Goal: Transaction & Acquisition: Purchase product/service

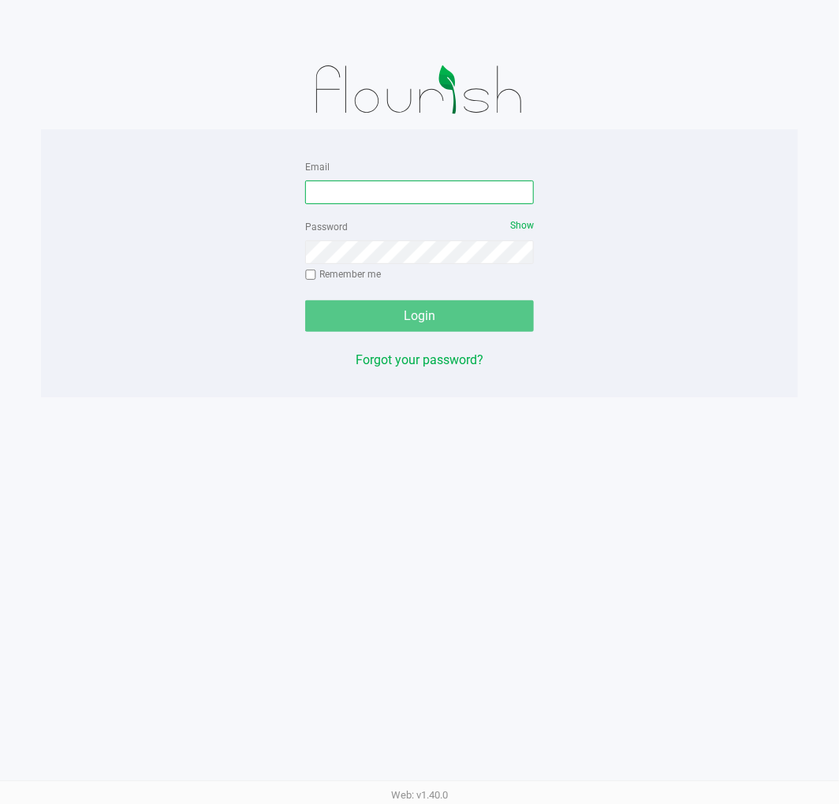
click at [436, 191] on input "Email" at bounding box center [419, 193] width 229 height 24
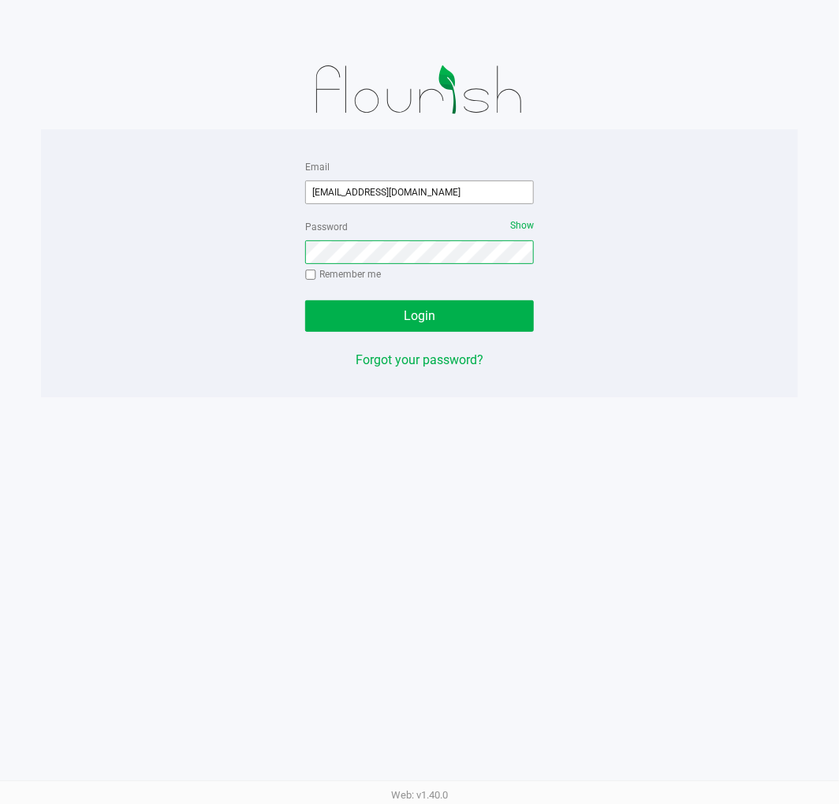
click at [305, 300] on button "Login" at bounding box center [419, 316] width 229 height 32
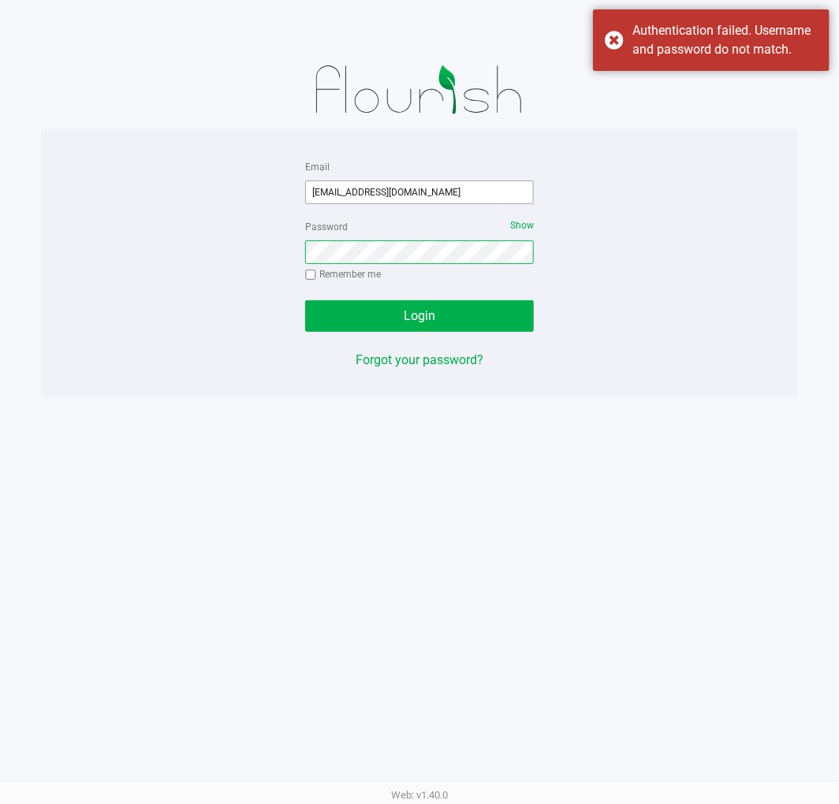
click at [305, 300] on button "Login" at bounding box center [419, 316] width 229 height 32
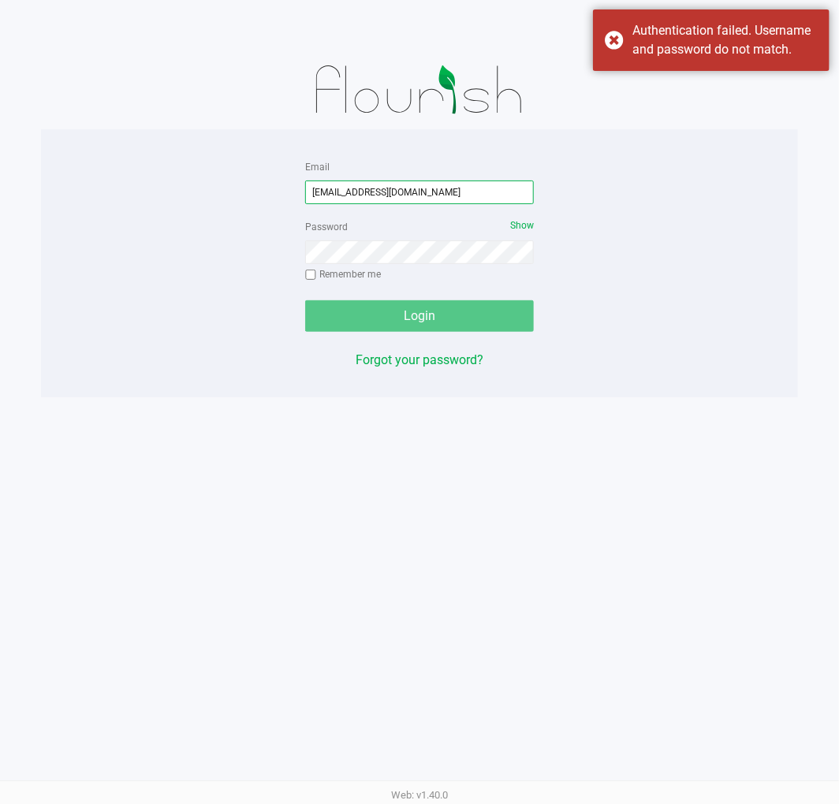
click at [386, 194] on input "[EMAIL_ADDRESS][DOMAIN_NAME]" at bounding box center [419, 193] width 229 height 24
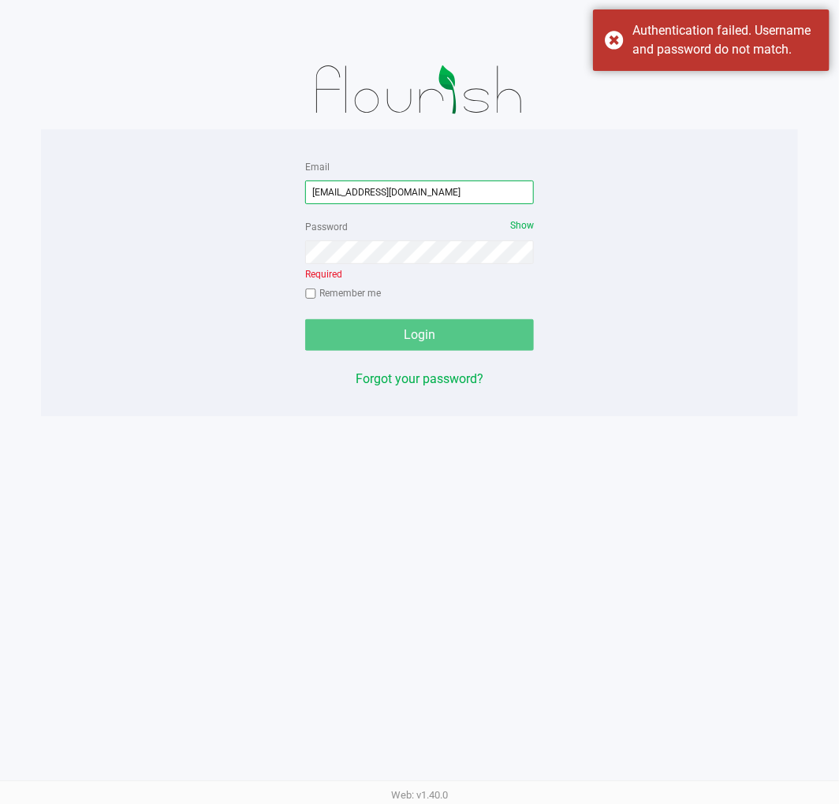
click at [380, 189] on input "[EMAIL_ADDRESS][DOMAIN_NAME]" at bounding box center [419, 193] width 229 height 24
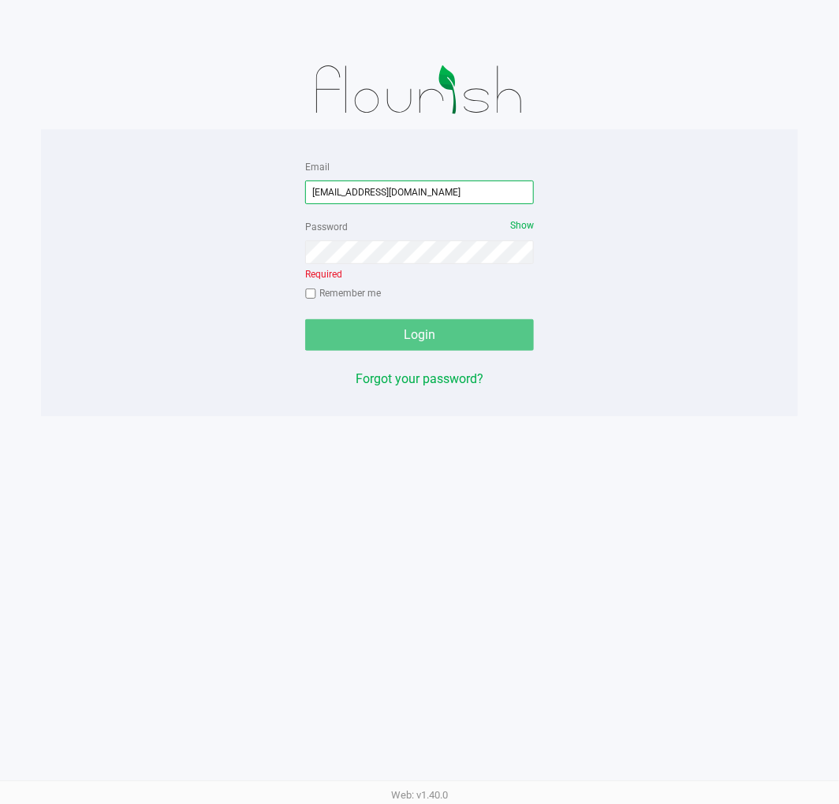
type input "[EMAIL_ADDRESS][DOMAIN_NAME]"
click at [453, 185] on input "[EMAIL_ADDRESS][DOMAIN_NAME]" at bounding box center [419, 193] width 229 height 24
type input "[EMAIL_ADDRESS][DOMAIN_NAME]"
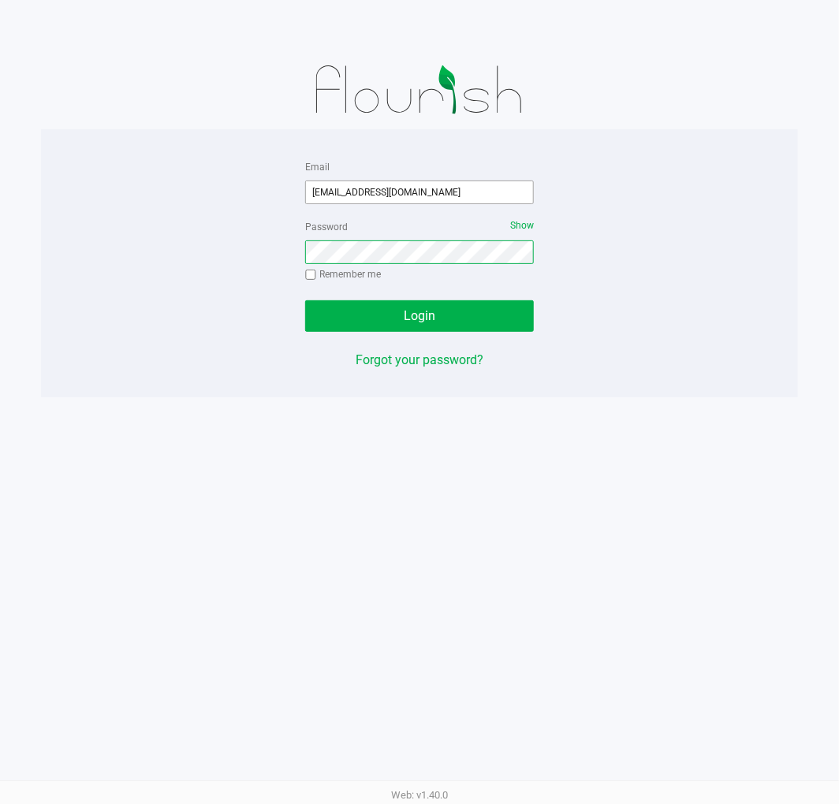
click at [305, 300] on button "Login" at bounding box center [419, 316] width 229 height 32
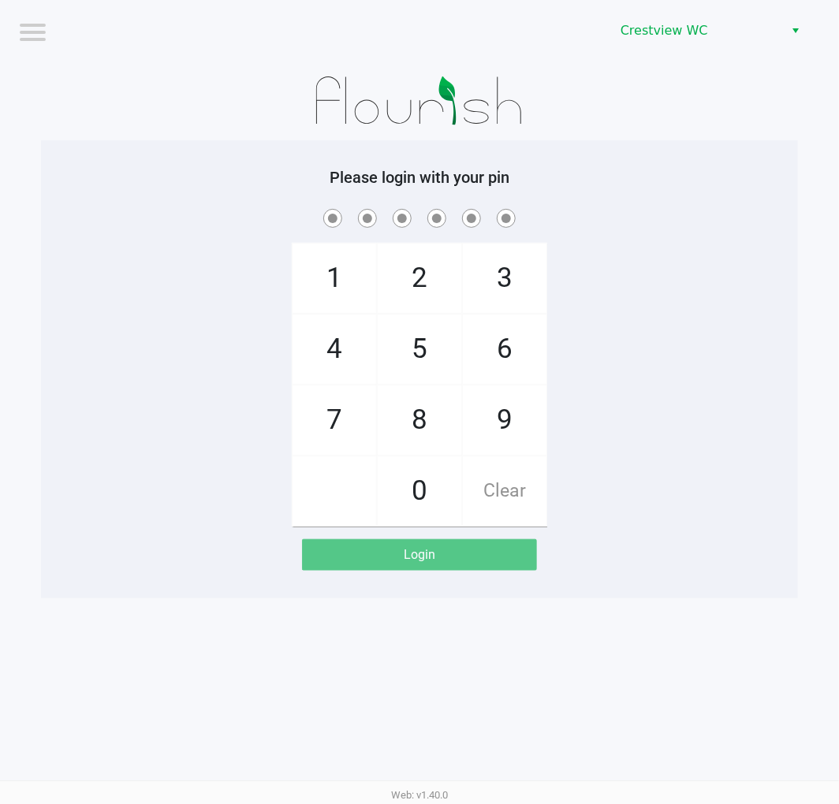
click at [743, 241] on div "1 4 7 2 5 8 0 3 6 9 Clear" at bounding box center [419, 366] width 757 height 321
checkbox input "true"
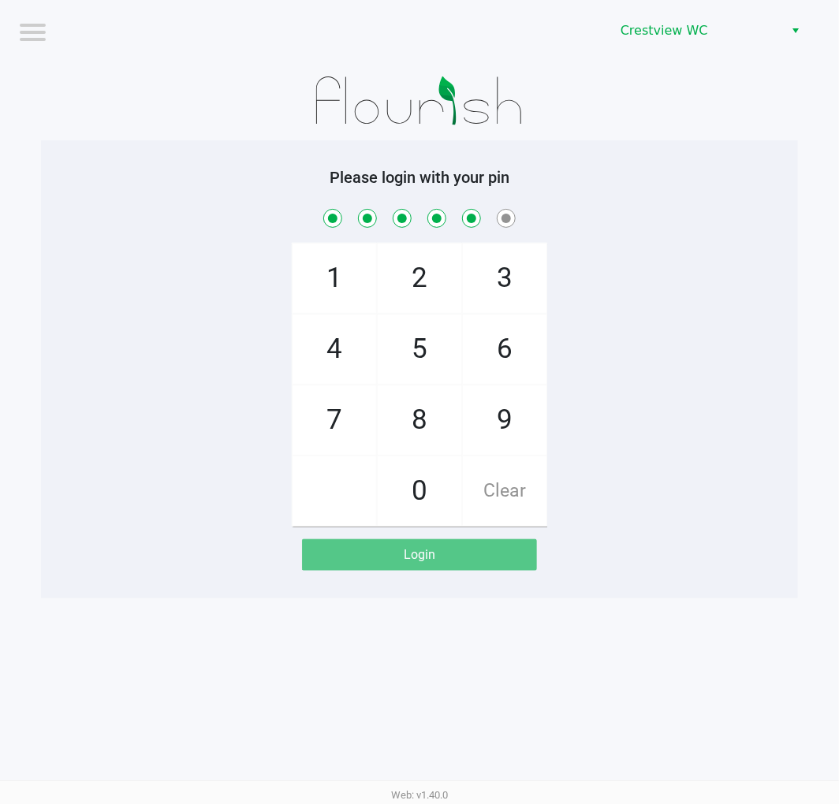
checkbox input "true"
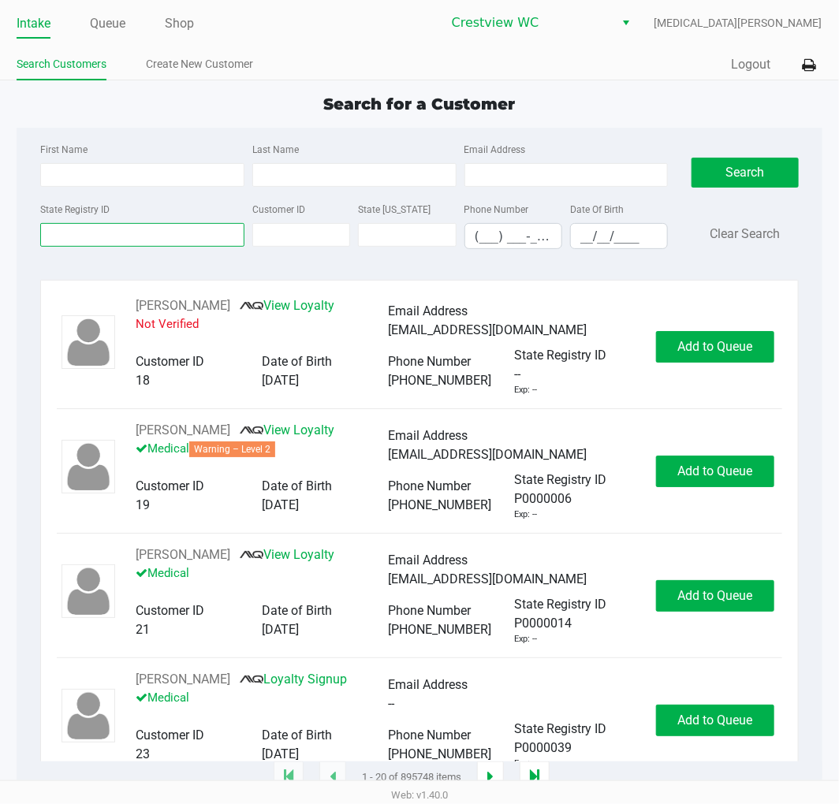
click at [113, 223] on input "State Registry ID" at bounding box center [142, 235] width 204 height 24
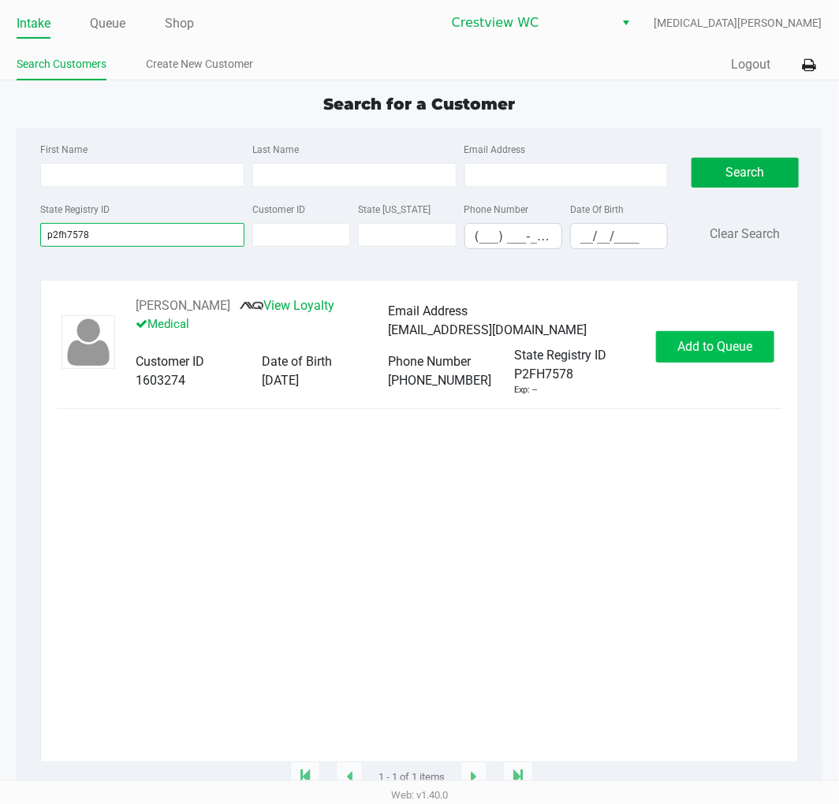
type input "p2fh7578"
click at [704, 351] on span "Add to Queue" at bounding box center [714, 346] width 75 height 15
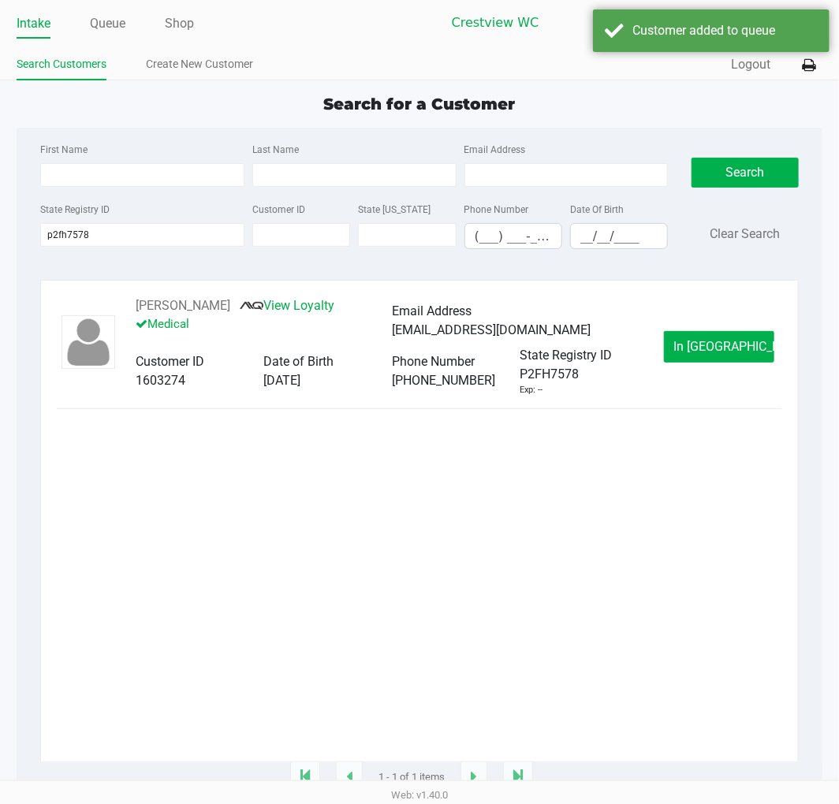
click at [715, 351] on span "In [GEOGRAPHIC_DATA]" at bounding box center [740, 346] width 132 height 15
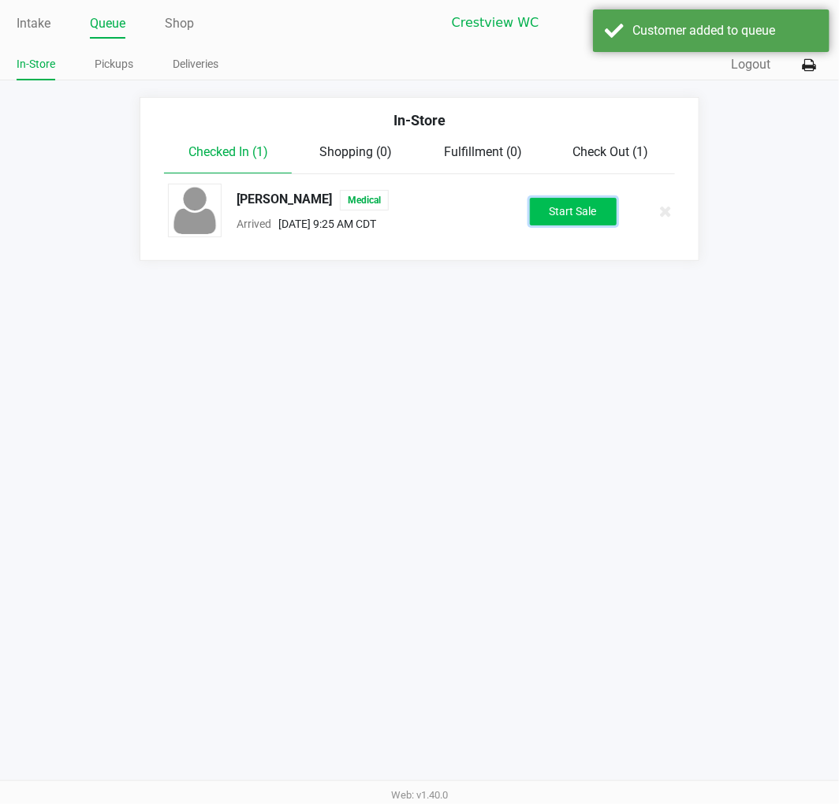
click at [595, 221] on button "Start Sale" at bounding box center [573, 212] width 87 height 28
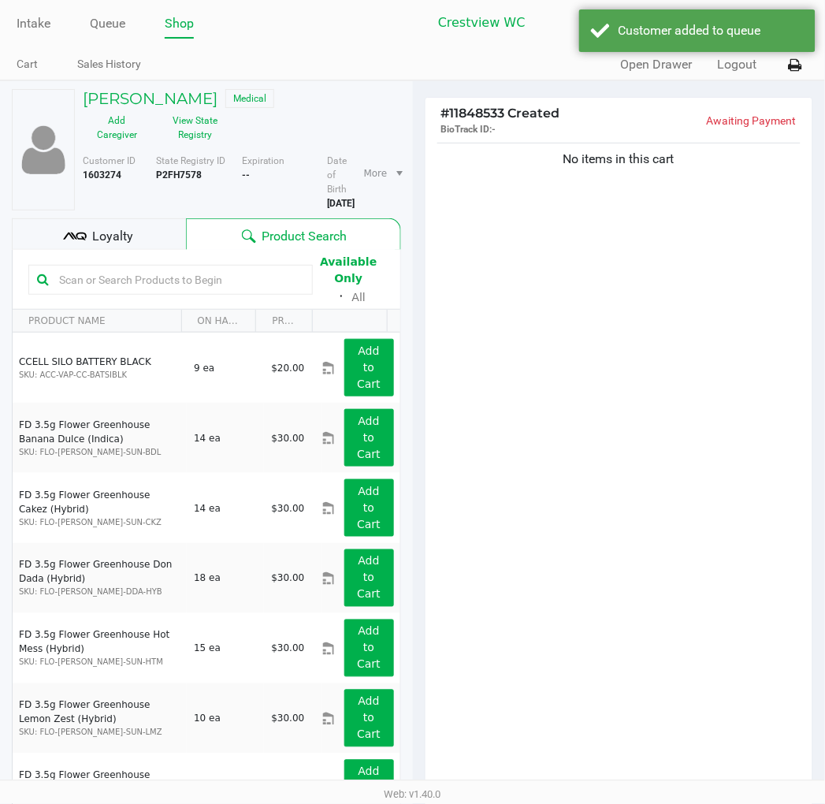
click at [746, 477] on div "No items in this cart" at bounding box center [620, 466] width 388 height 652
click at [132, 246] on div "Loyalty" at bounding box center [99, 234] width 174 height 32
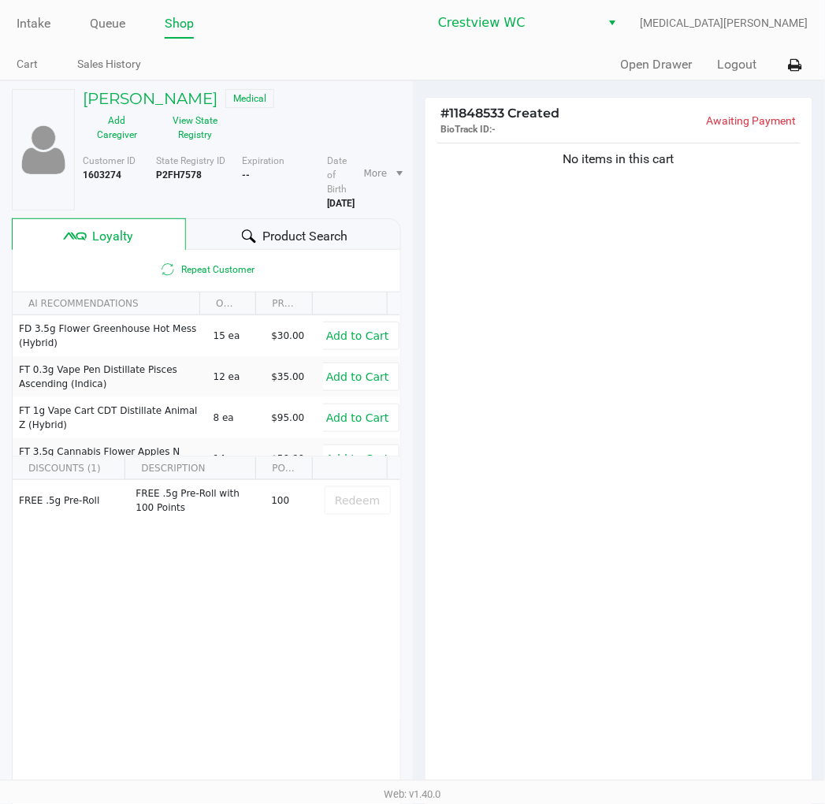
click at [650, 536] on div "No items in this cart" at bounding box center [620, 466] width 388 height 652
click at [198, 135] on button "View State Registry" at bounding box center [190, 127] width 79 height 39
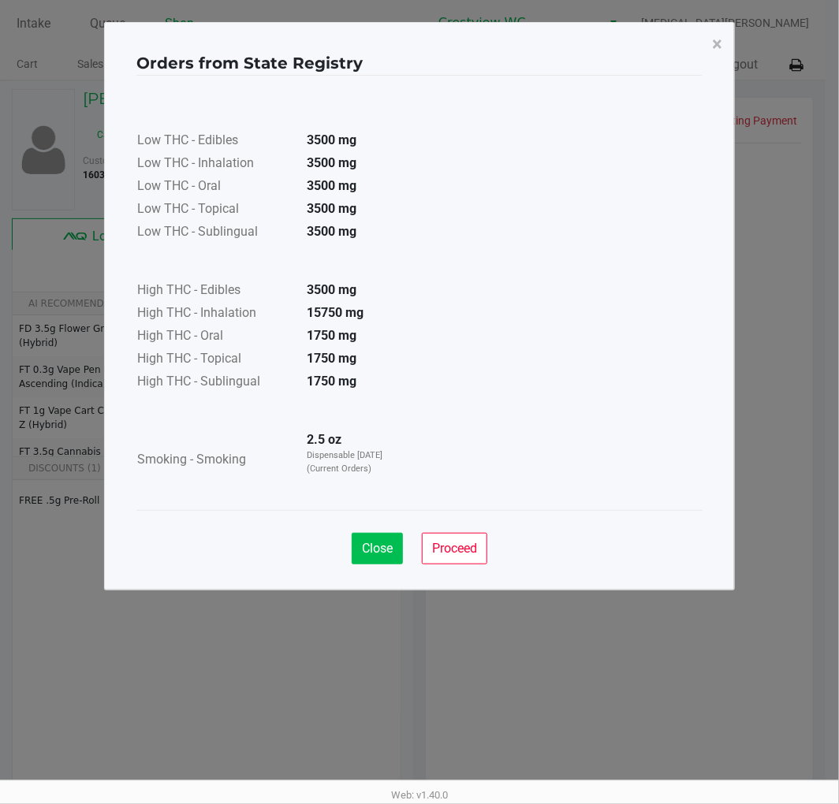
click at [376, 550] on span "Close" at bounding box center [377, 548] width 31 height 15
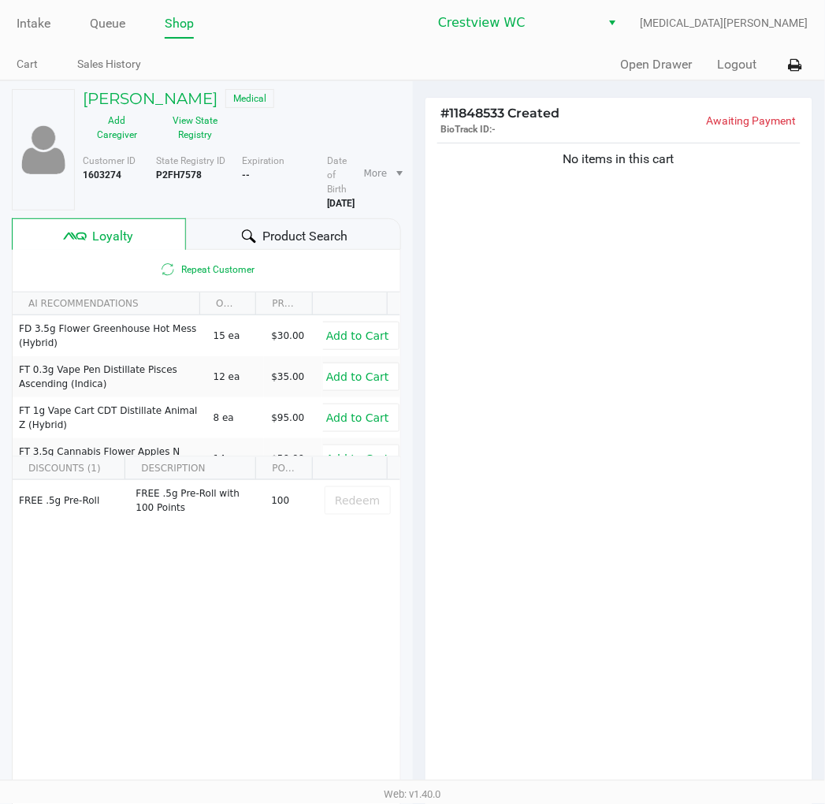
click at [645, 545] on div "Orders from State Registry × Low THC - Edibles 3500 mg Low THC - Inhalation 350…" at bounding box center [413, 267] width 631 height 568
click at [181, 97] on h5 "[PERSON_NAME]" at bounding box center [150, 98] width 135 height 19
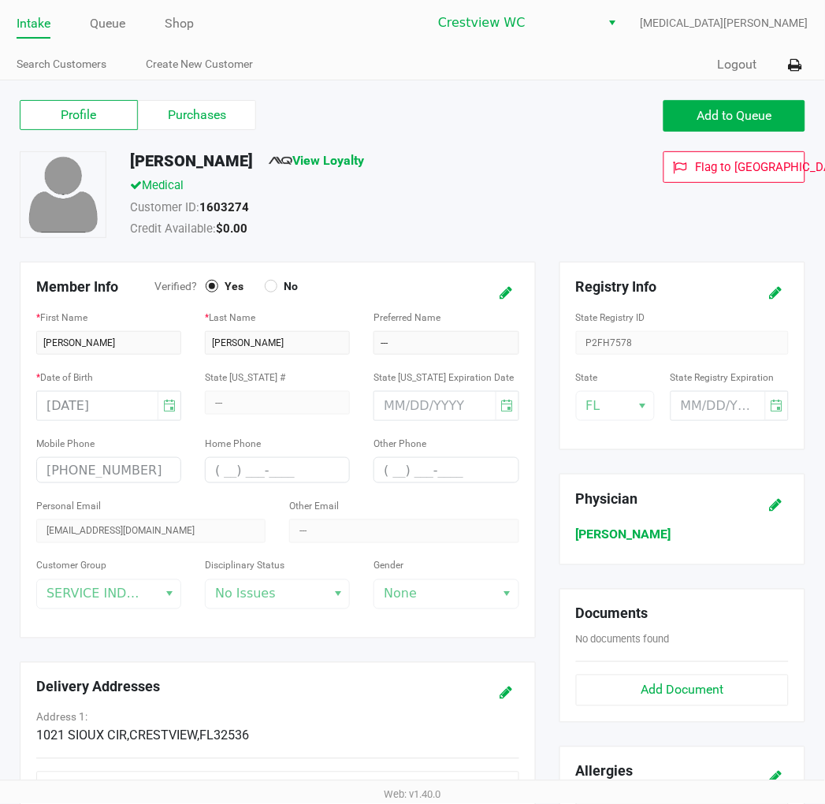
click at [207, 115] on label "Purchases" at bounding box center [197, 115] width 118 height 30
click at [0, 0] on 1 "Purchases" at bounding box center [0, 0] width 0 height 0
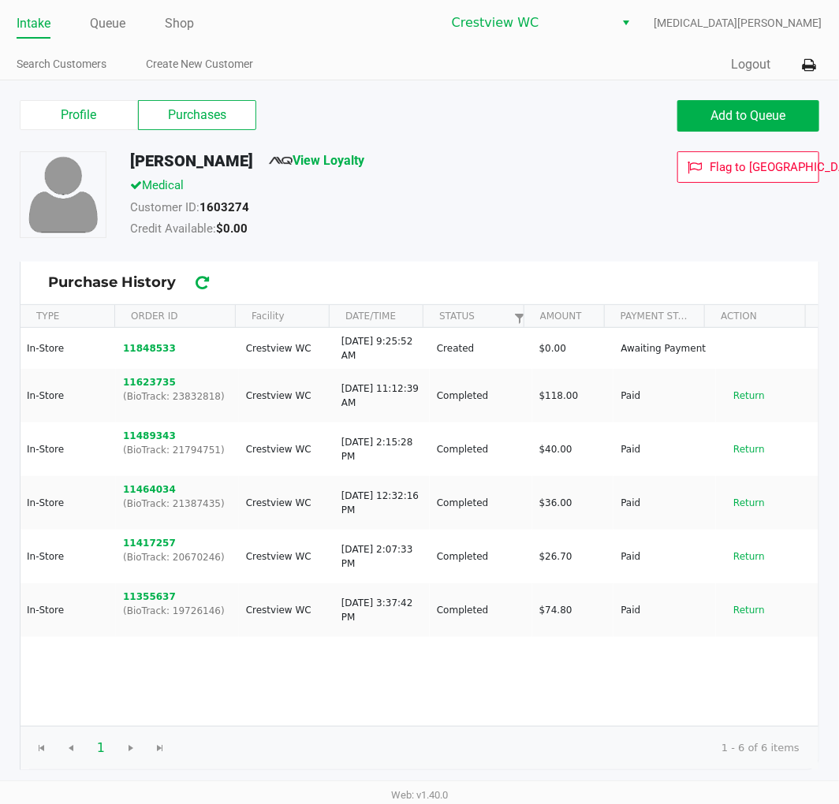
click at [729, 396] on button "Return" at bounding box center [749, 395] width 52 height 25
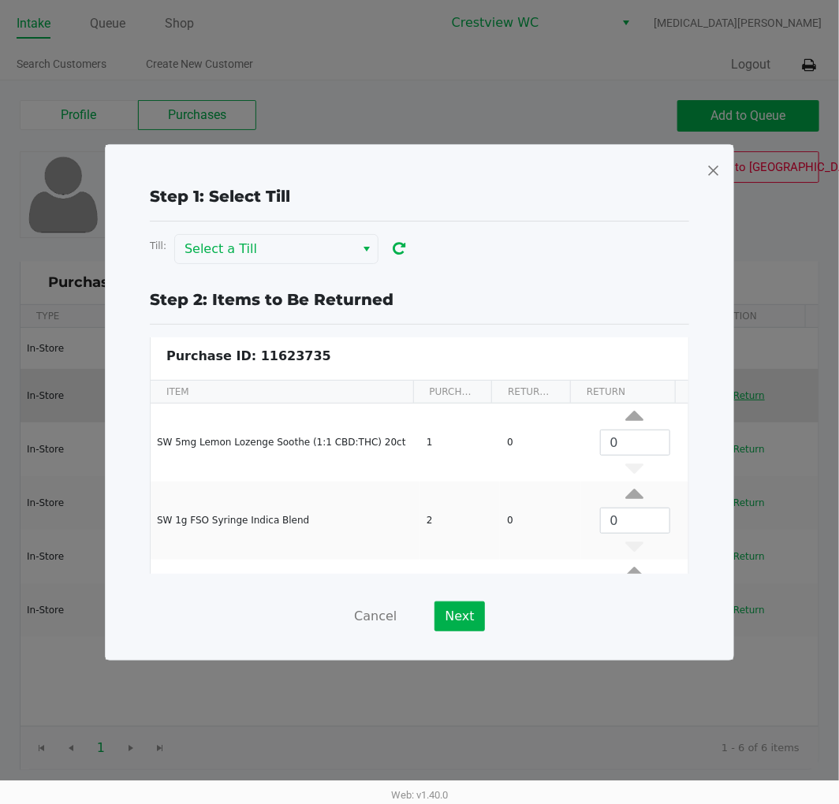
scroll to position [73, 0]
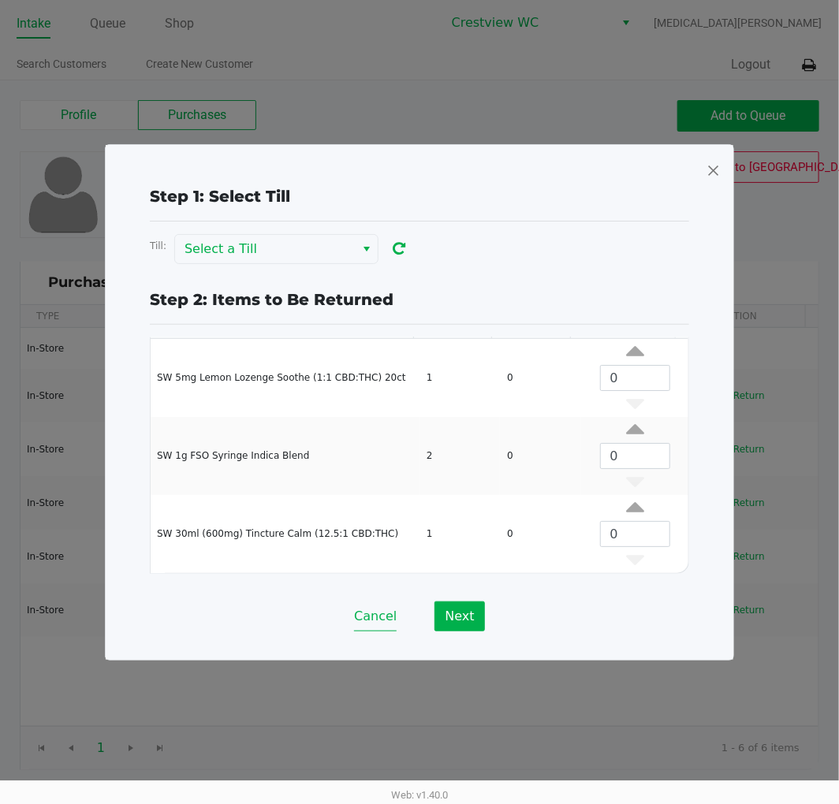
click at [374, 612] on button "Cancel" at bounding box center [375, 617] width 43 height 30
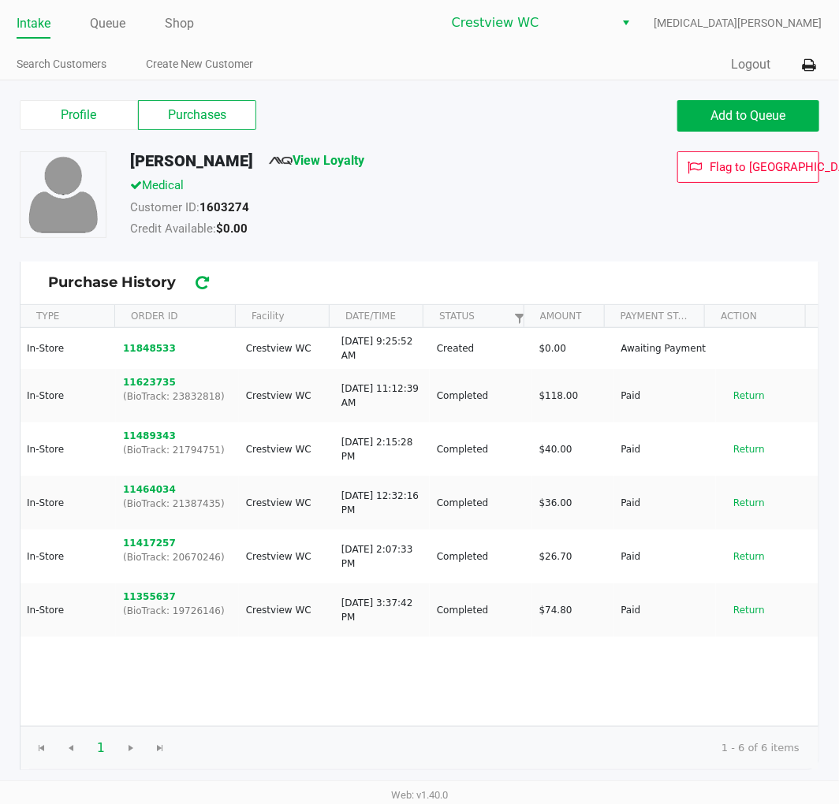
click at [435, 706] on div "In-Store 11848533 Crestview WC [DATE] 9:25:52 AM Created $0.00 Awaiting Payment…" at bounding box center [419, 527] width 798 height 398
click at [138, 342] on button "11848533" at bounding box center [149, 348] width 53 height 14
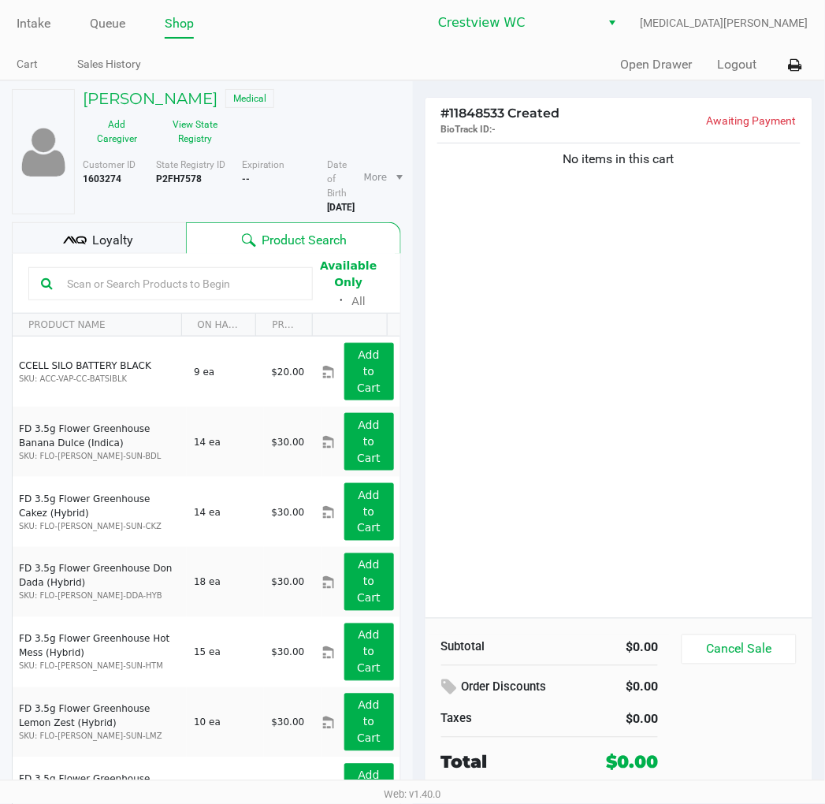
click at [606, 395] on div "No items in this cart" at bounding box center [620, 379] width 388 height 479
click at [211, 294] on input "text" at bounding box center [181, 284] width 240 height 24
type input "g"
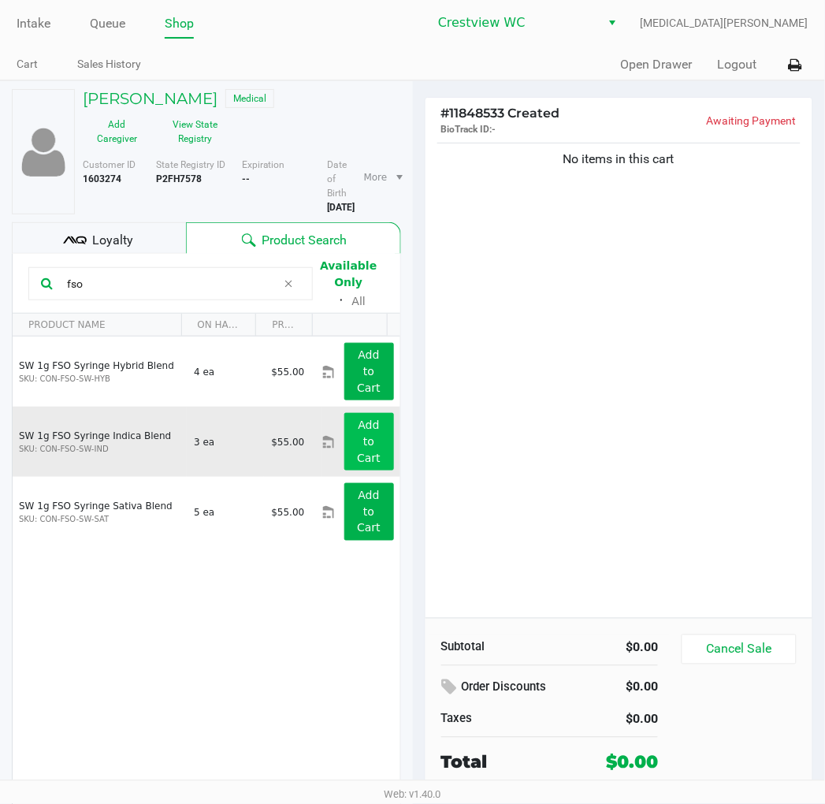
type input "fso"
click at [357, 450] on app-button-loader "Add to Cart" at bounding box center [369, 442] width 24 height 46
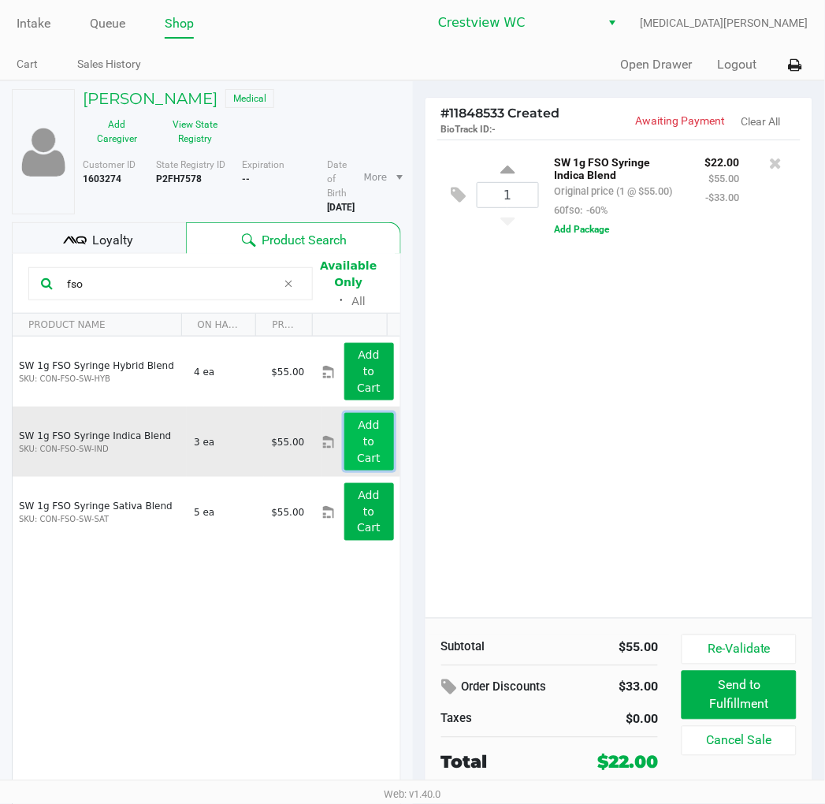
click at [358, 442] on app-button-loader "Add to Cart" at bounding box center [369, 442] width 24 height 46
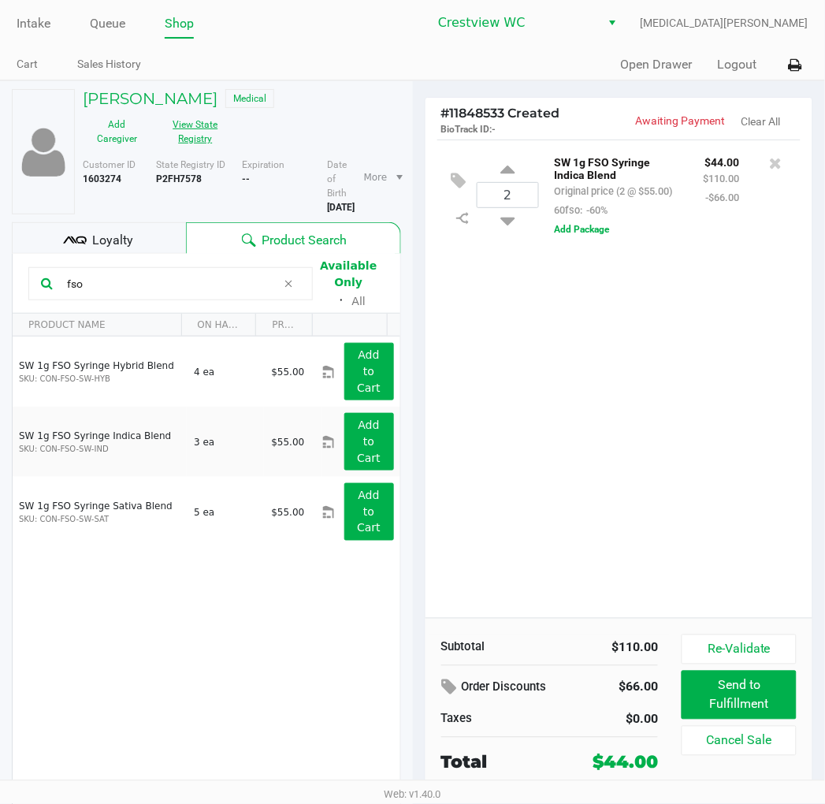
click at [192, 136] on button "View State Registry" at bounding box center [190, 131] width 79 height 39
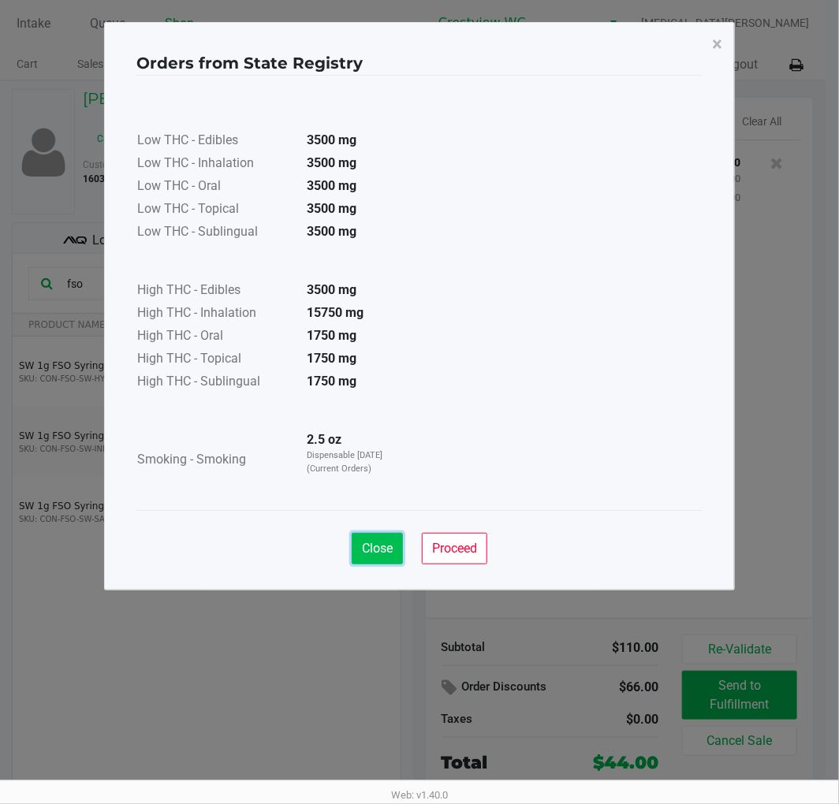
click at [380, 547] on span "Close" at bounding box center [377, 548] width 31 height 15
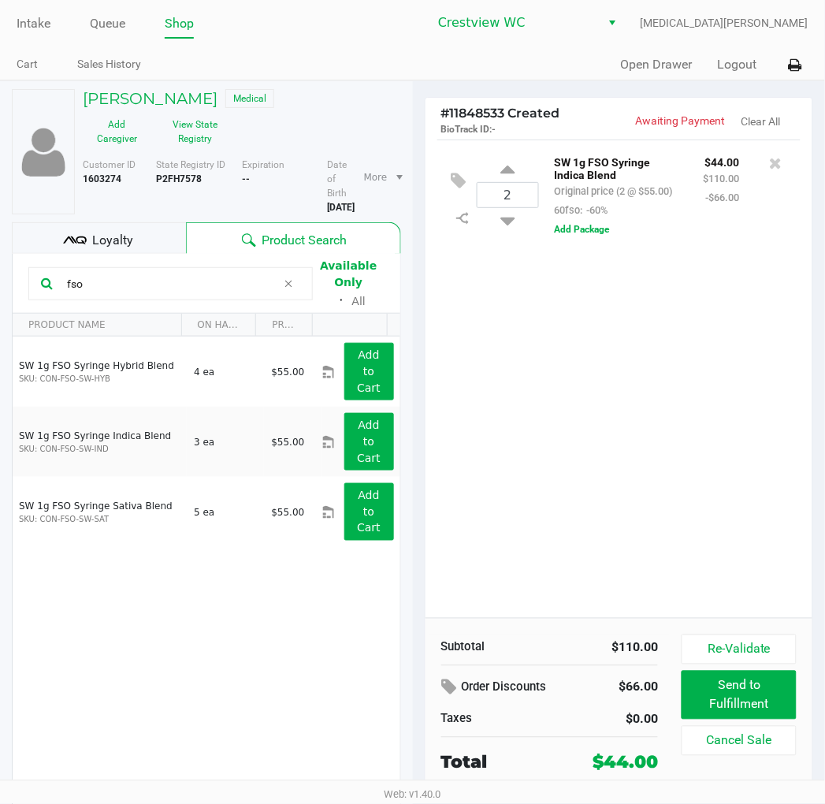
click at [594, 398] on div "Low THC - Edibles 3500 mg Low THC - Inhalation 3500 mg Low THC - Oral 3500 mg L…" at bounding box center [413, 253] width 566 height 397
click at [211, 91] on h5 "[PERSON_NAME]" at bounding box center [150, 98] width 135 height 19
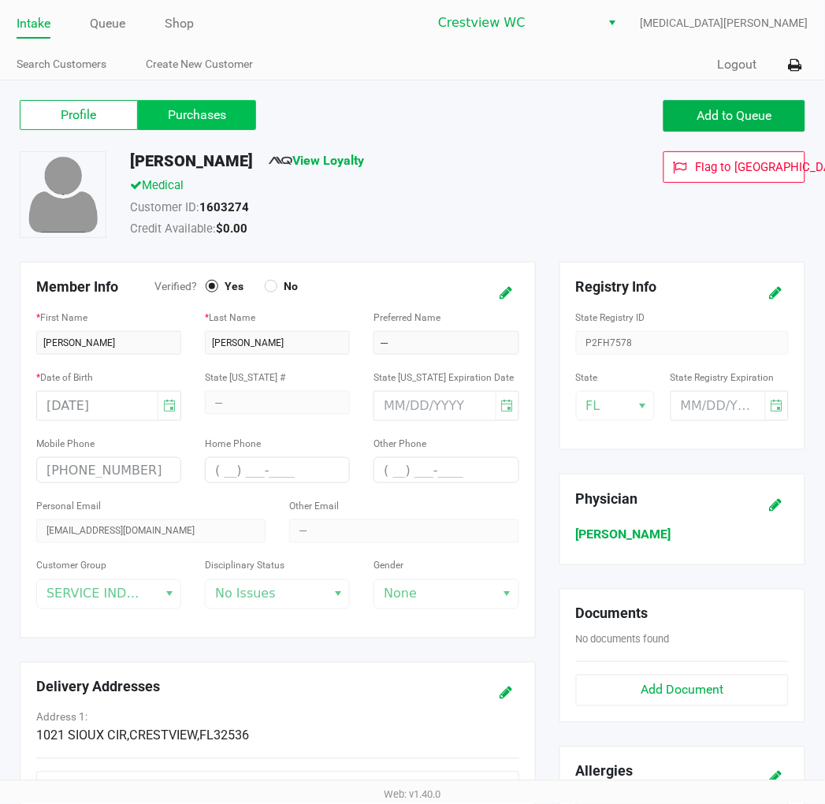
click at [207, 120] on label "Purchases" at bounding box center [197, 115] width 118 height 30
click at [0, 0] on 1 "Purchases" at bounding box center [0, 0] width 0 height 0
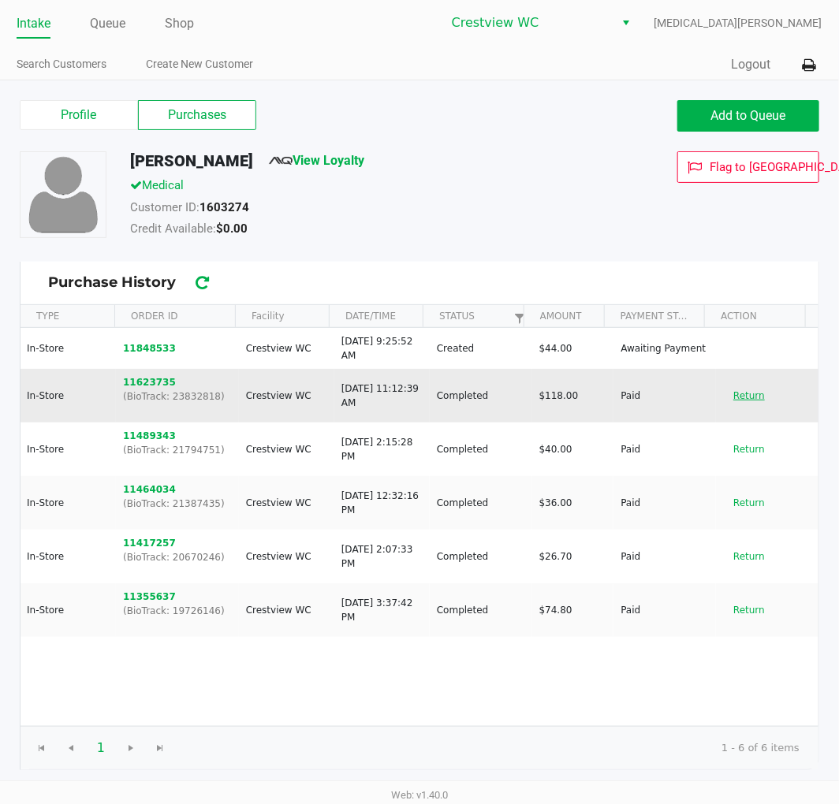
click at [741, 400] on button "Return" at bounding box center [749, 395] width 52 height 25
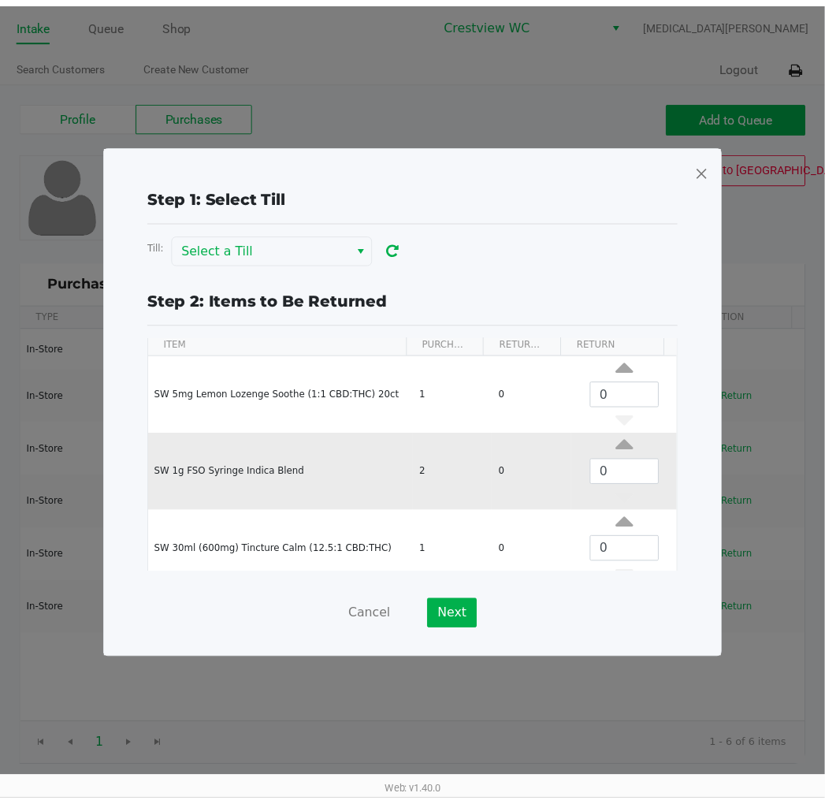
scroll to position [73, 0]
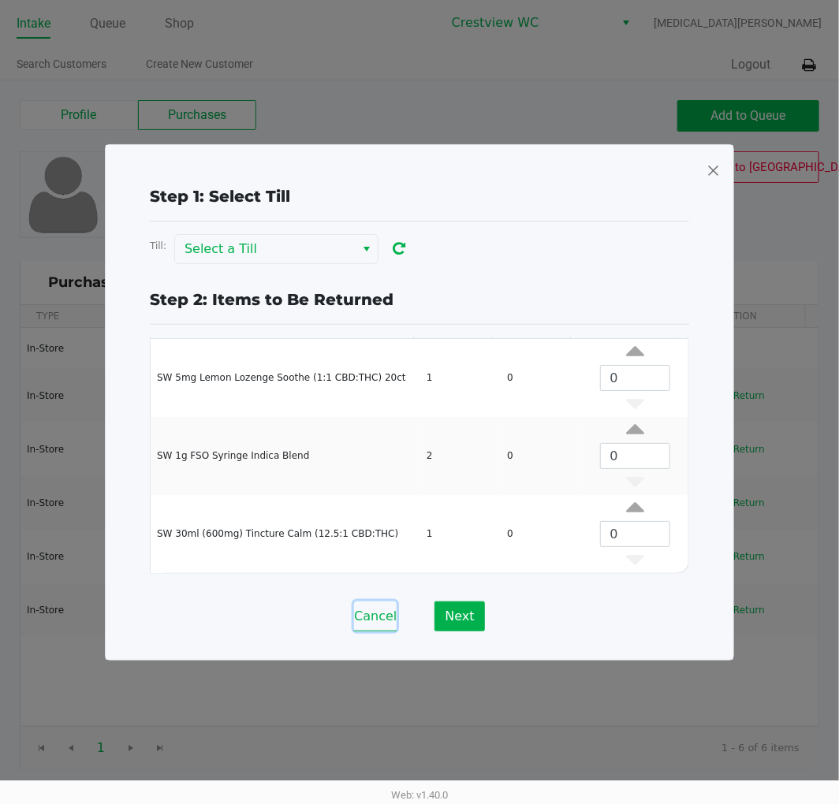
click at [377, 610] on button "Cancel" at bounding box center [375, 617] width 43 height 30
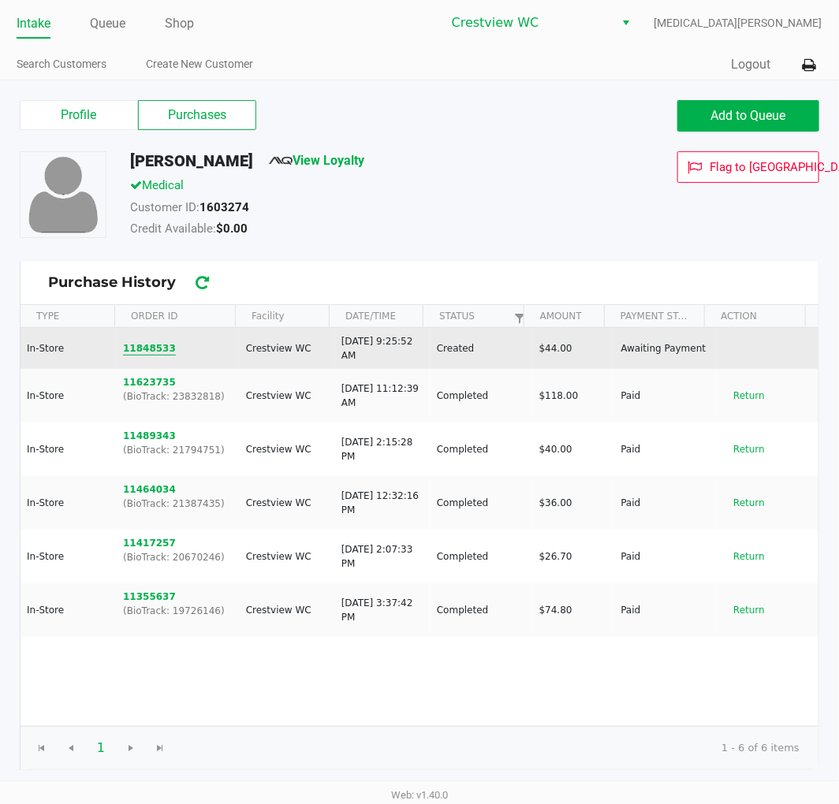
click at [138, 348] on button "11848533" at bounding box center [149, 348] width 53 height 14
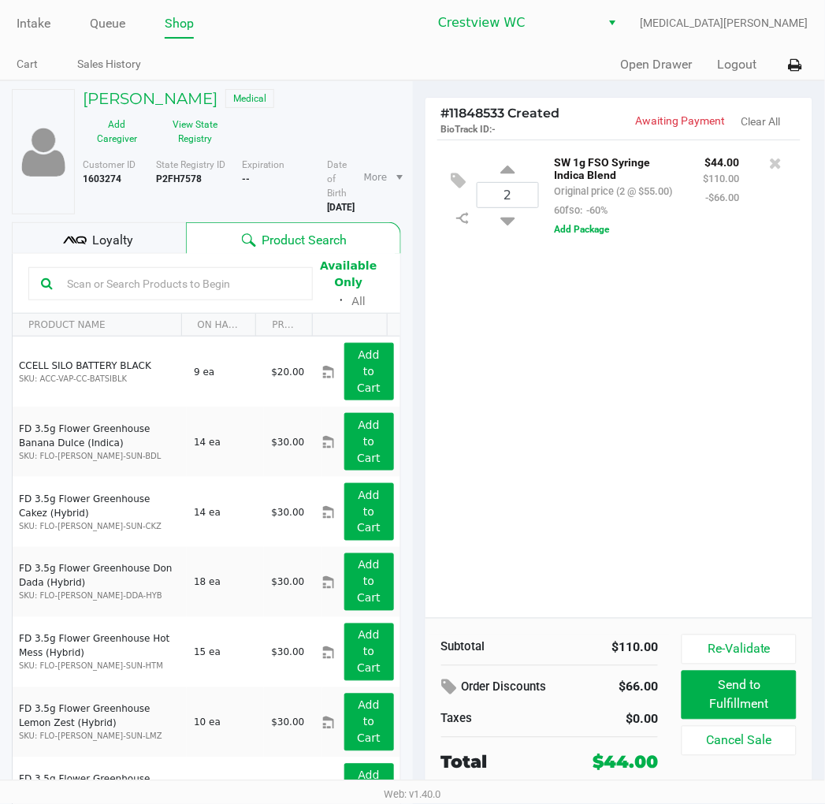
click at [632, 315] on div "2 SW 1g FSO Syringe Indica Blend Original price (2 @ $55.00) 60fso: -60% $44.00…" at bounding box center [620, 379] width 388 height 479
click at [548, 315] on div "2 SW 1g FSO Syringe Indica Blend Original price (2 @ $55.00) 60fso: -60% $44.00…" at bounding box center [620, 379] width 388 height 479
click at [151, 281] on input "text" at bounding box center [181, 284] width 240 height 24
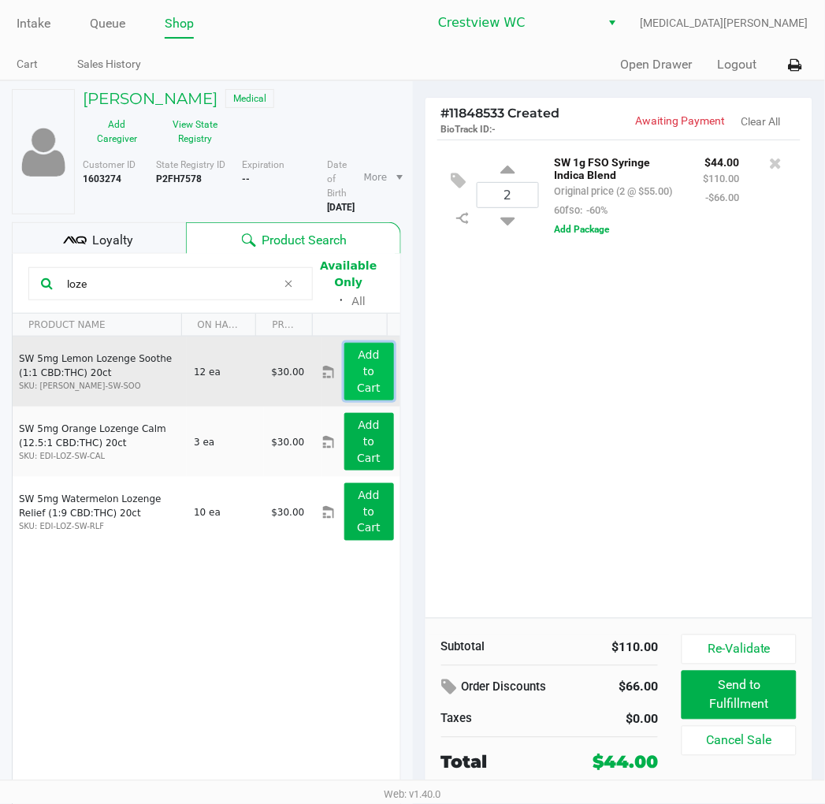
click at [367, 366] on button "Add to Cart" at bounding box center [370, 372] width 50 height 58
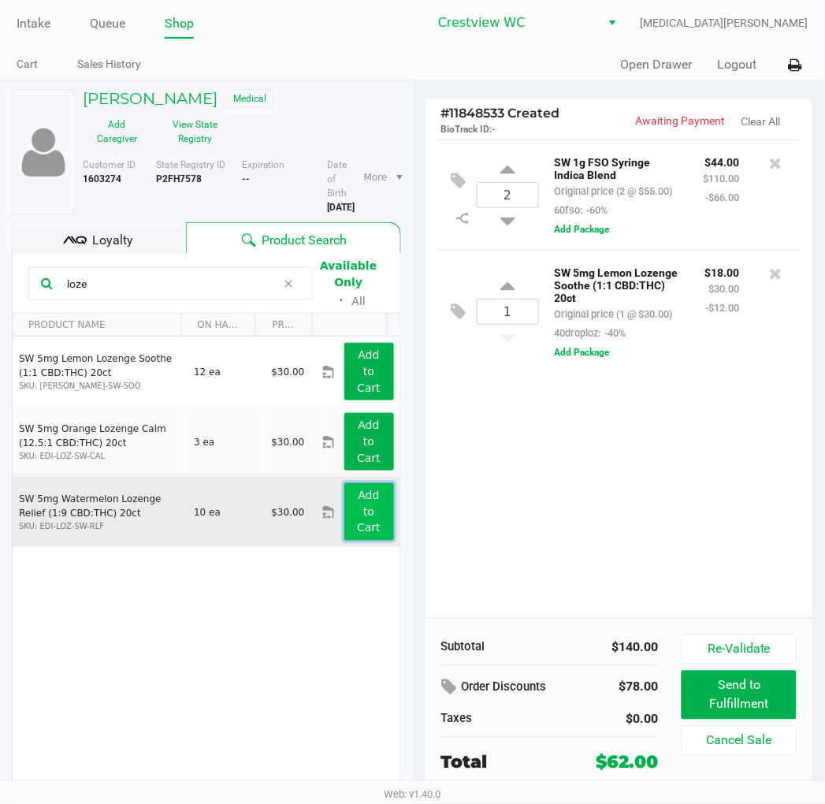
click at [375, 527] on button "Add to Cart" at bounding box center [370, 512] width 50 height 58
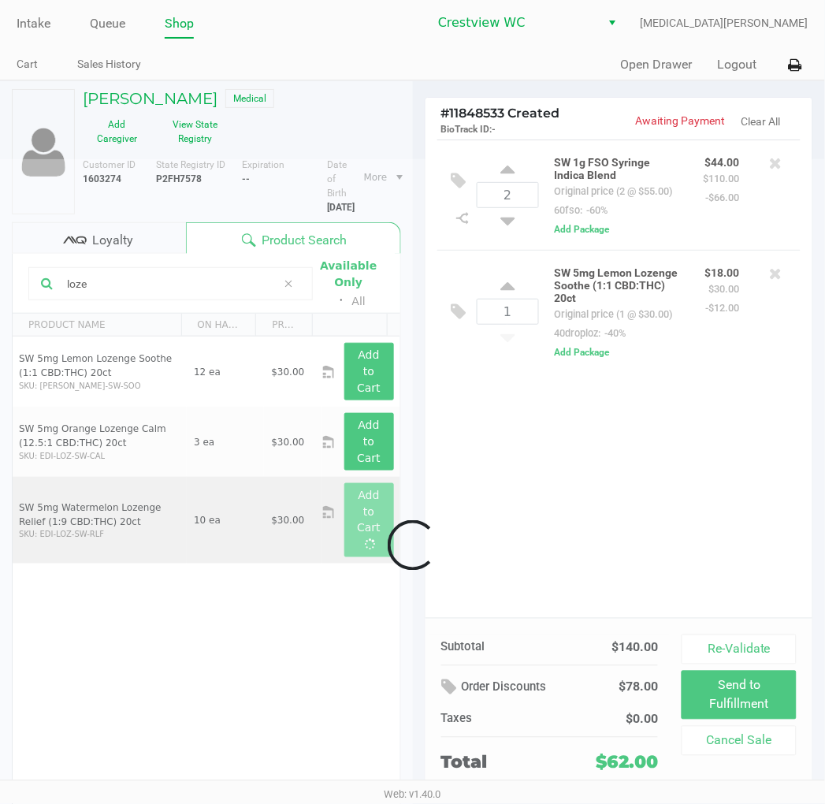
click at [514, 506] on div at bounding box center [412, 545] width 825 height 773
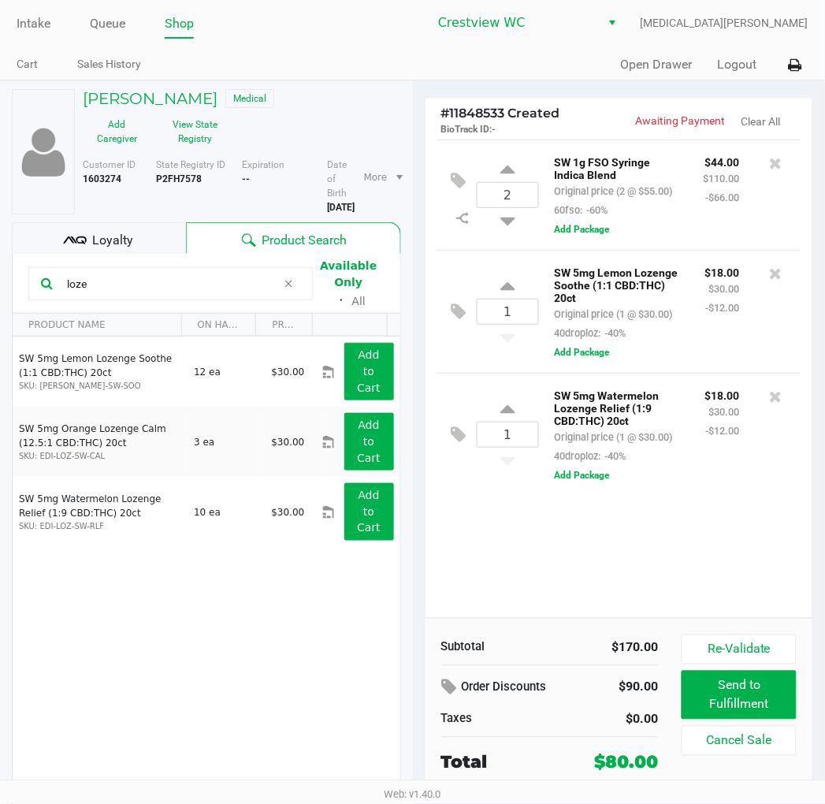
click at [173, 292] on input "loze" at bounding box center [169, 284] width 216 height 24
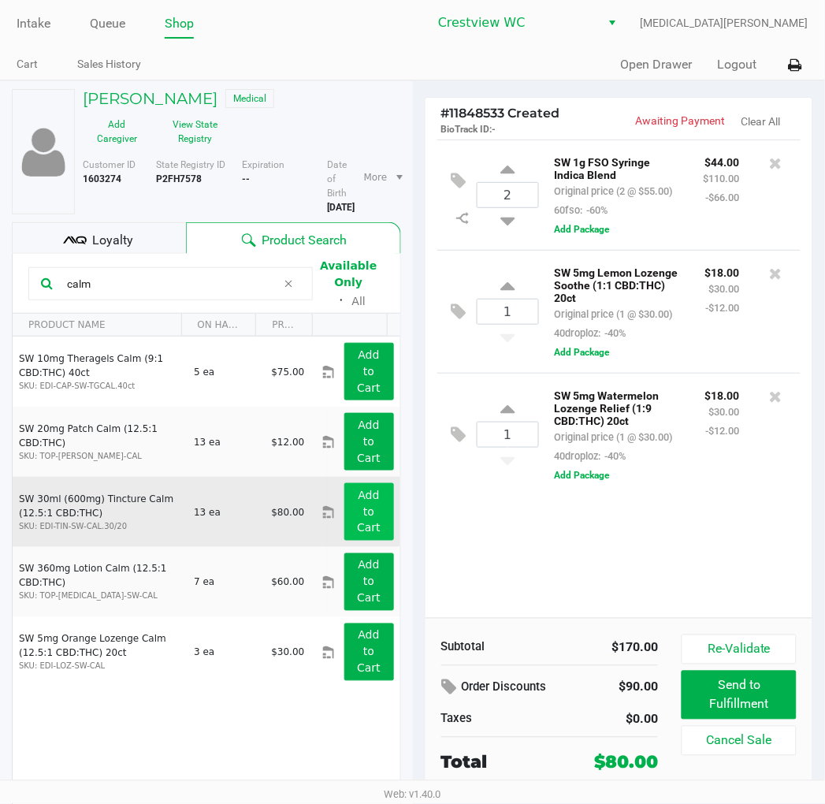
type input "calm"
click at [371, 500] on button "Add to Cart" at bounding box center [370, 512] width 50 height 58
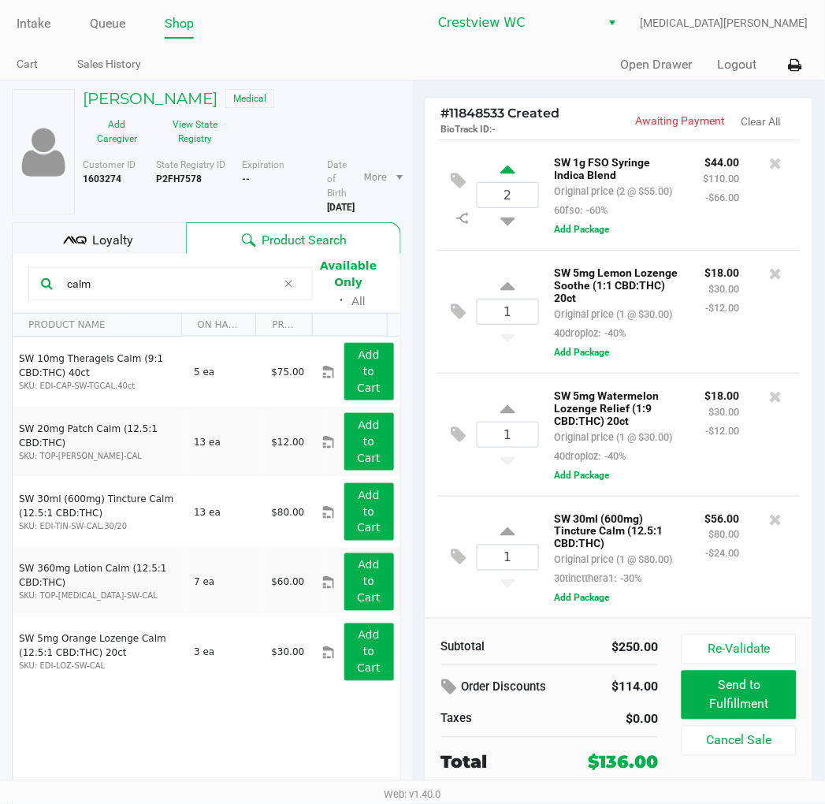
click at [507, 173] on icon at bounding box center [508, 172] width 14 height 20
type input "3"
click at [505, 240] on div "3 SW 1g FSO Syringe Indica Blend Original price (3 @ $55.00) 60fso: -60% $66.00…" at bounding box center [620, 195] width 364 height 110
click at [509, 228] on icon at bounding box center [508, 218] width 14 height 20
type input "2"
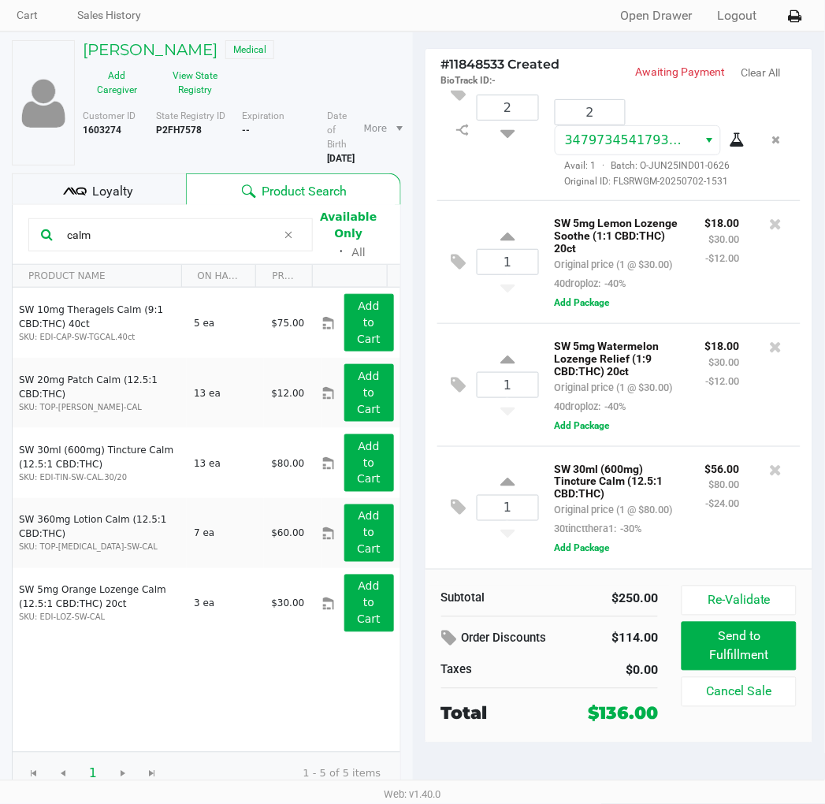
scroll to position [181, 0]
click at [151, 187] on div "Loyalty" at bounding box center [99, 189] width 174 height 32
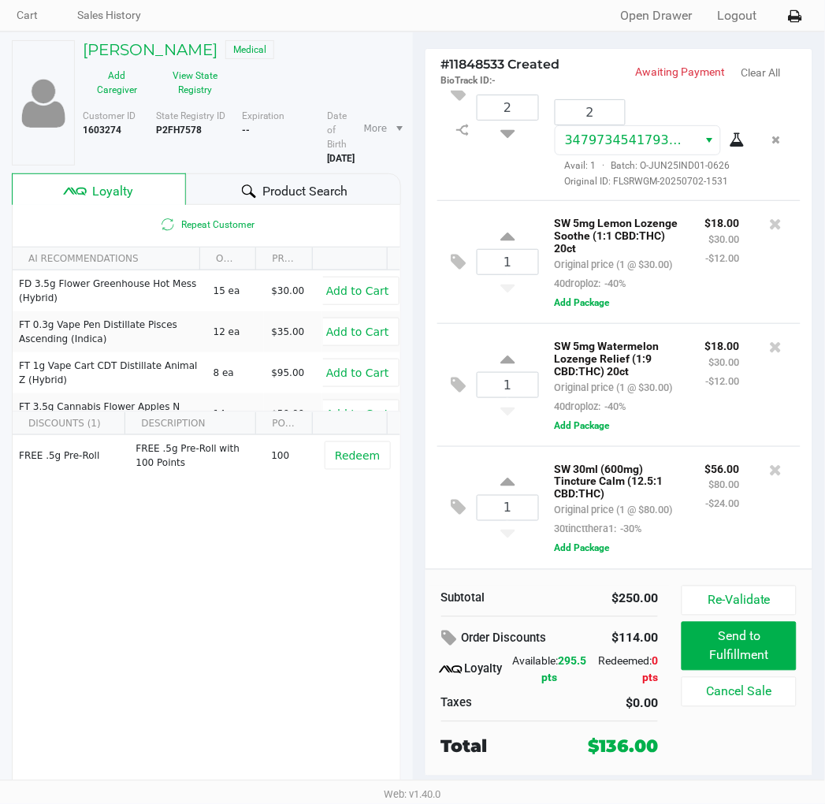
click at [314, 192] on span "Product Search" at bounding box center [305, 191] width 85 height 19
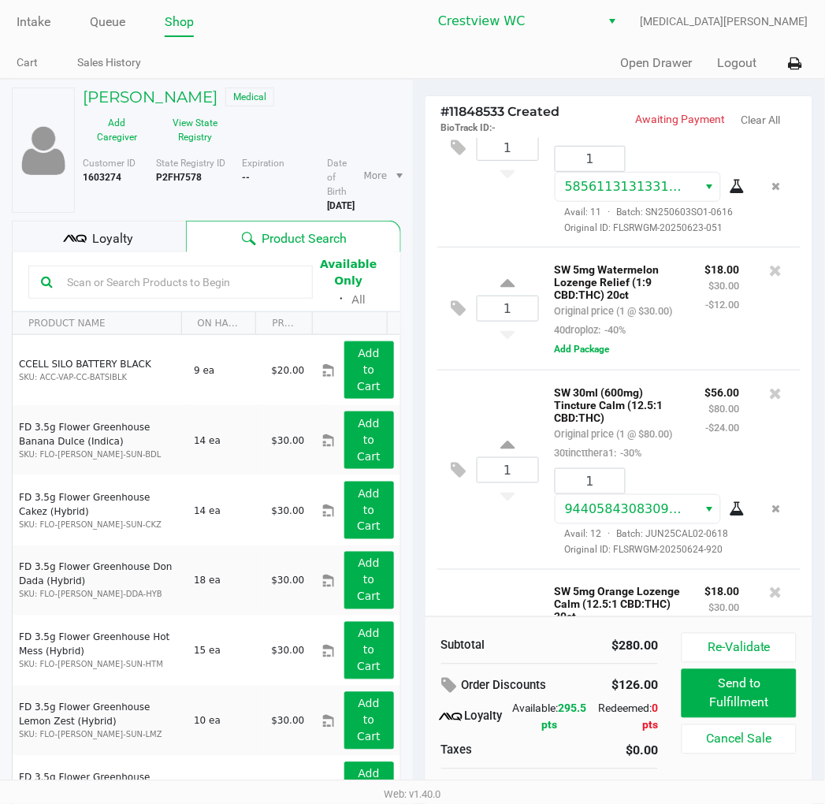
scroll to position [278, 0]
click at [770, 278] on icon at bounding box center [776, 270] width 13 height 16
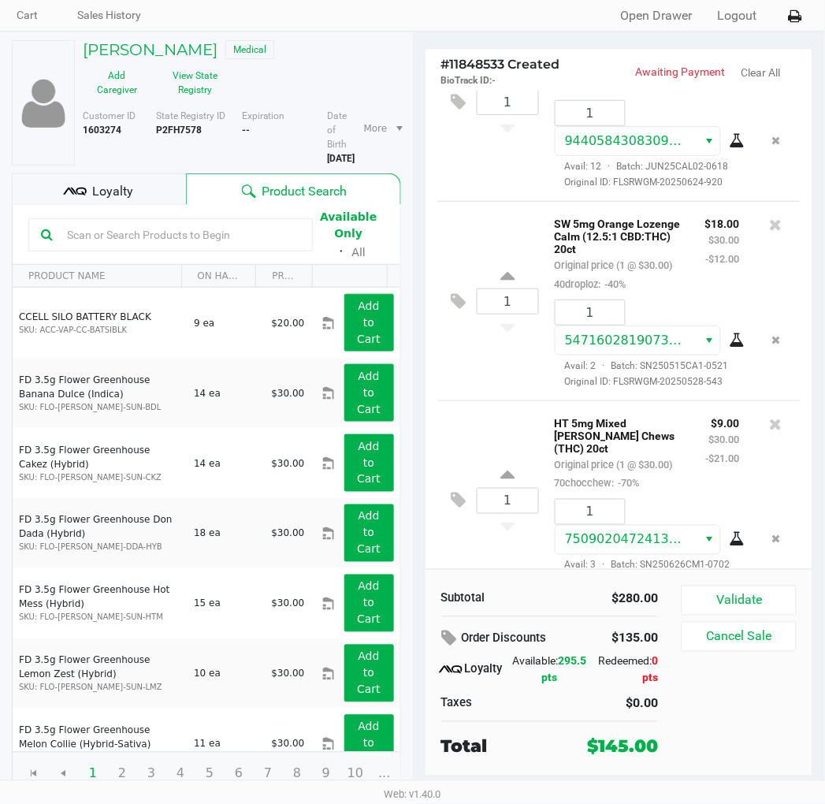
scroll to position [666, 0]
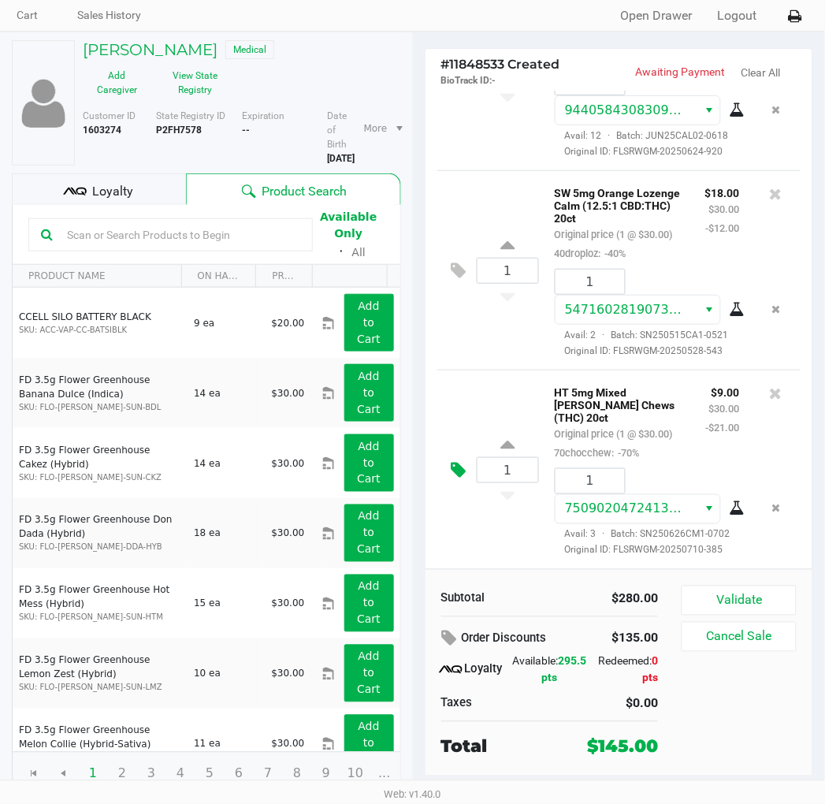
click at [450, 490] on button at bounding box center [463, 471] width 28 height 38
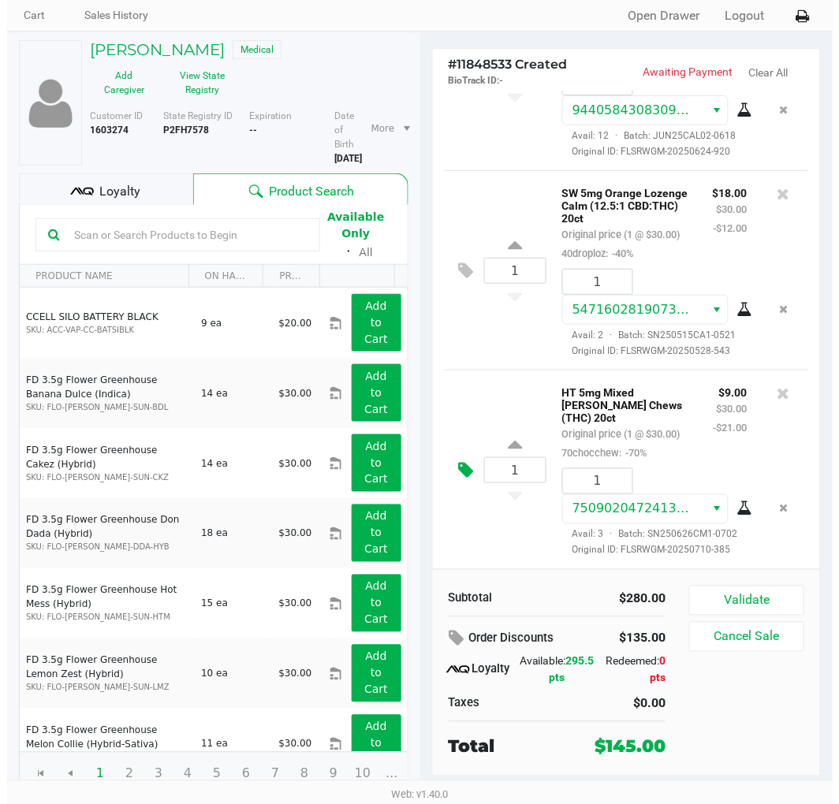
scroll to position [0, 0]
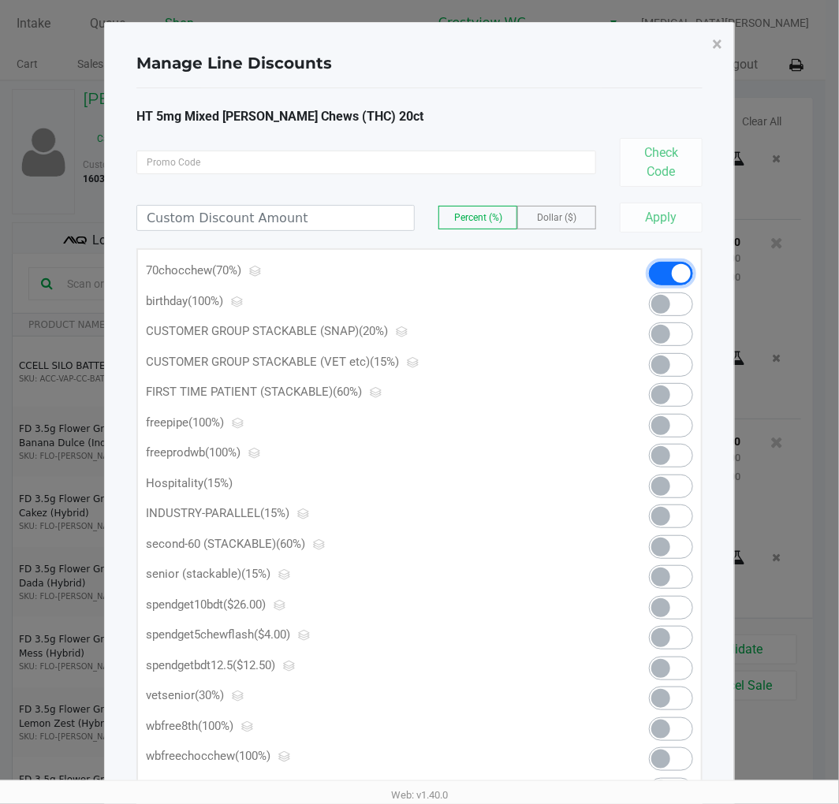
click at [665, 276] on span at bounding box center [671, 274] width 44 height 24
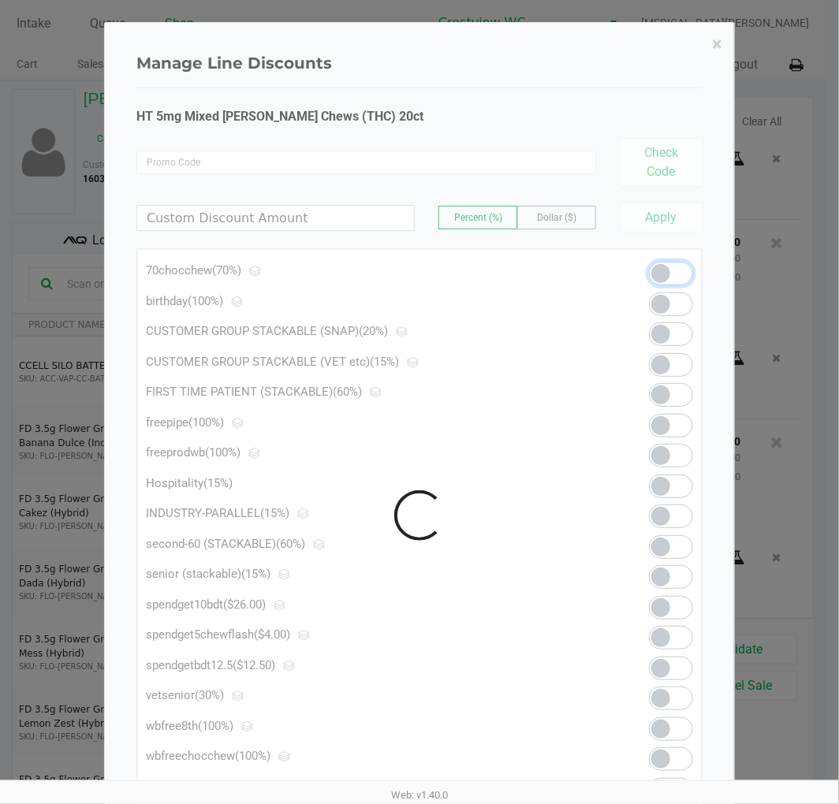
scroll to position [686, 0]
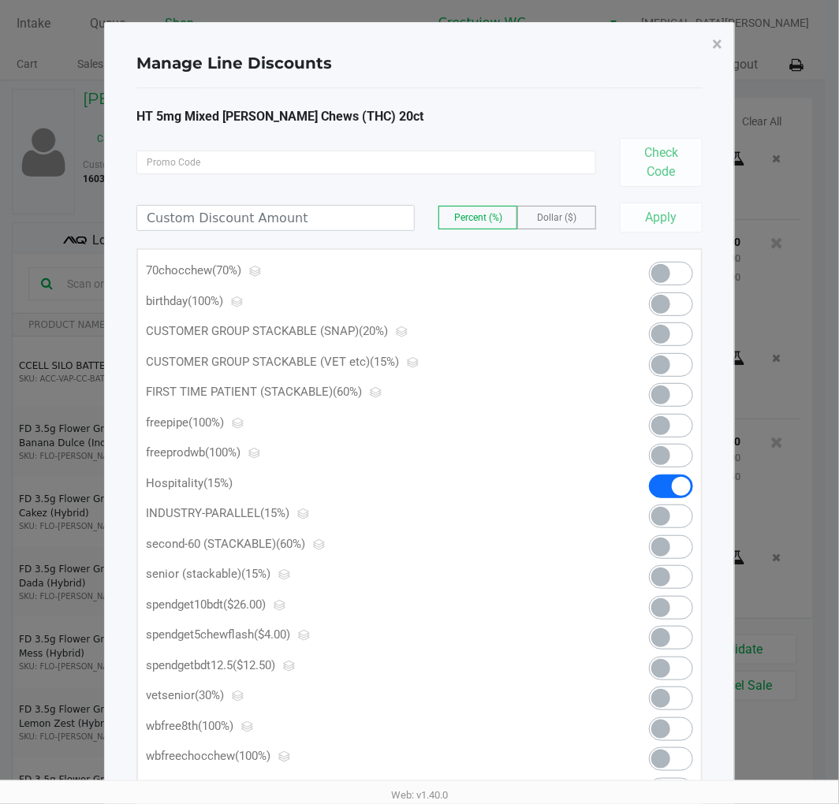
click at [674, 486] on span at bounding box center [681, 486] width 19 height 19
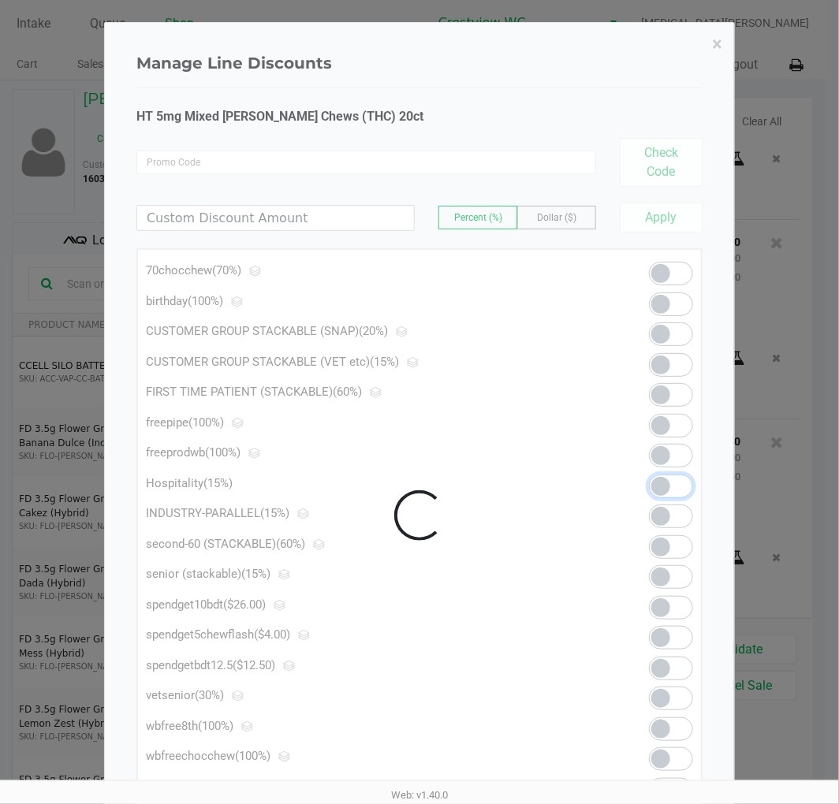
scroll to position [666, 0]
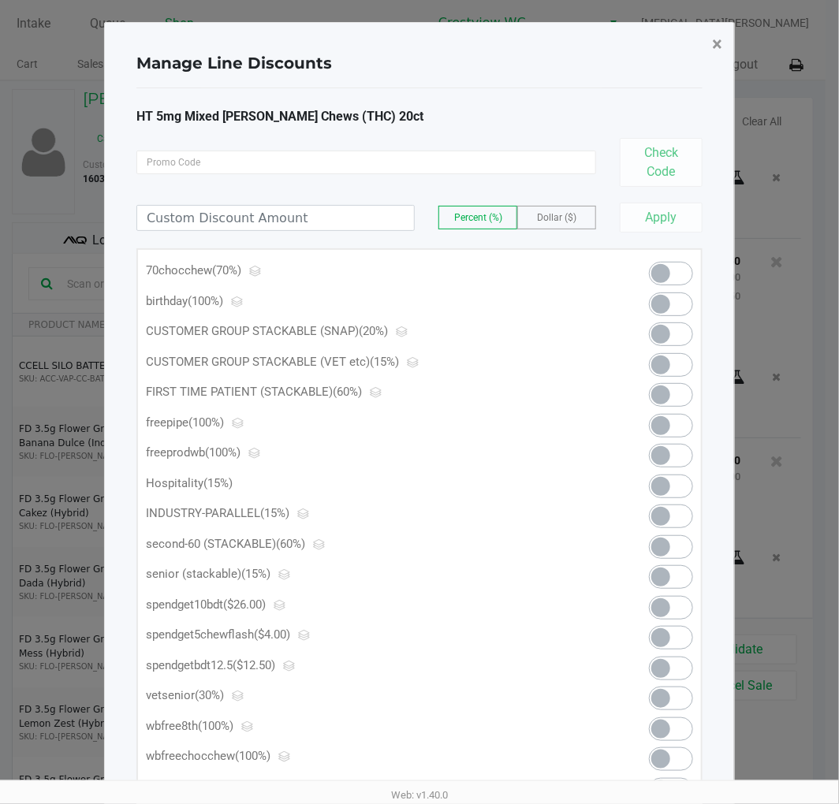
click at [720, 50] on span "×" at bounding box center [717, 44] width 10 height 22
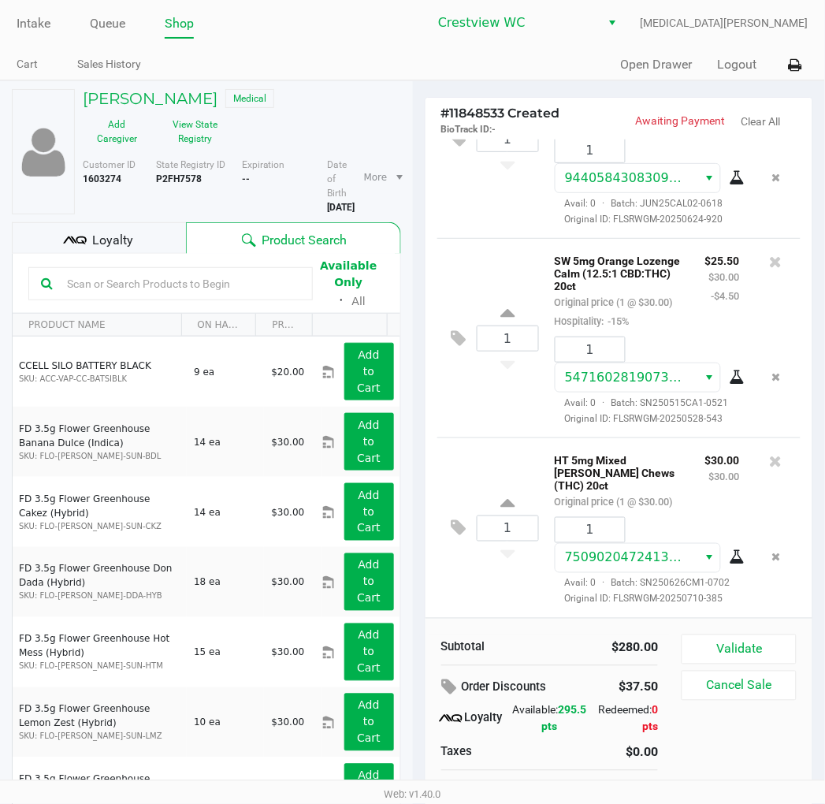
click at [440, 513] on div "1 HT 5mg Mixed [PERSON_NAME] Chews (THC) 20ct Original price (1 @ $30.00) $30.0…" at bounding box center [620, 528] width 364 height 181
click at [452, 520] on icon at bounding box center [459, 529] width 15 height 18
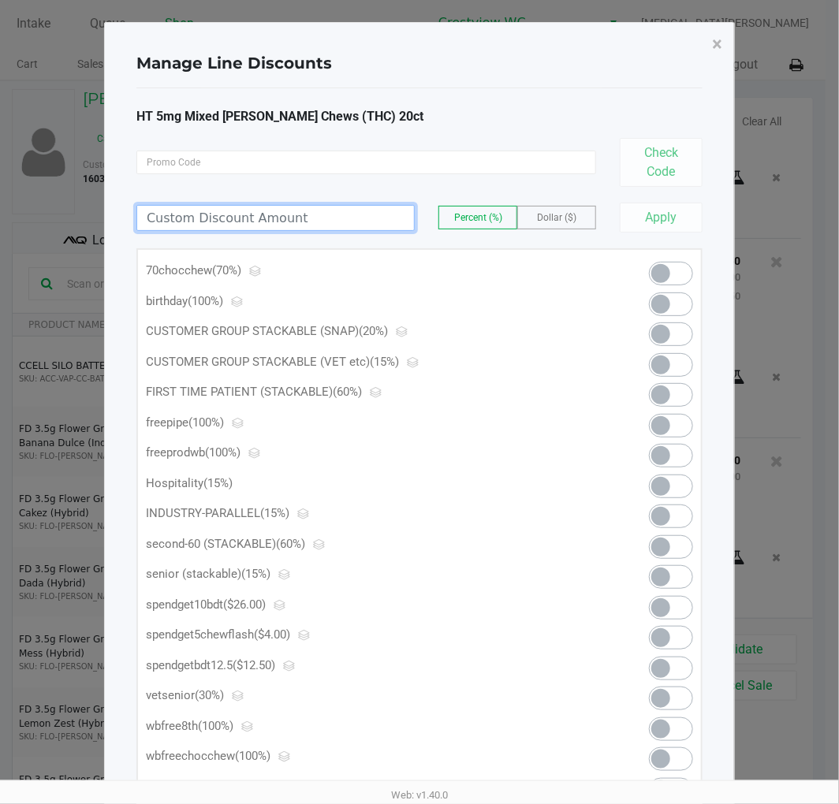
click at [219, 218] on input at bounding box center [275, 218] width 277 height 24
type input "15.00"
click at [539, 208] on label "Dollar ($)" at bounding box center [556, 218] width 77 height 22
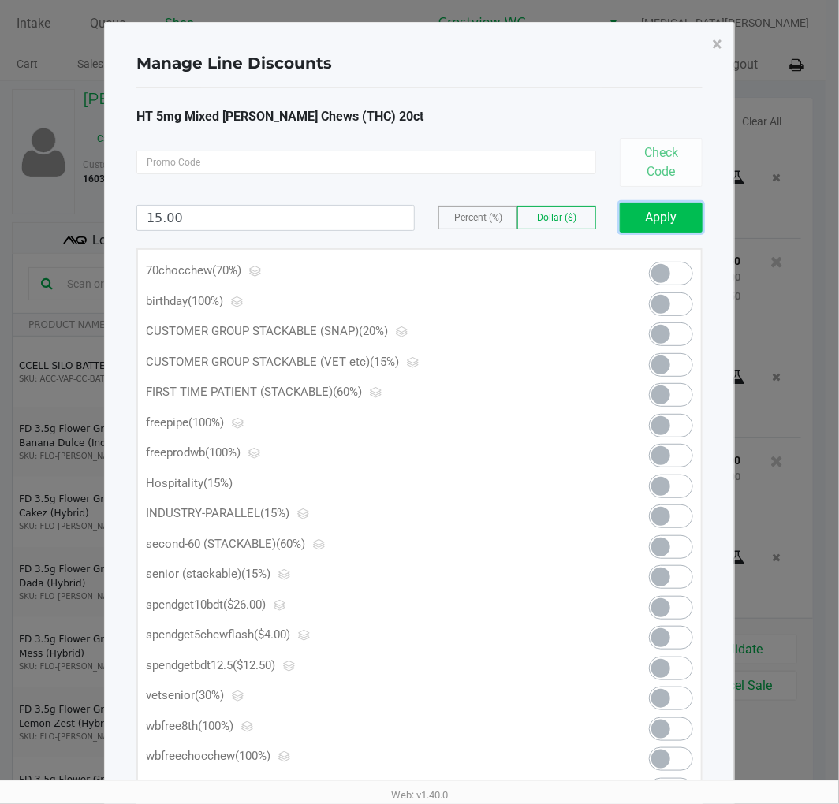
click at [666, 224] on button "Apply" at bounding box center [661, 218] width 83 height 30
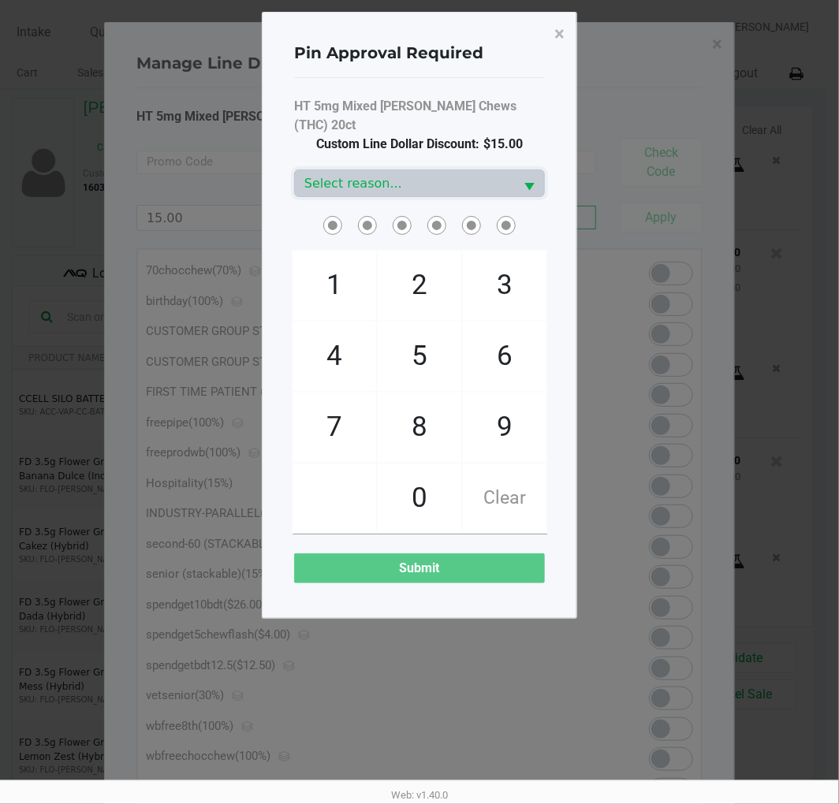
scroll to position [692, 0]
click at [416, 174] on span "Select reason..." at bounding box center [404, 183] width 200 height 19
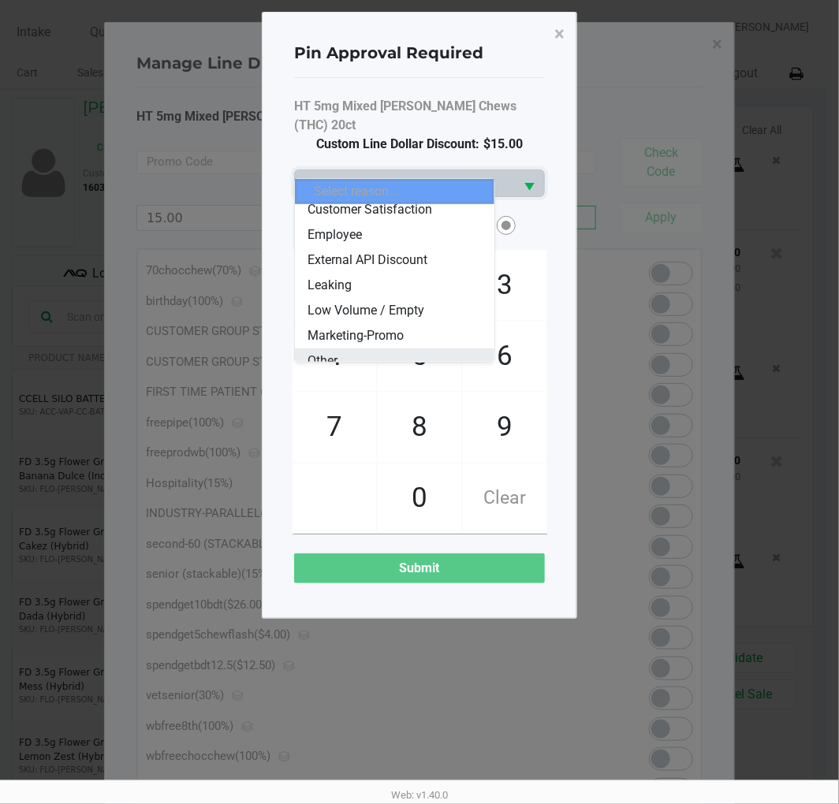
scroll to position [88, 0]
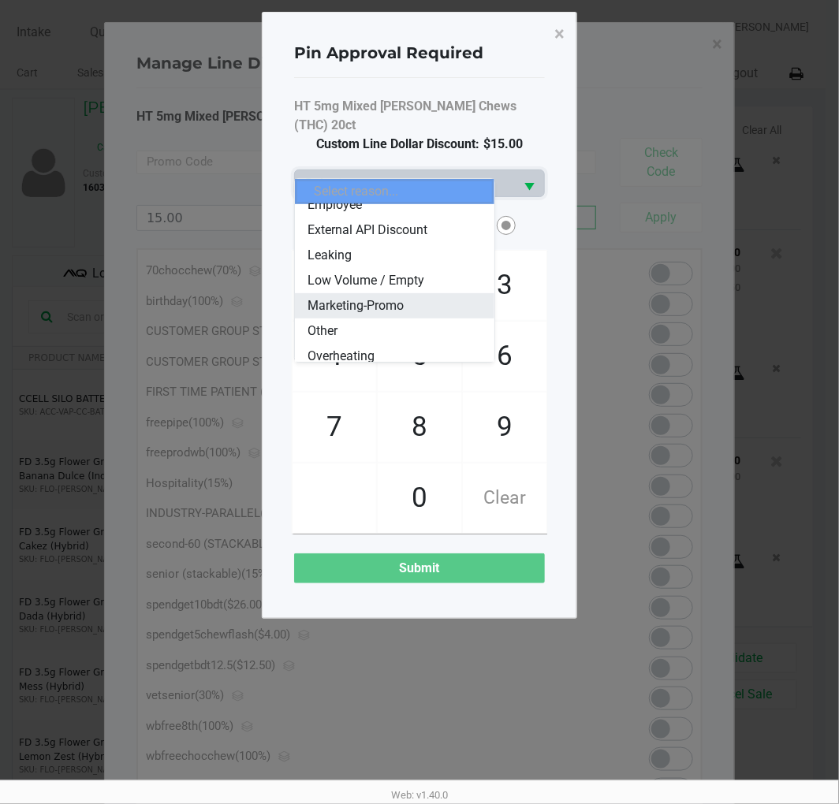
click at [398, 307] on span "Marketing-Promo" at bounding box center [355, 305] width 96 height 19
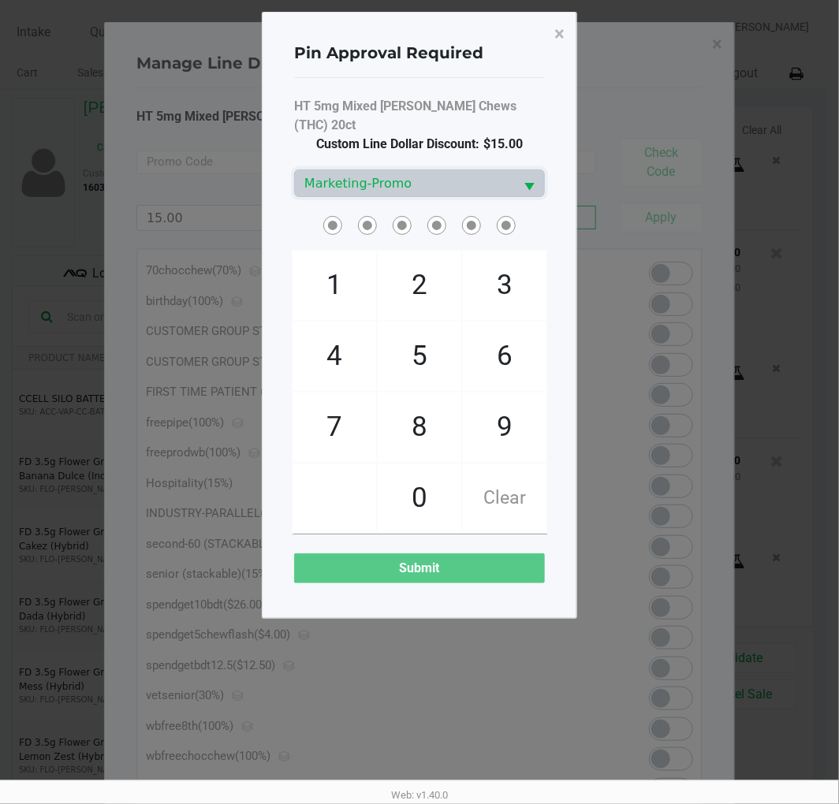
click at [419, 135] on span "Custom Line Dollar Discount: $15.00" at bounding box center [419, 144] width 207 height 19
checkbox input "true"
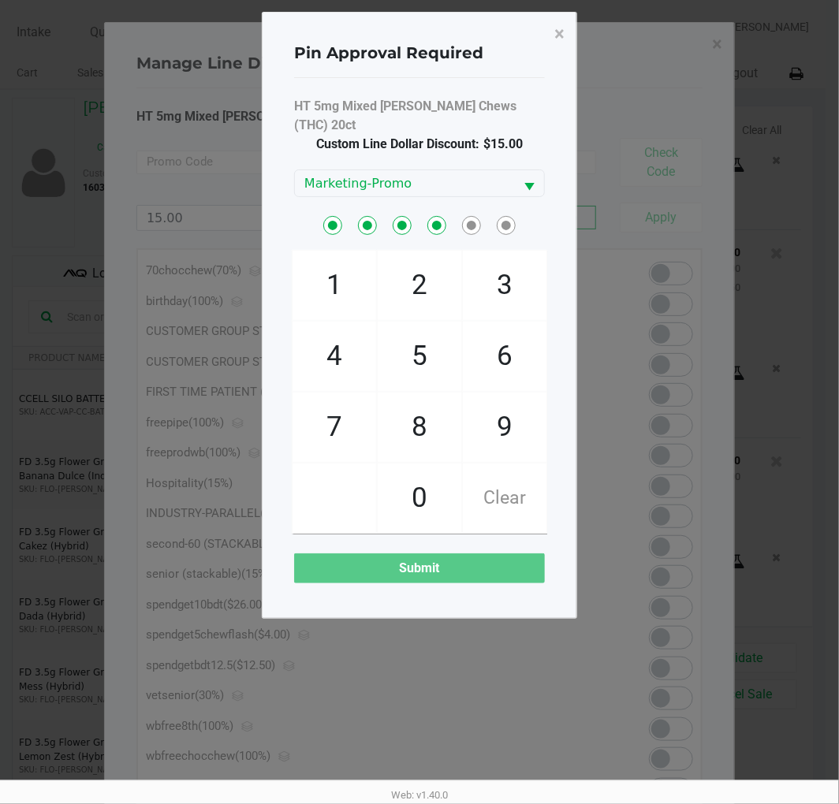
checkbox input "true"
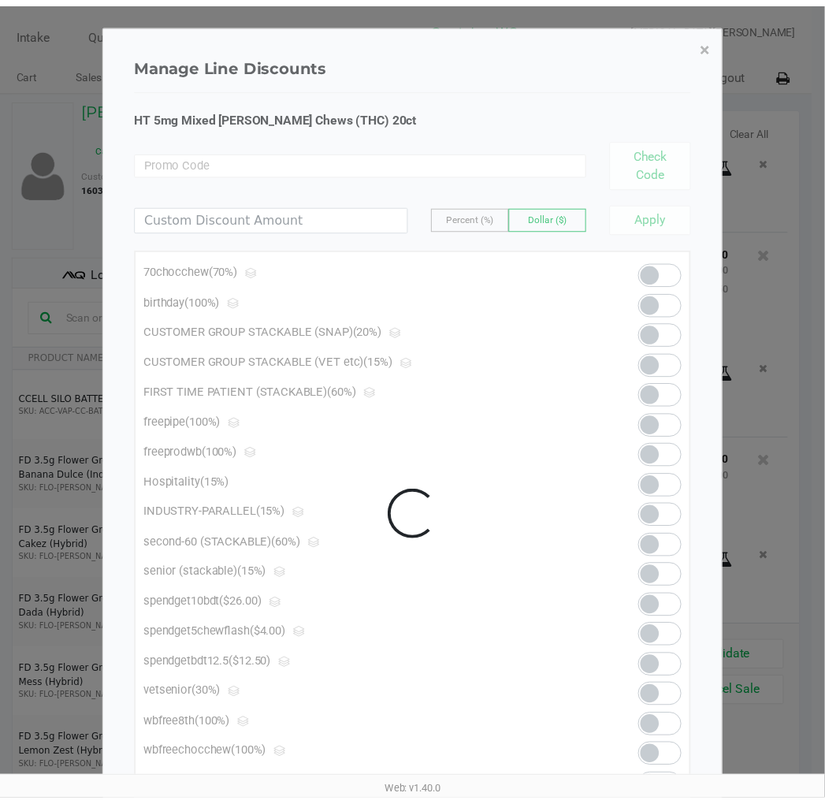
scroll to position [710, 0]
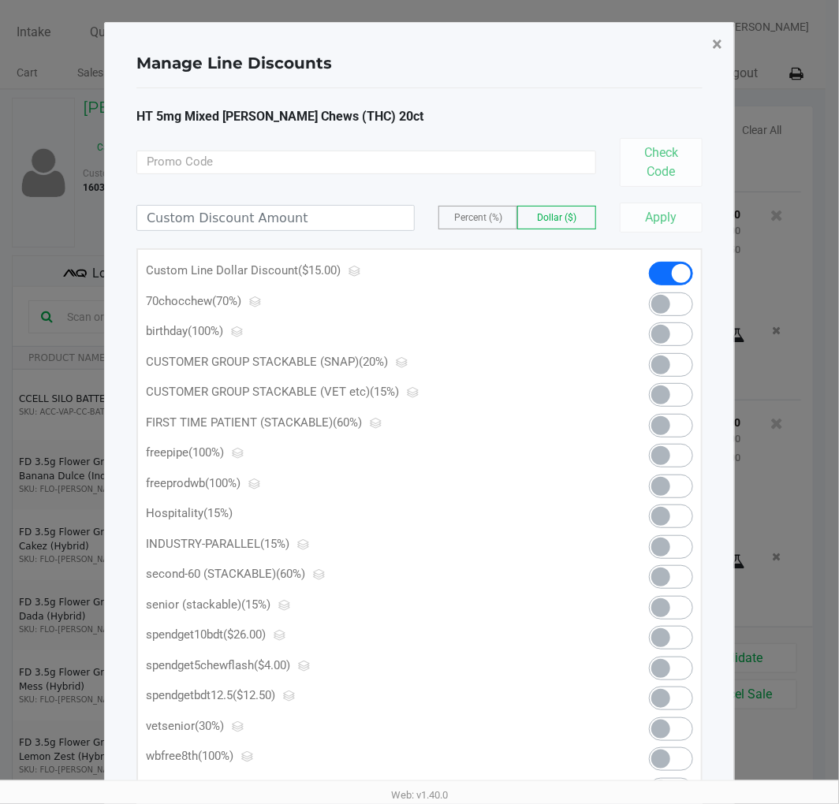
click at [718, 45] on span "×" at bounding box center [717, 44] width 10 height 22
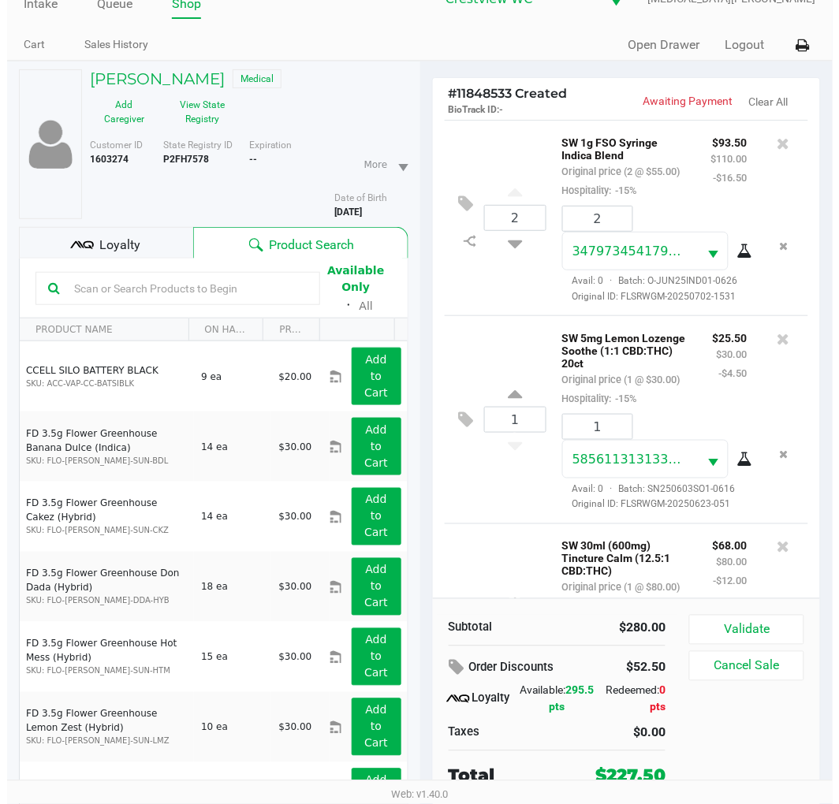
scroll to position [0, 0]
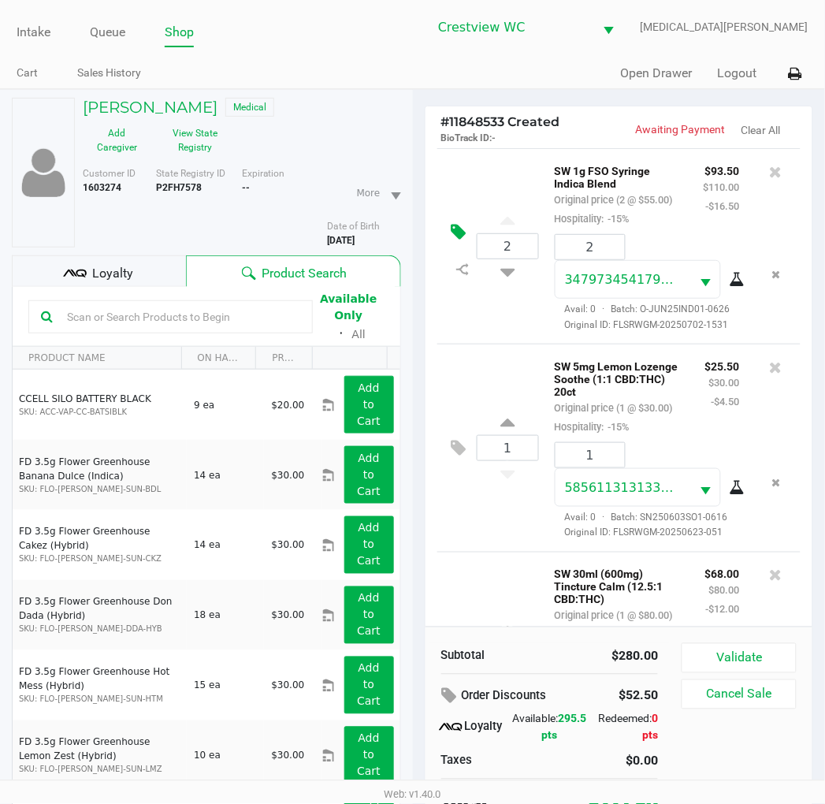
click at [455, 241] on icon at bounding box center [459, 232] width 15 height 18
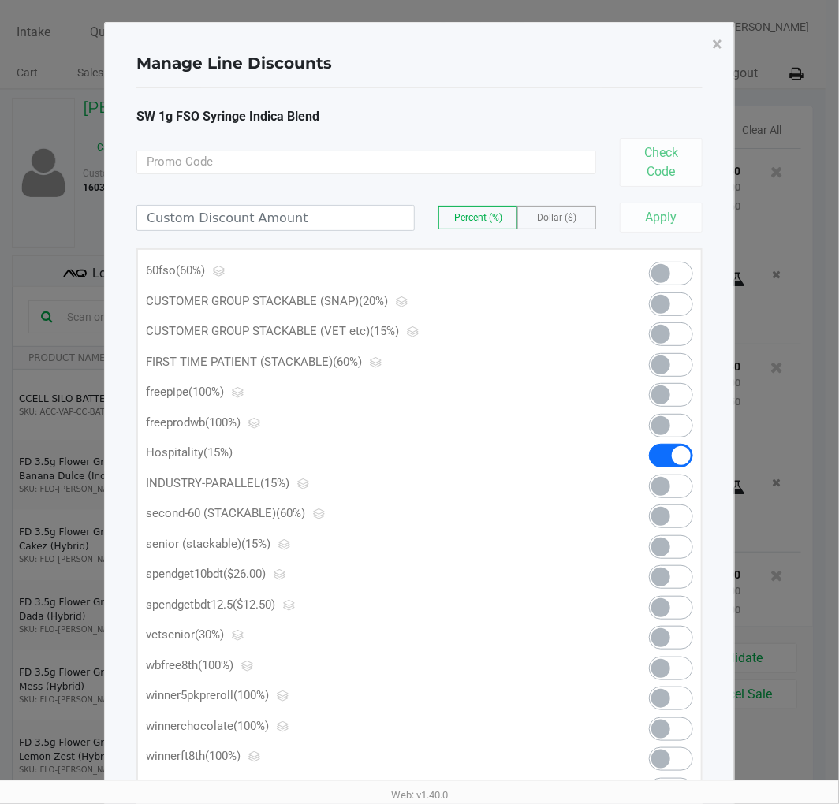
click at [659, 266] on span at bounding box center [660, 273] width 19 height 19
click at [717, 45] on span "×" at bounding box center [717, 44] width 10 height 22
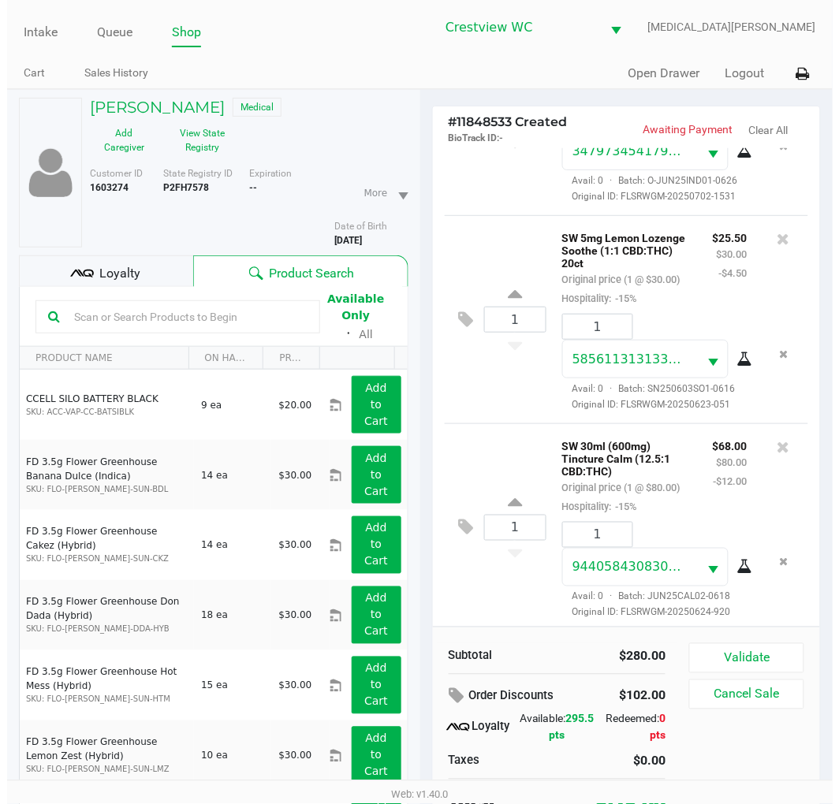
scroll to position [88, 0]
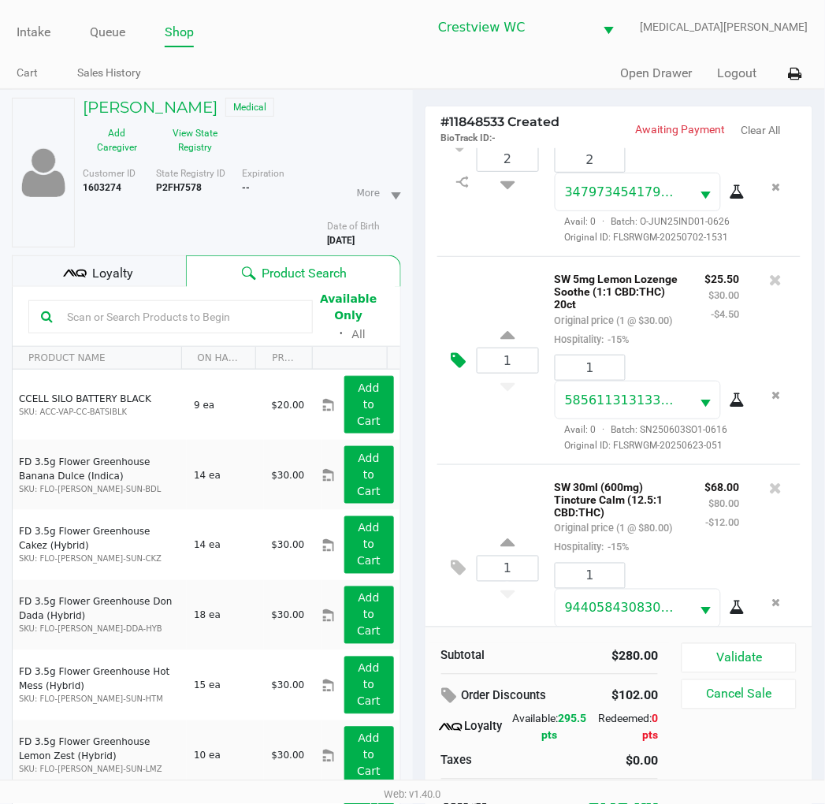
click at [465, 370] on icon at bounding box center [459, 361] width 15 height 18
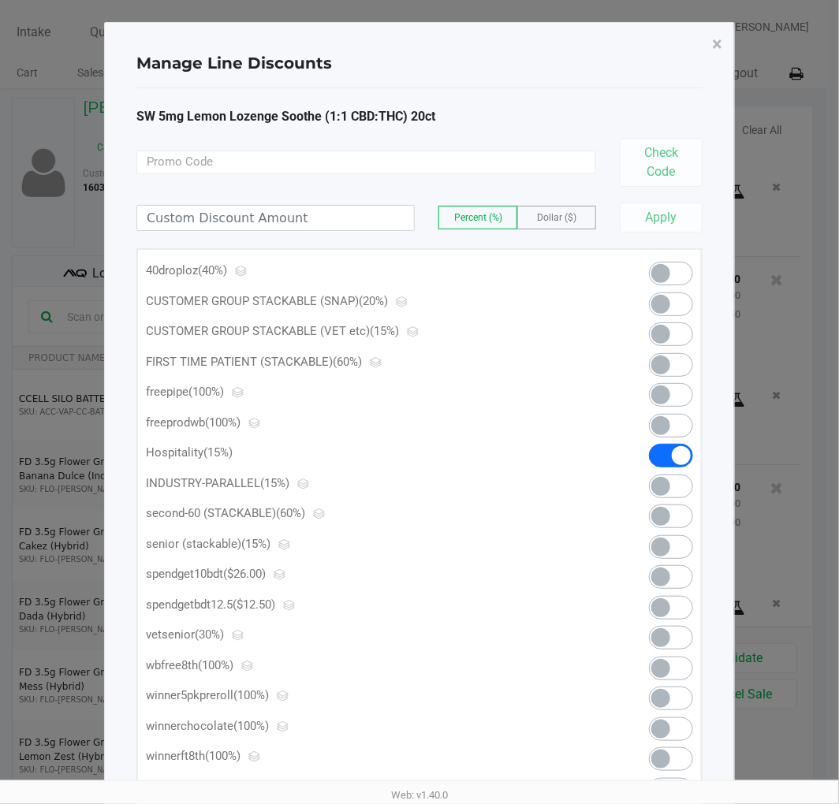
click at [665, 277] on span at bounding box center [660, 273] width 19 height 19
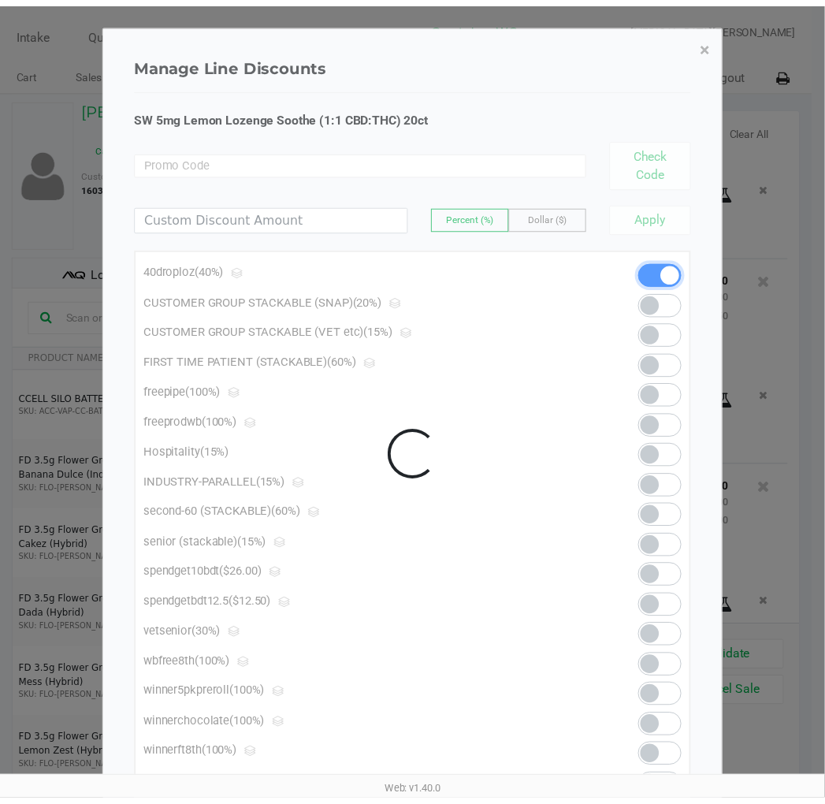
scroll to position [747, 0]
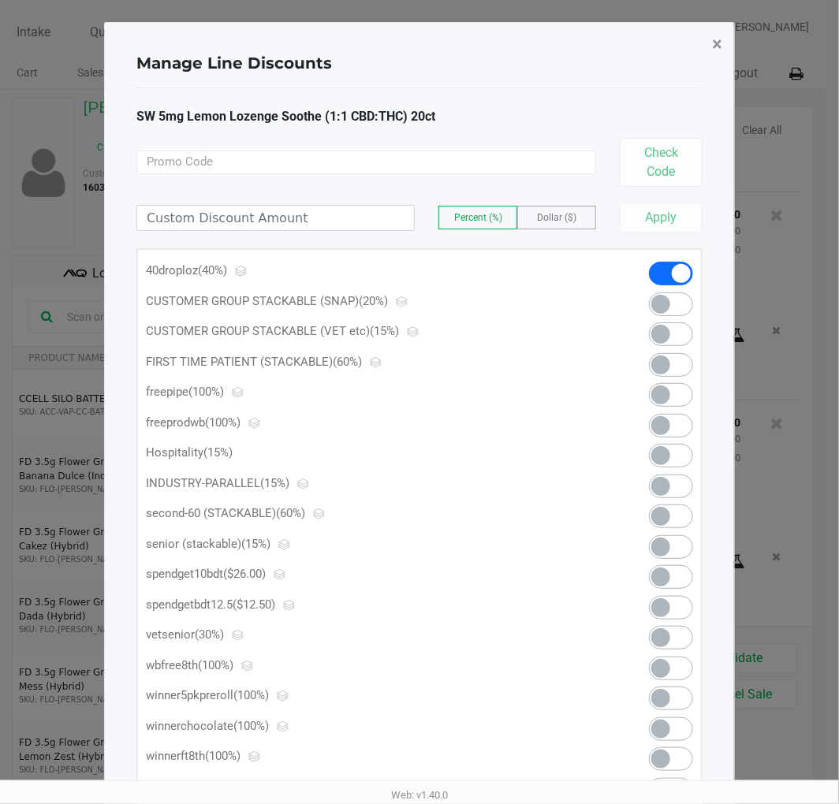
click at [711, 44] on button "×" at bounding box center [716, 44] width 35 height 44
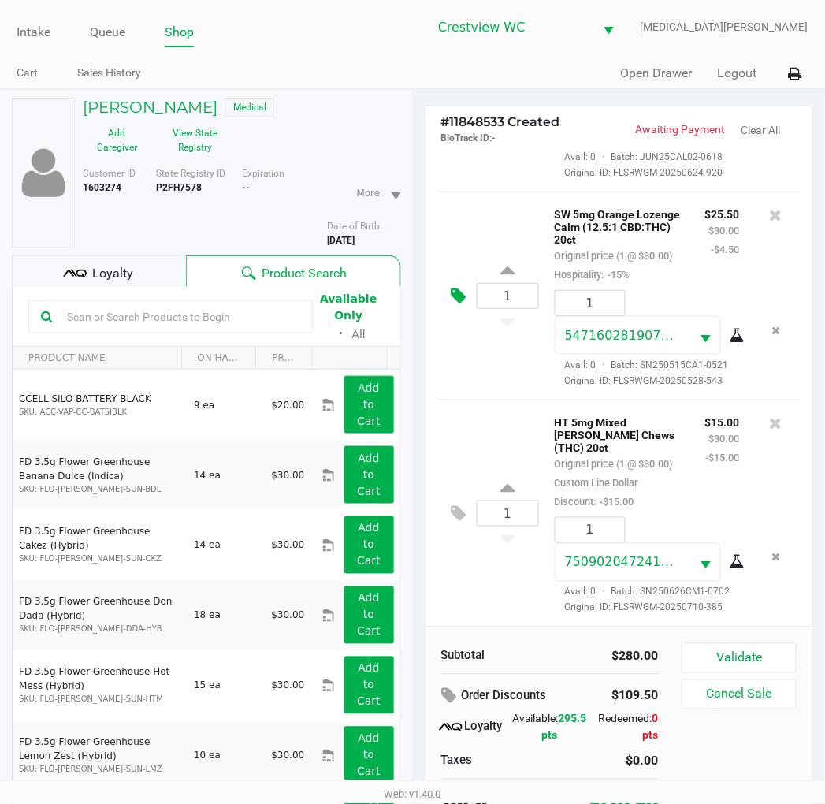
click at [460, 287] on icon at bounding box center [459, 296] width 15 height 18
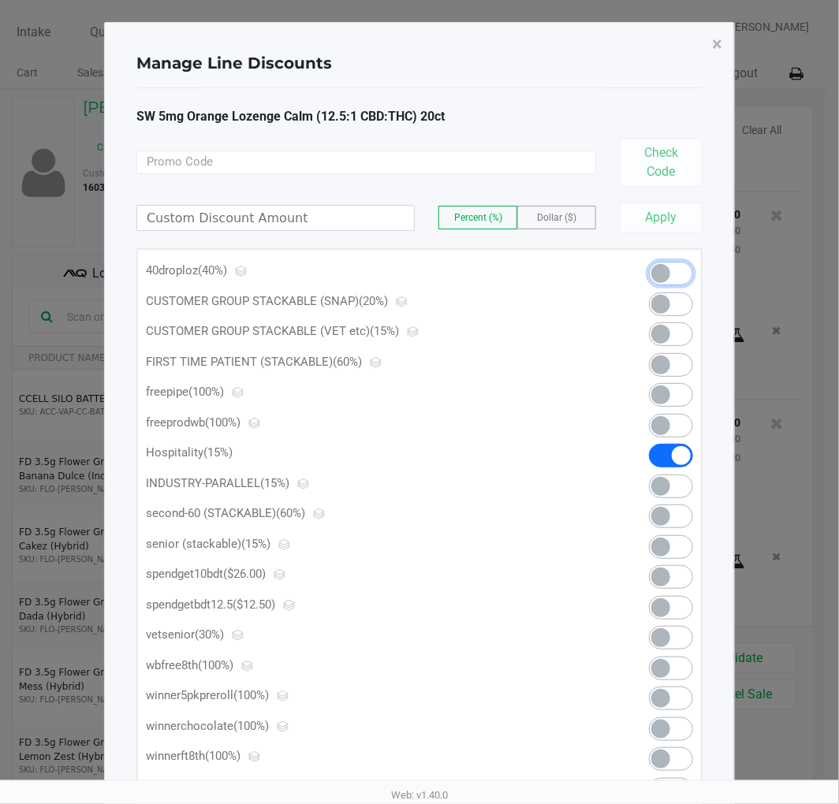
click at [666, 278] on span at bounding box center [660, 273] width 19 height 19
click at [719, 44] on span "×" at bounding box center [717, 44] width 10 height 22
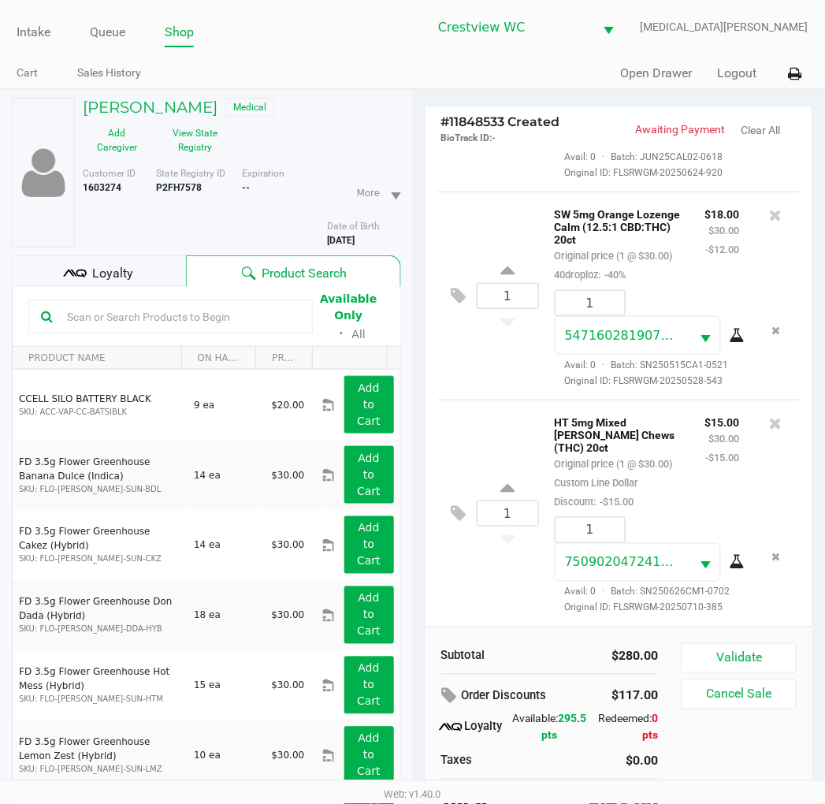
scroll to position [660, 0]
click at [463, 305] on icon at bounding box center [459, 296] width 15 height 18
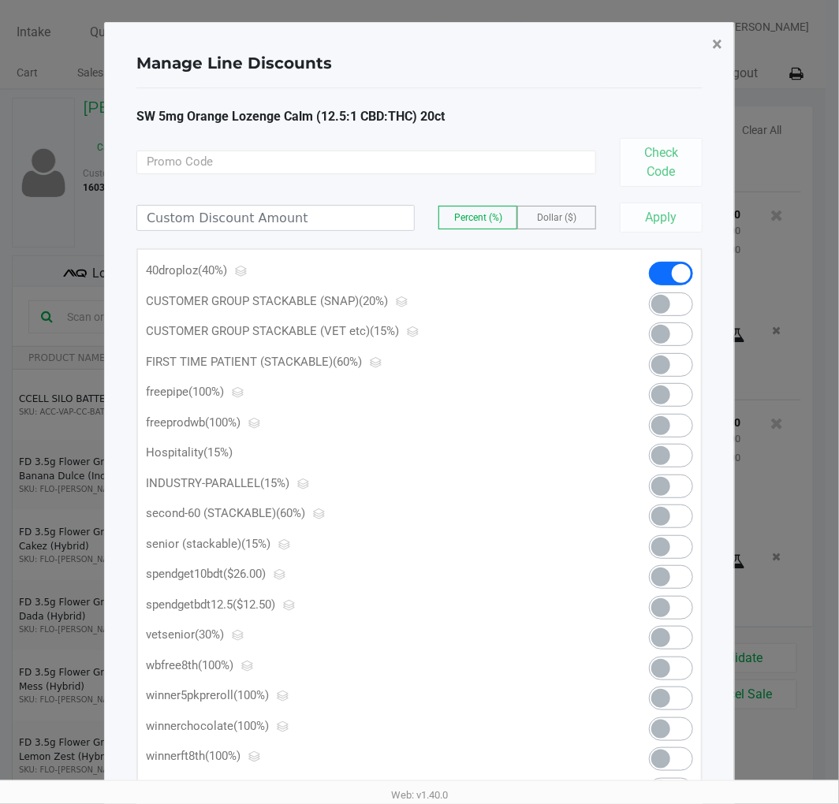
click at [721, 42] on span "×" at bounding box center [717, 44] width 10 height 22
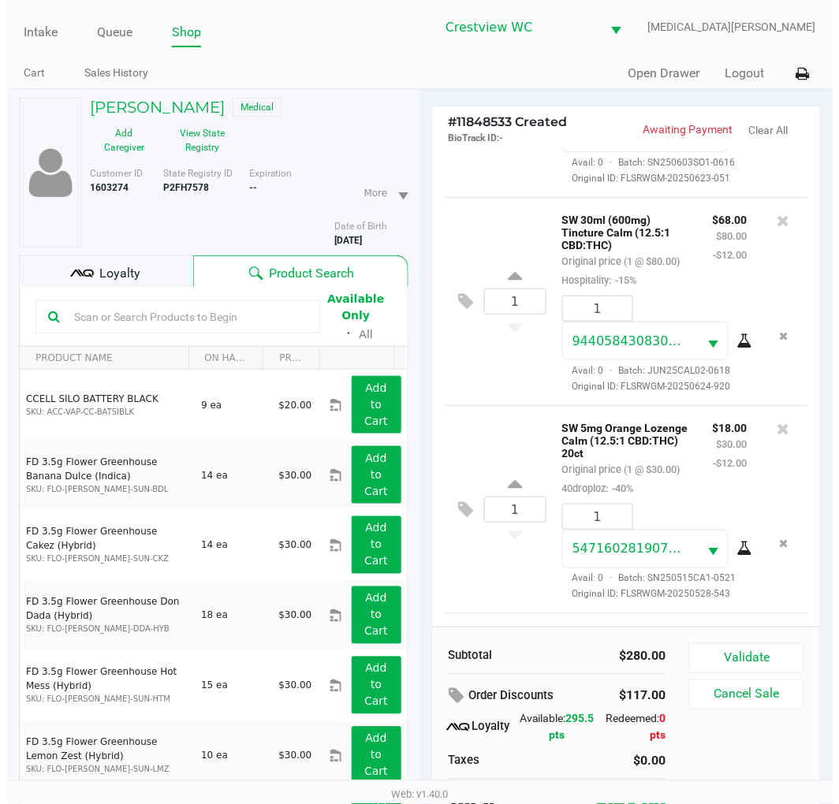
scroll to position [310, 0]
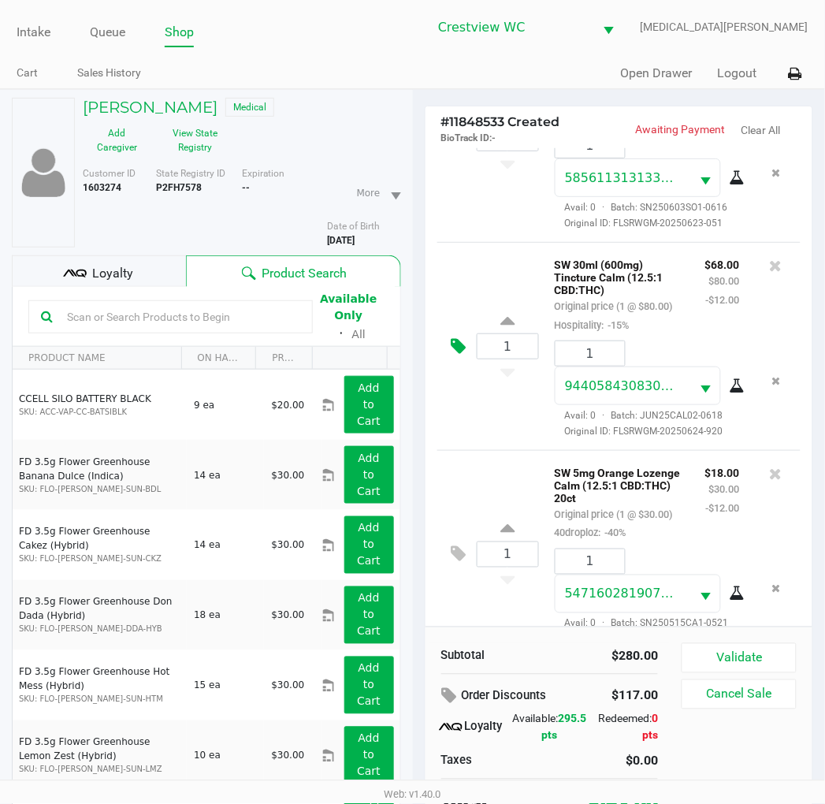
click at [464, 356] on icon at bounding box center [459, 346] width 15 height 18
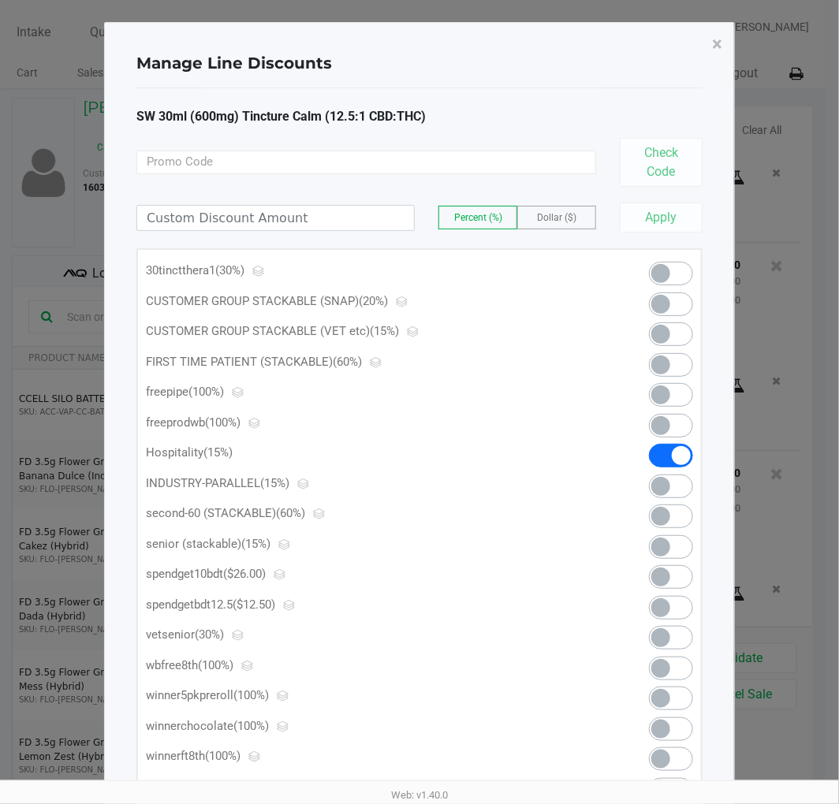
click at [657, 270] on span at bounding box center [660, 273] width 19 height 19
click at [718, 43] on span "×" at bounding box center [717, 44] width 10 height 22
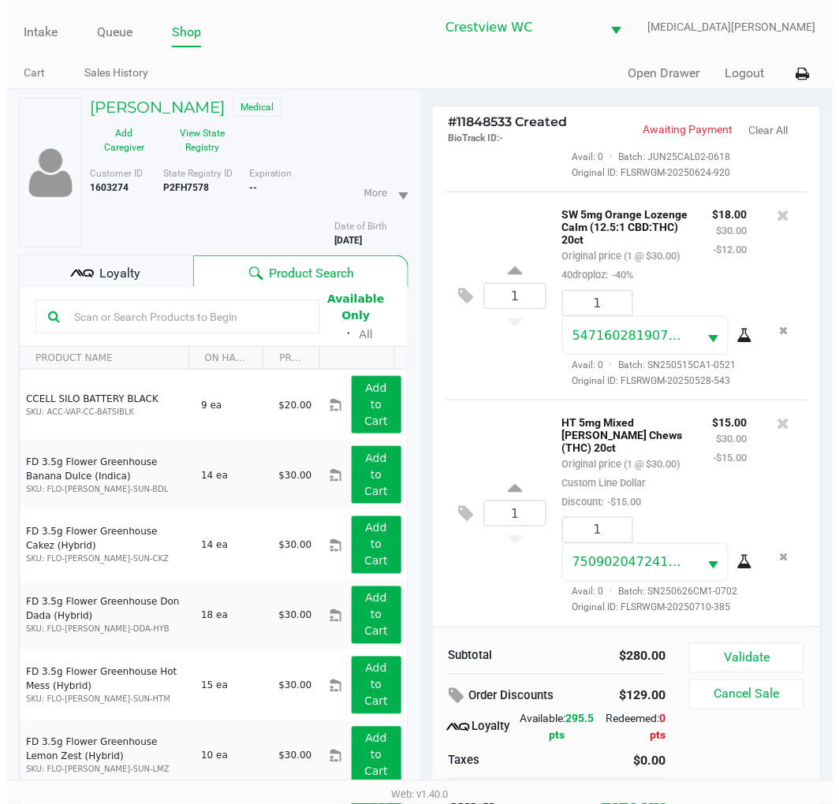
scroll to position [747, 0]
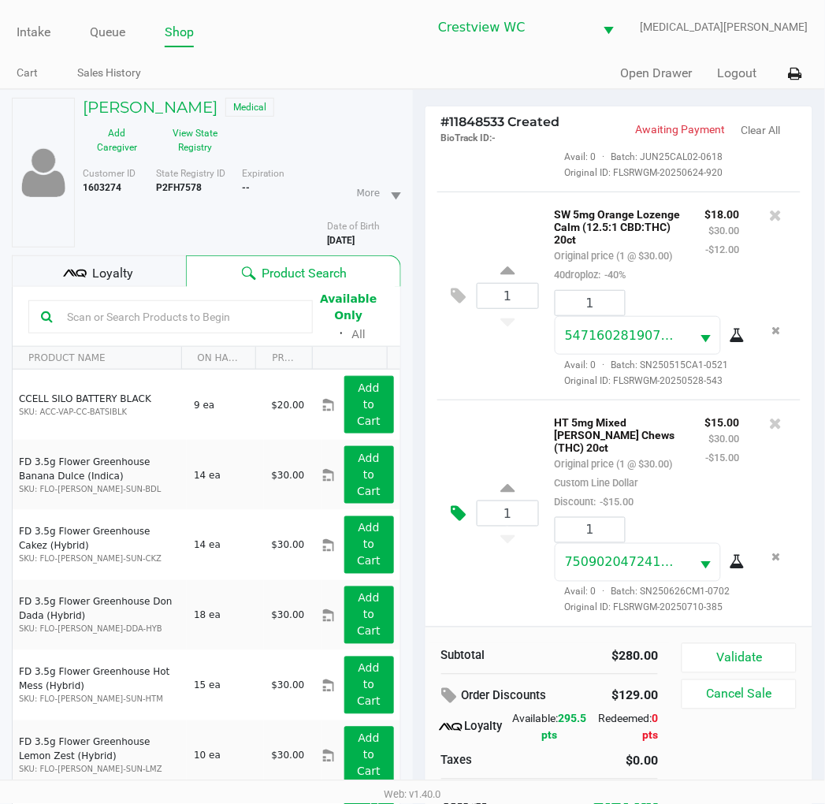
click at [460, 505] on icon at bounding box center [459, 514] width 15 height 18
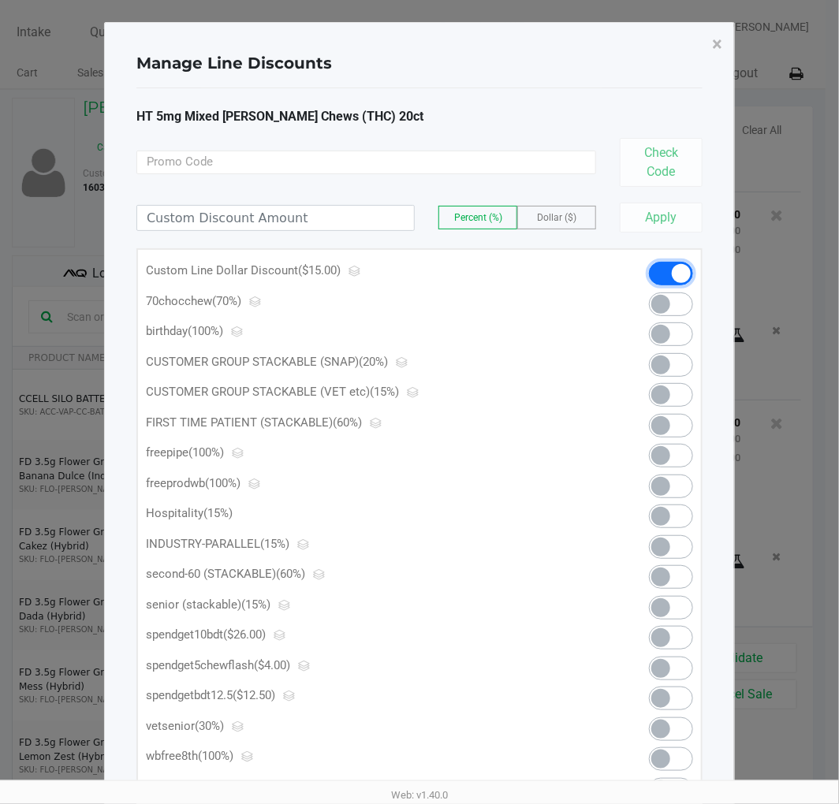
click at [680, 273] on span at bounding box center [681, 273] width 19 height 19
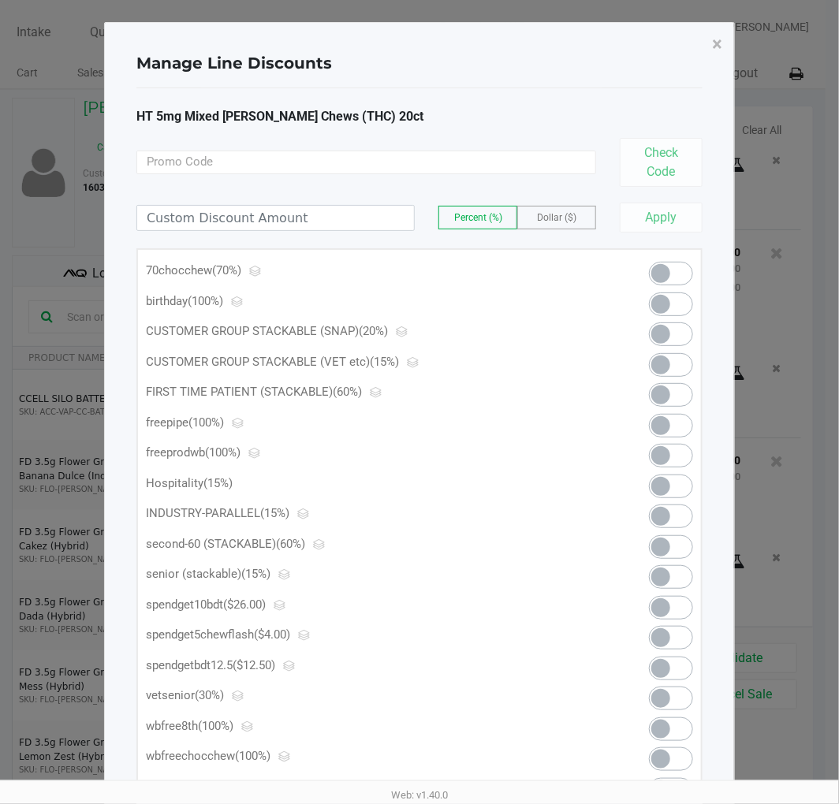
scroll to position [710, 0]
click at [323, 217] on input at bounding box center [275, 218] width 277 height 24
type input "25.00"
click at [552, 210] on label "Dollar ($)" at bounding box center [556, 218] width 77 height 22
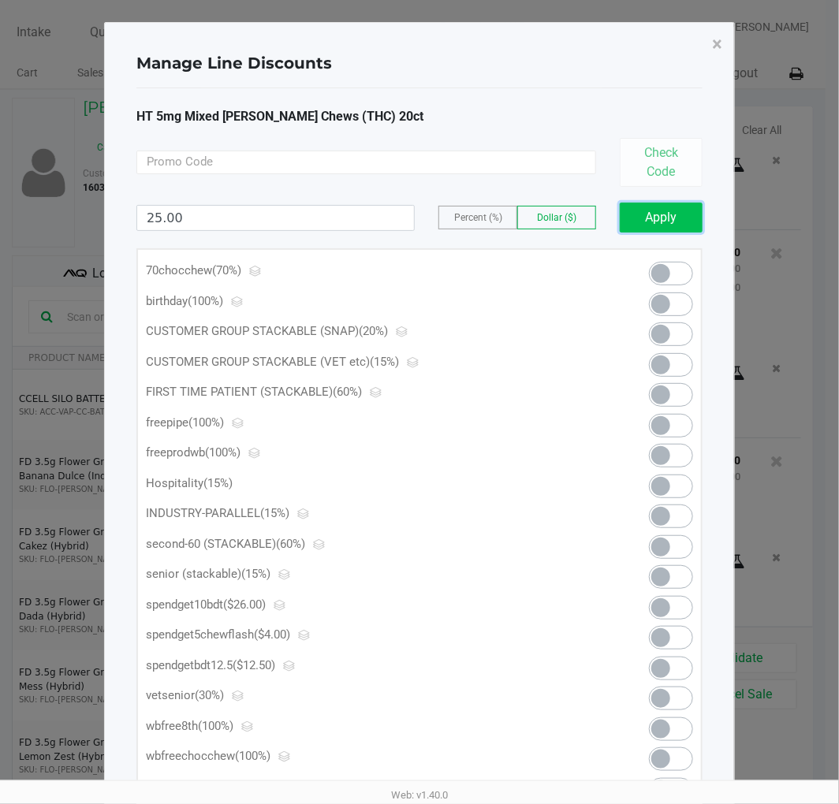
click at [644, 218] on button "Apply" at bounding box center [661, 218] width 83 height 30
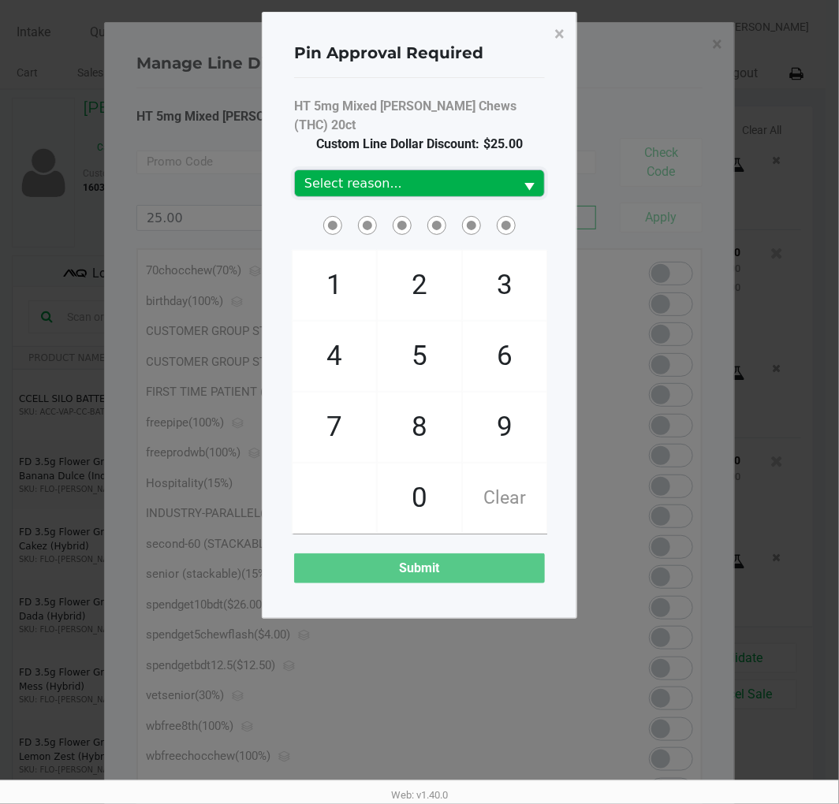
click at [507, 173] on span "Select reason..." at bounding box center [404, 183] width 219 height 26
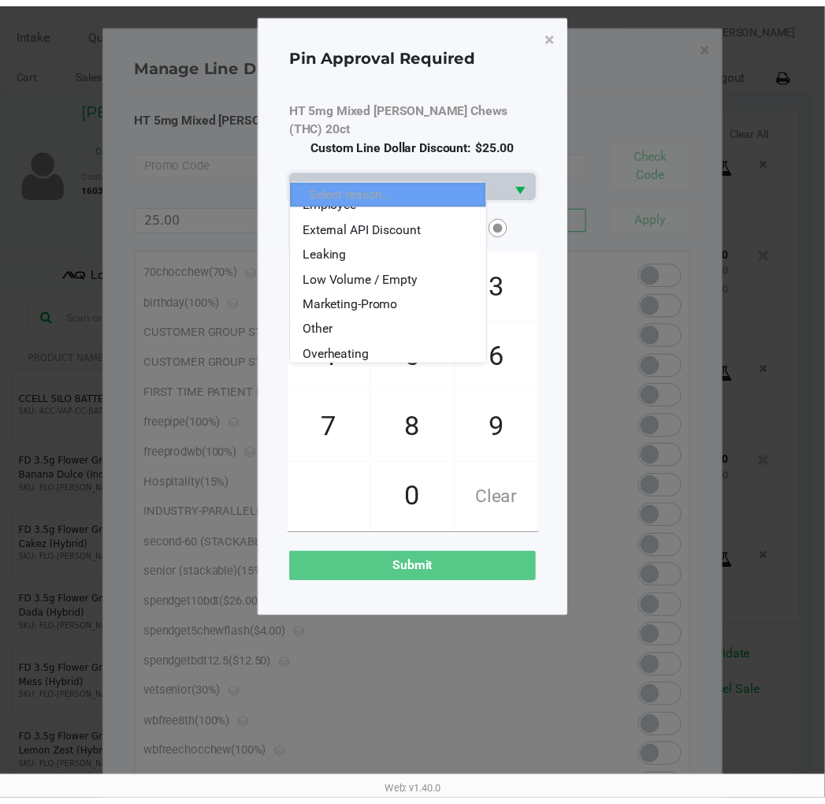
scroll to position [175, 0]
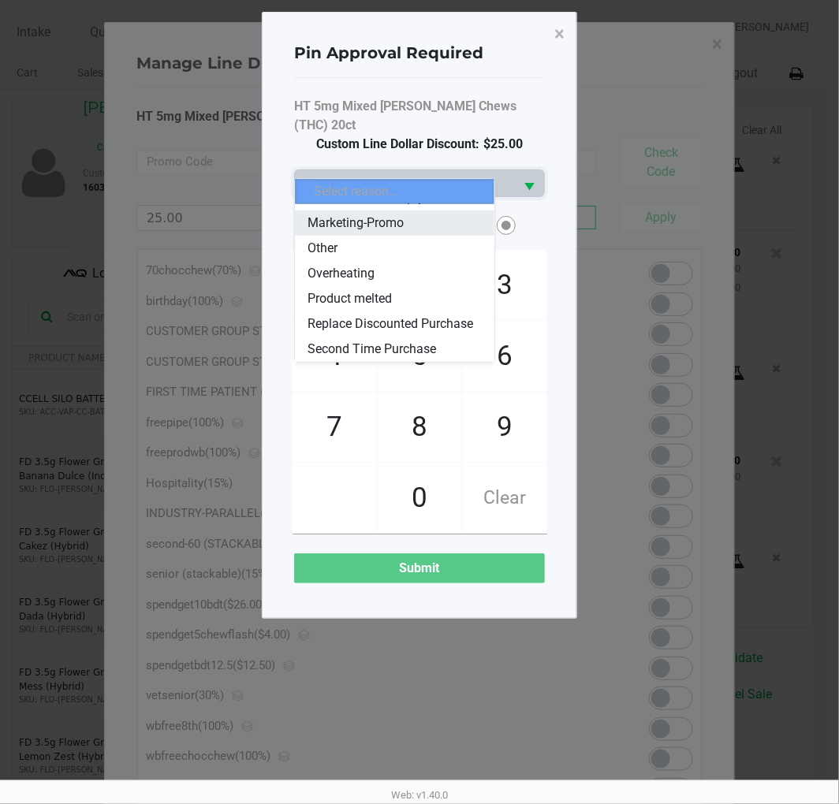
click at [383, 215] on span "Marketing-Promo" at bounding box center [355, 223] width 96 height 19
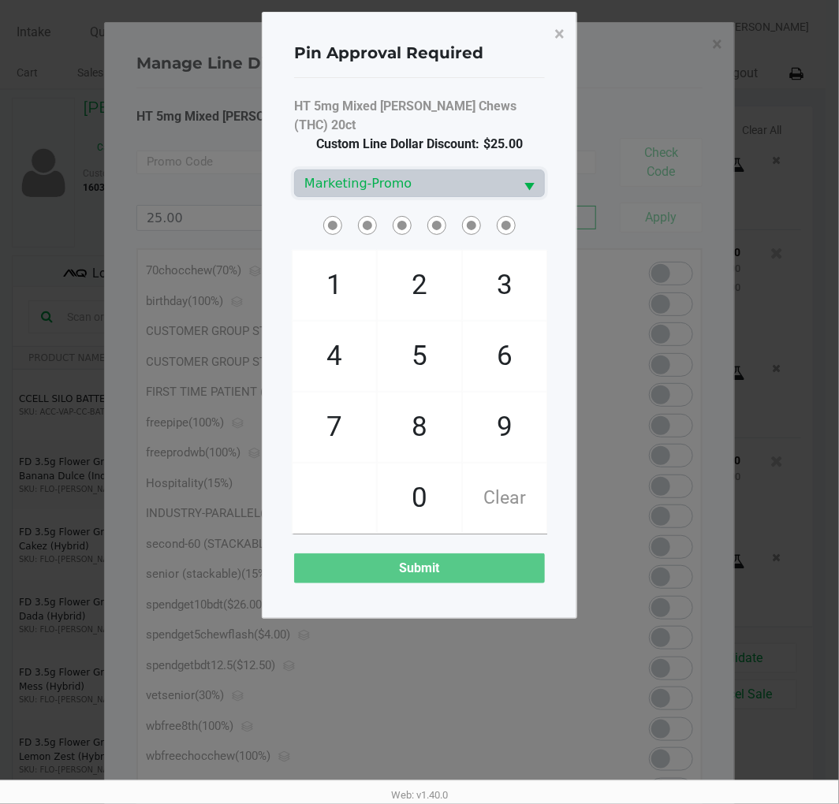
click at [426, 114] on span "HT 5mg Mixed [PERSON_NAME] Chews (THC) 20ct" at bounding box center [419, 116] width 251 height 38
checkbox input "true"
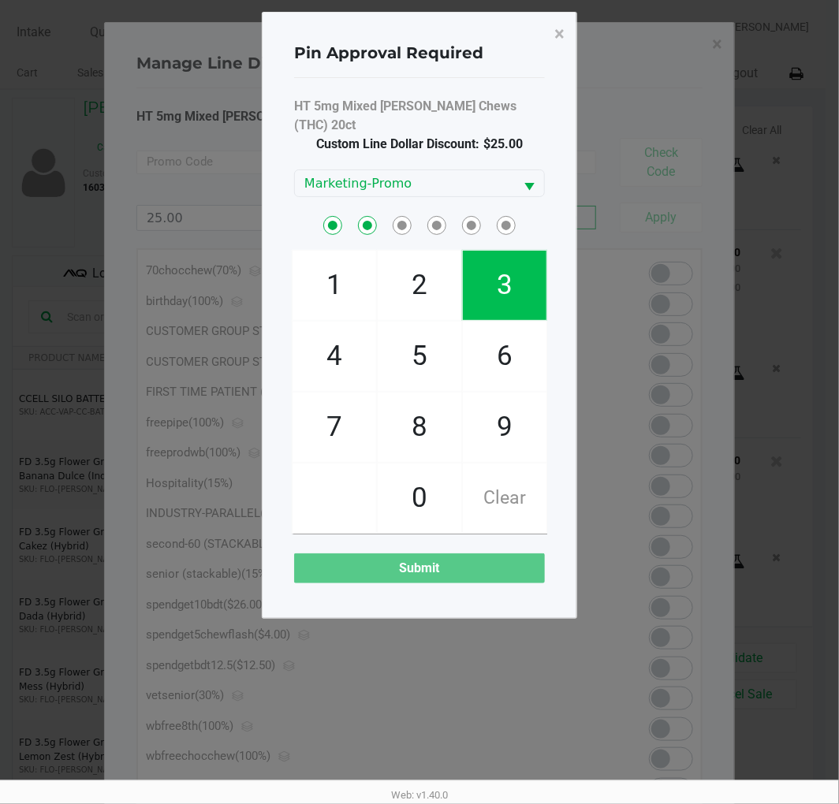
checkbox input "true"
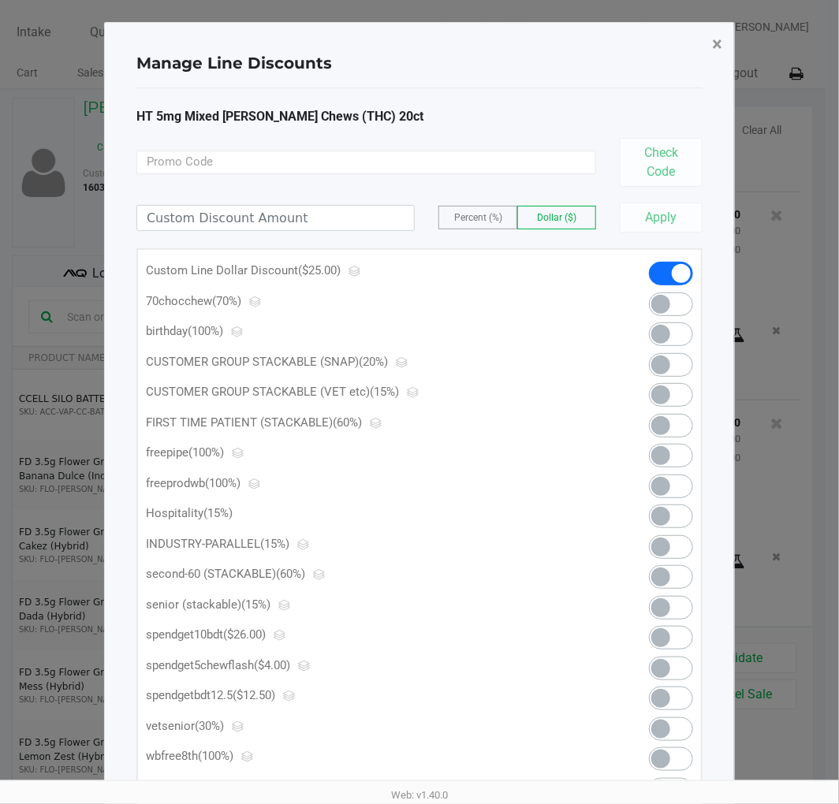
click at [718, 43] on span "×" at bounding box center [717, 44] width 10 height 22
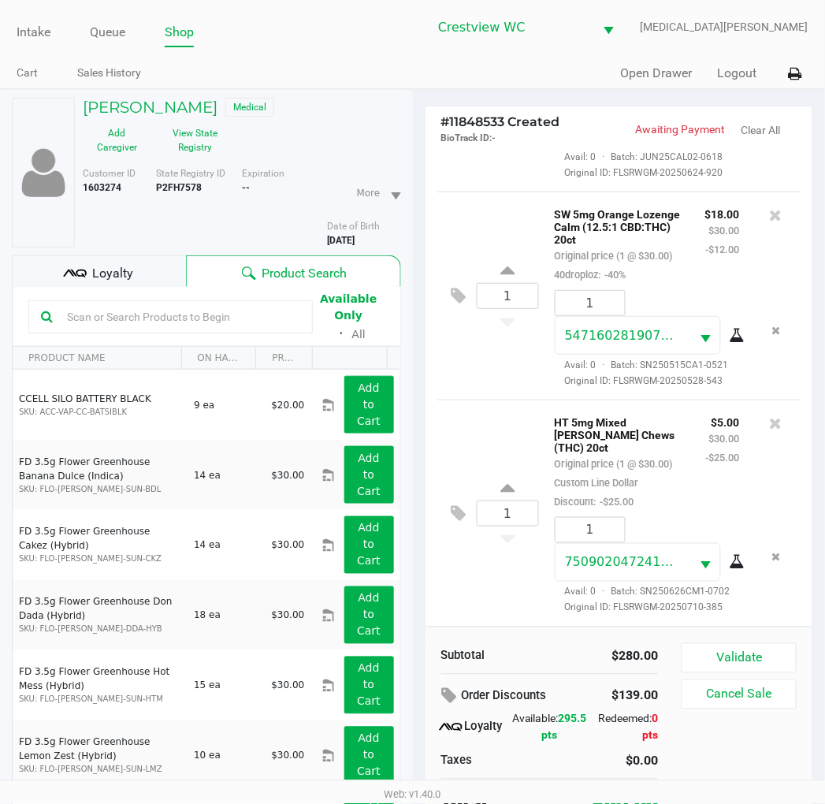
scroll to position [82, 0]
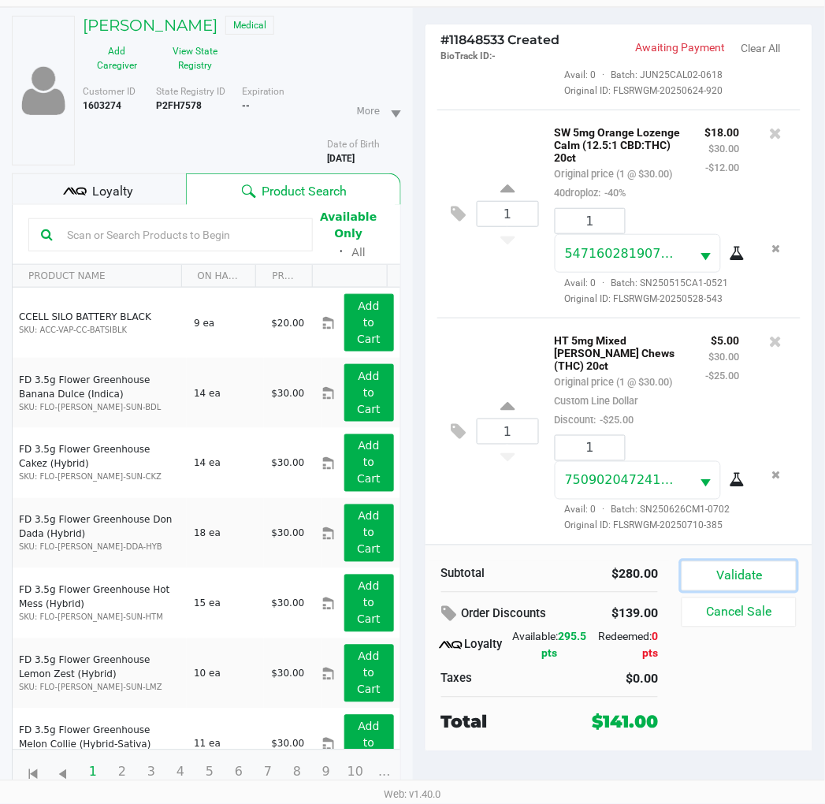
click at [735, 576] on button "Validate" at bounding box center [739, 576] width 114 height 30
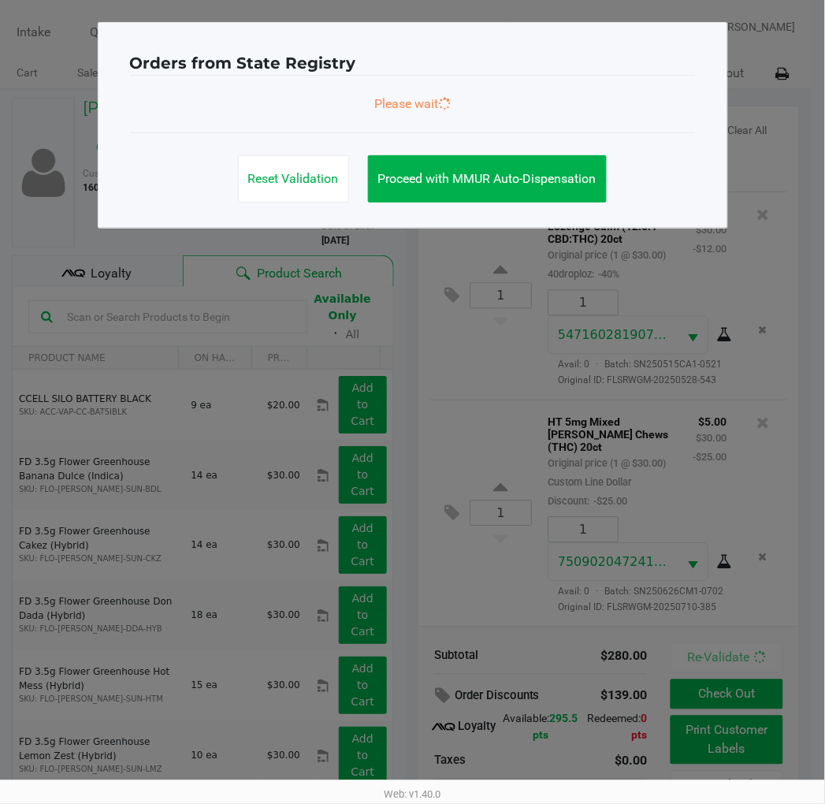
scroll to position [0, 0]
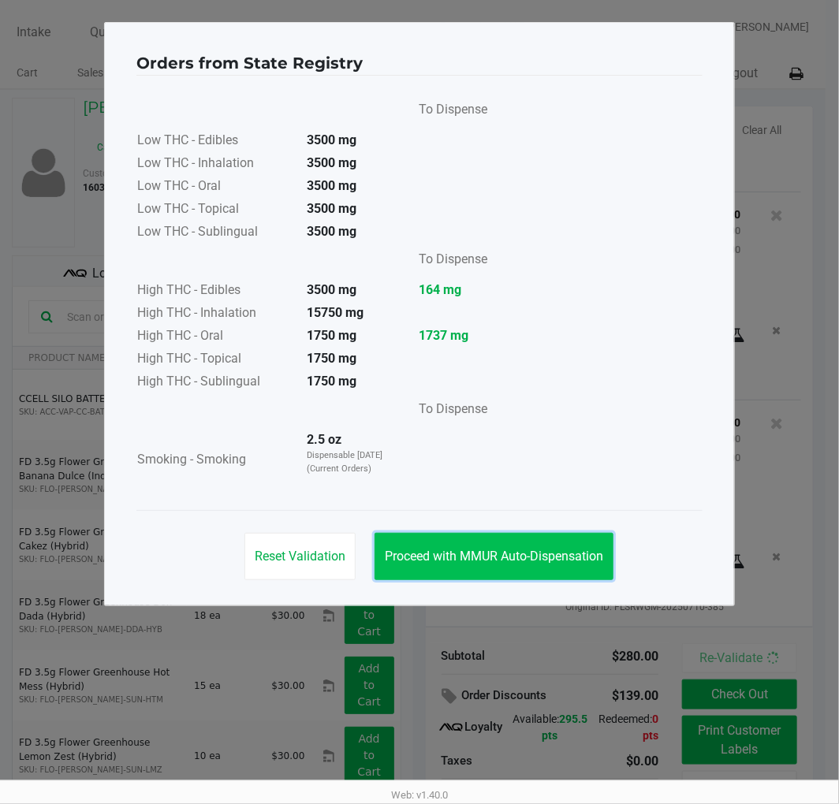
click at [529, 540] on button "Proceed with MMUR Auto-Dispensation" at bounding box center [494, 556] width 239 height 47
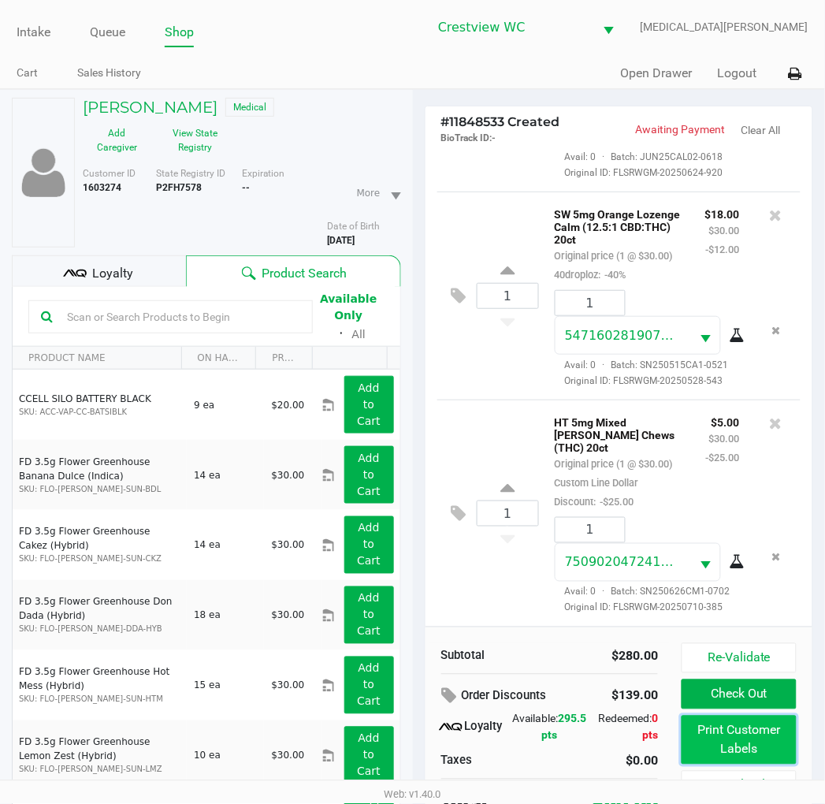
click at [720, 729] on button "Print Customer Labels" at bounding box center [739, 740] width 114 height 49
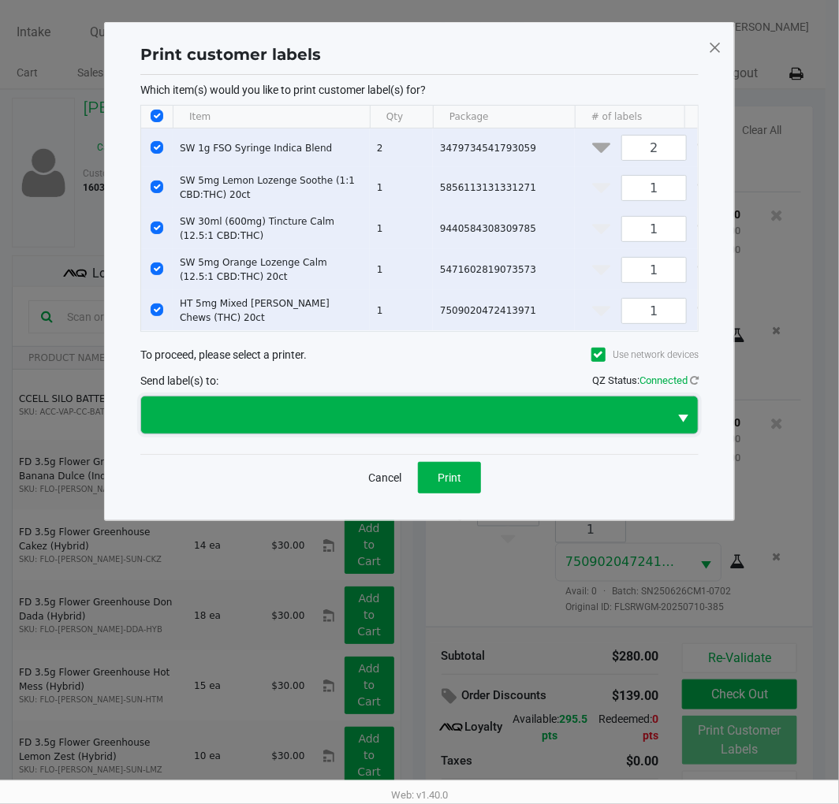
click at [456, 434] on span at bounding box center [404, 415] width 527 height 37
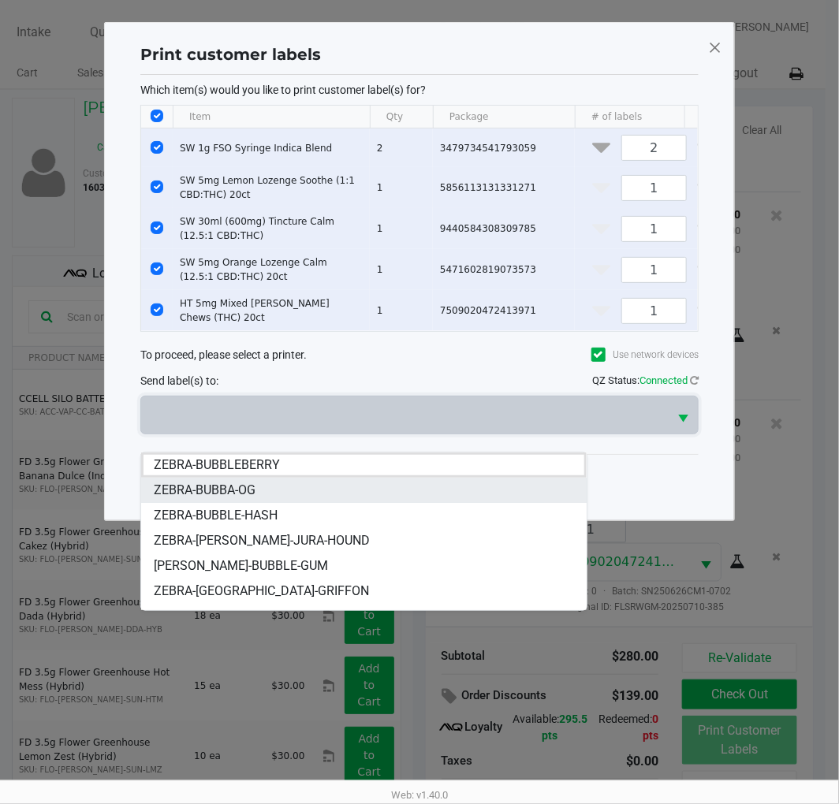
click at [258, 490] on li "ZEBRA-BUBBA-OG" at bounding box center [363, 490] width 445 height 25
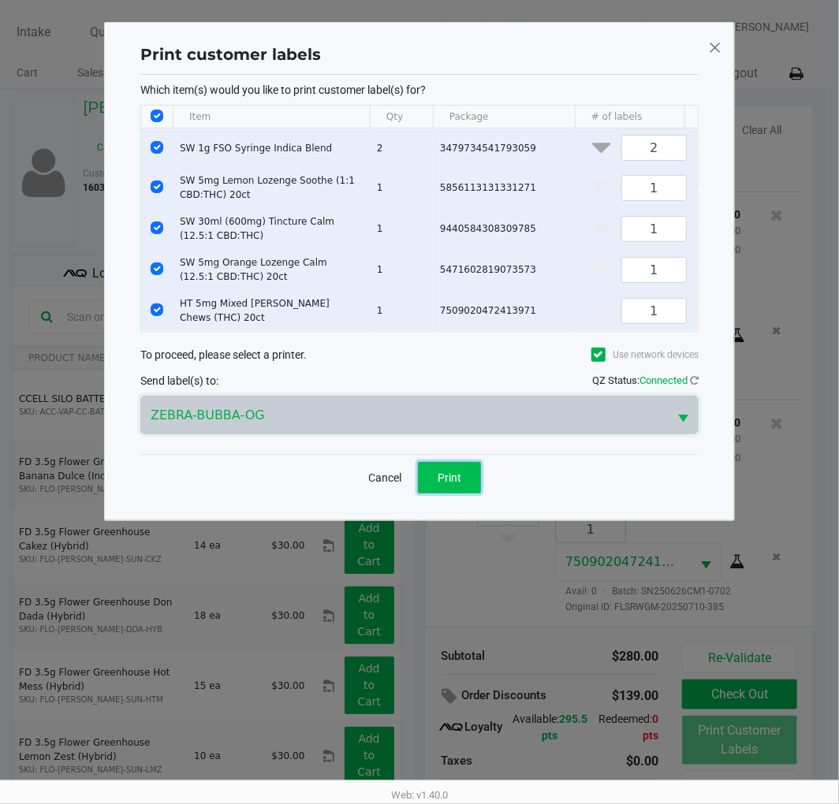
click at [450, 484] on span "Print" at bounding box center [450, 477] width 24 height 13
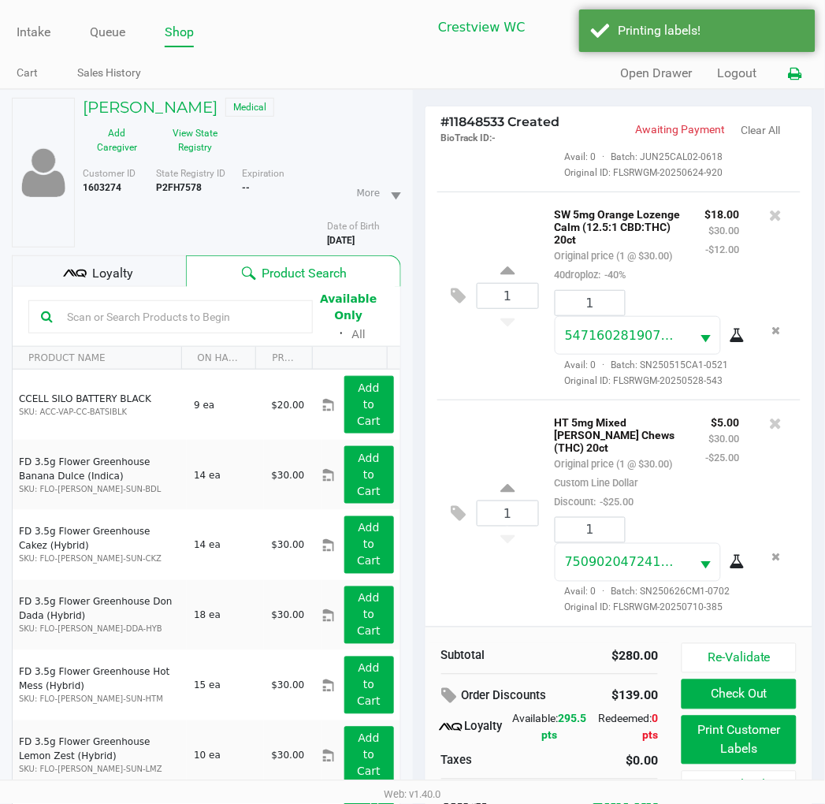
click at [799, 73] on icon at bounding box center [795, 74] width 13 height 11
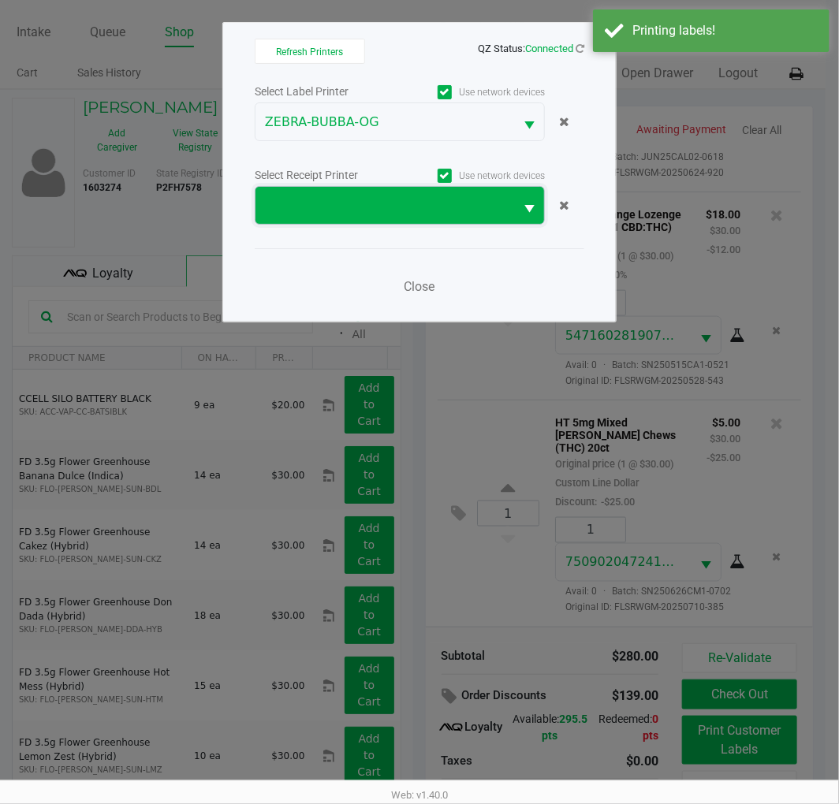
click at [329, 203] on span at bounding box center [385, 205] width 240 height 19
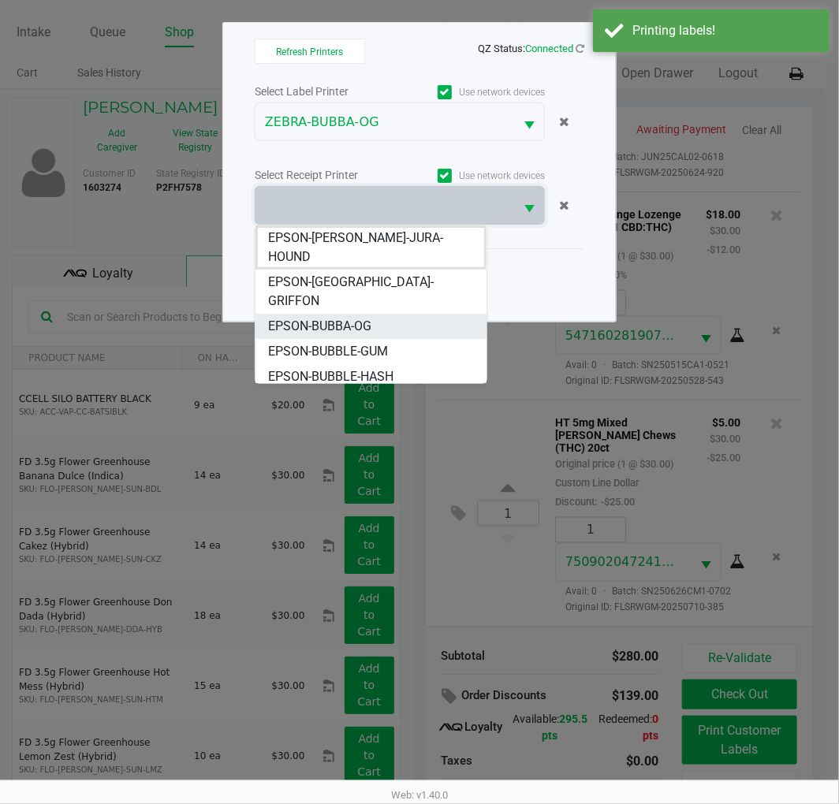
click at [360, 317] on span "EPSON-BUBBA-OG" at bounding box center [319, 326] width 103 height 19
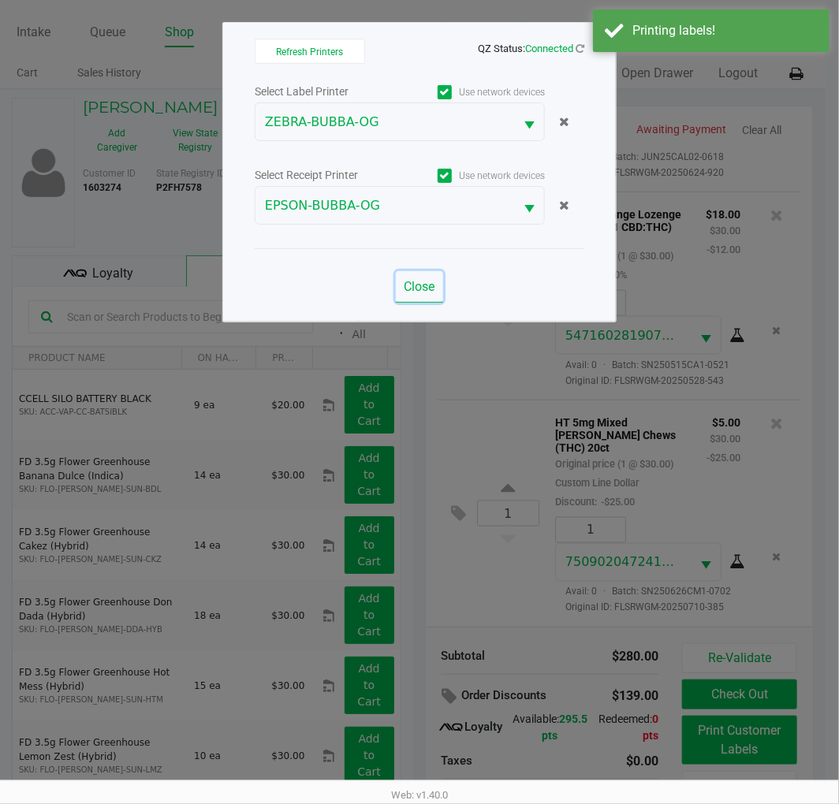
click at [429, 289] on span "Close" at bounding box center [419, 286] width 31 height 15
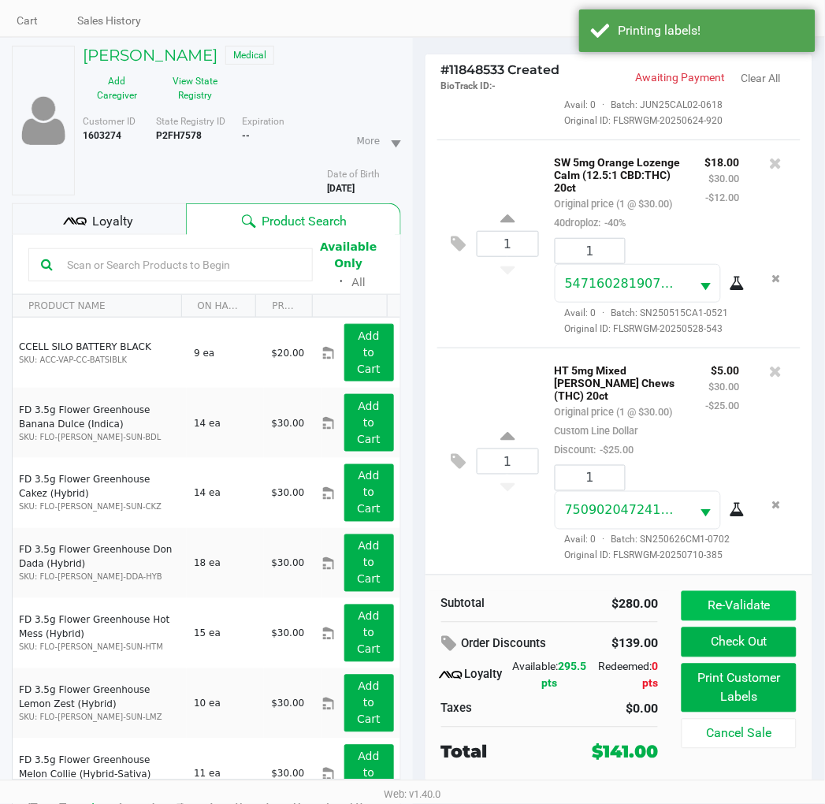
scroll to position [82, 0]
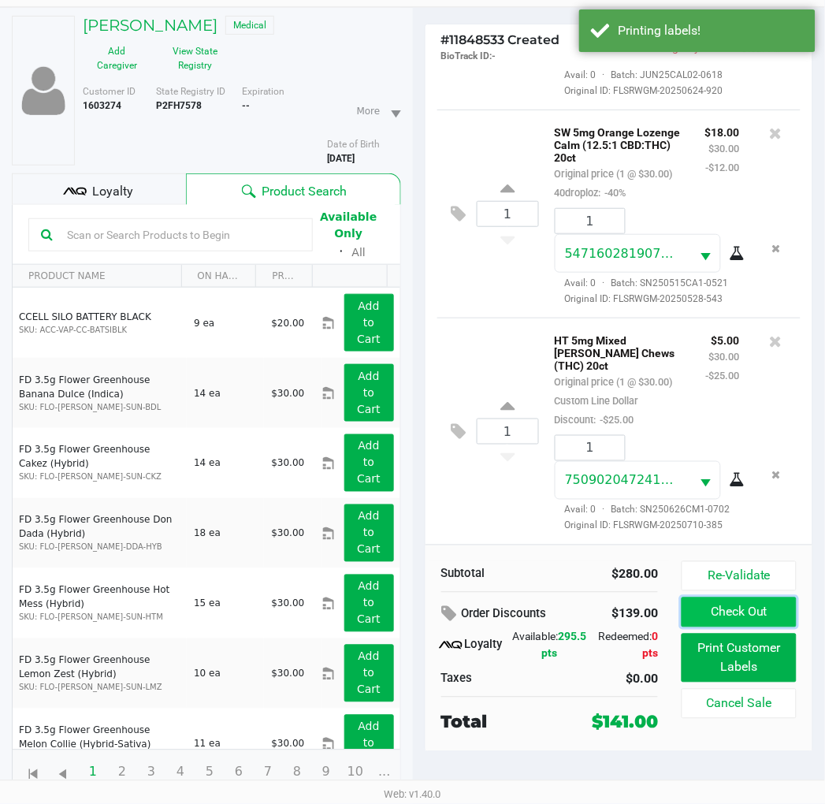
click at [737, 613] on button "Check Out" at bounding box center [739, 613] width 114 height 30
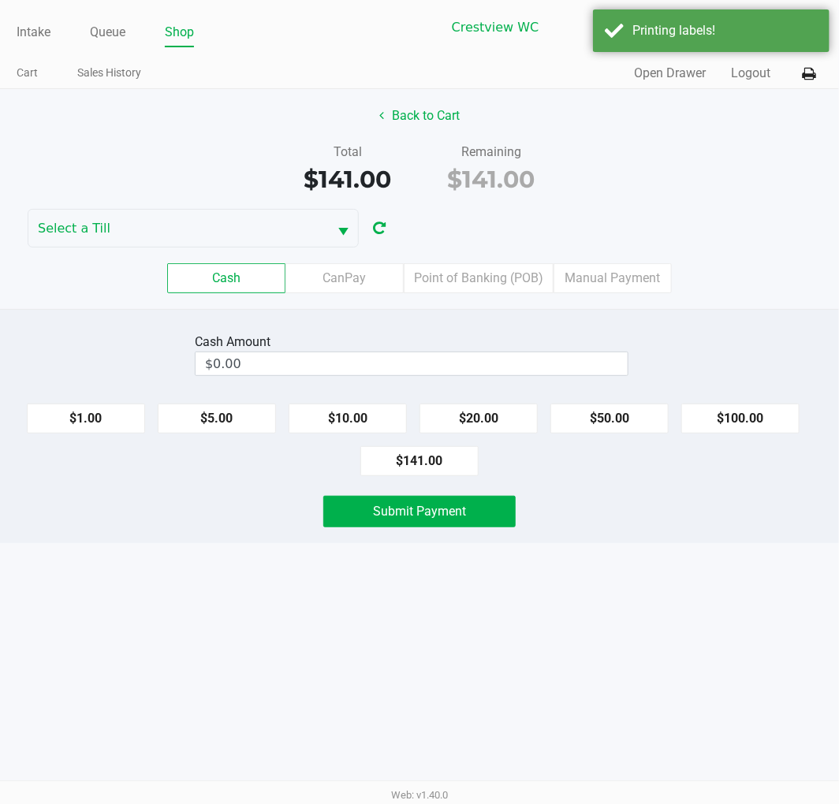
click at [705, 617] on div "Intake Queue Shop Crestview WC [MEDICAL_DATA][PERSON_NAME] Cart Sales History Q…" at bounding box center [419, 402] width 839 height 804
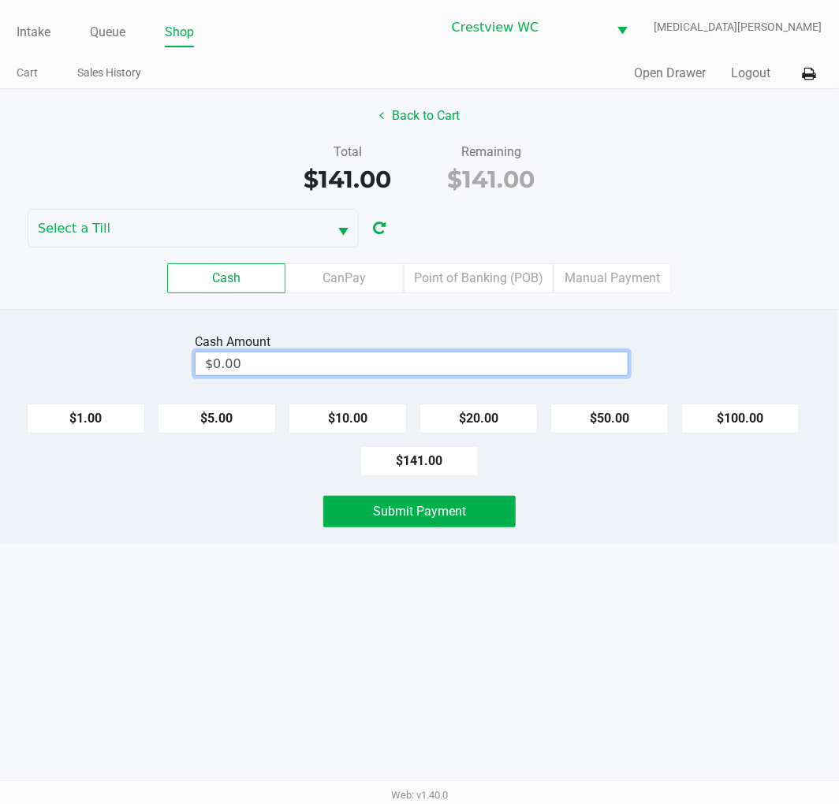
click at [578, 365] on input "$0.00" at bounding box center [412, 363] width 432 height 23
click at [571, 632] on div "Intake Queue Shop Crestview WC [MEDICAL_DATA][PERSON_NAME] Cart Sales History Q…" at bounding box center [419, 402] width 839 height 804
type input "$201.00"
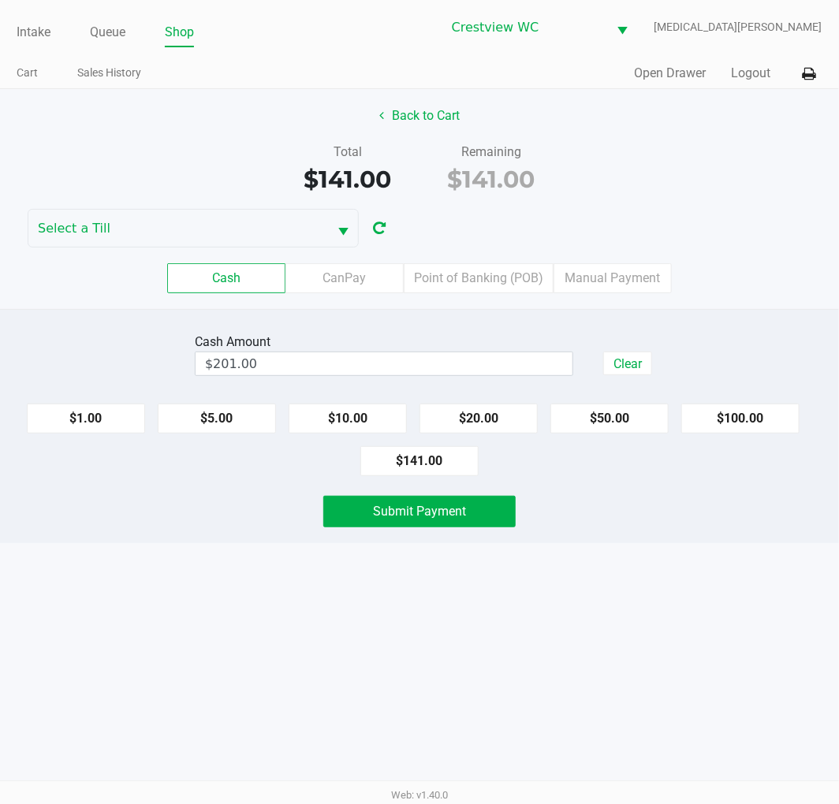
click at [454, 509] on span "Submit Payment" at bounding box center [419, 511] width 93 height 15
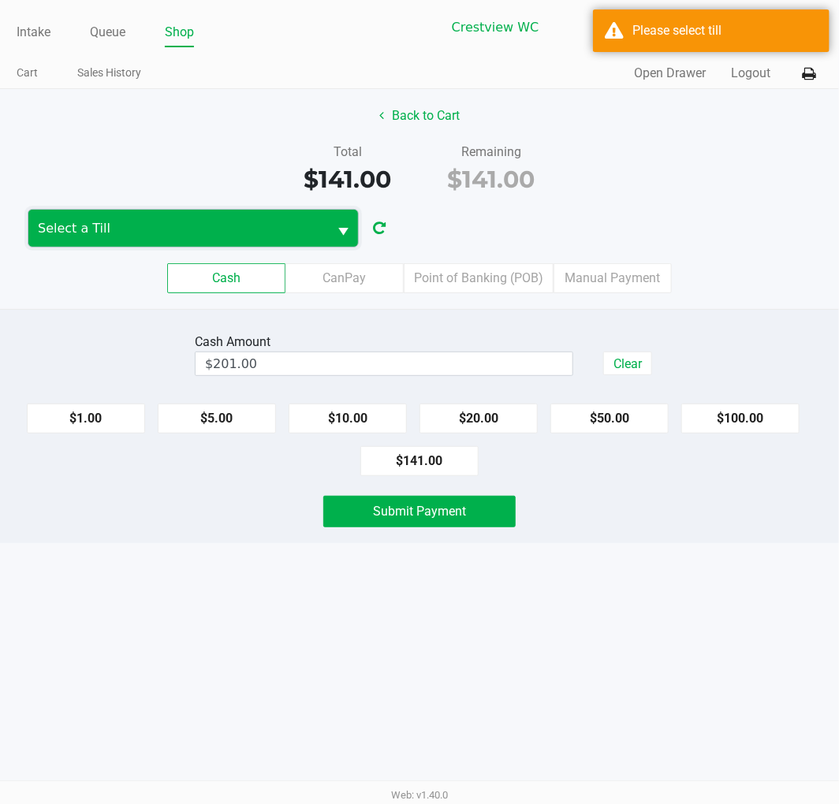
click at [285, 215] on span "Select a Till" at bounding box center [178, 228] width 300 height 37
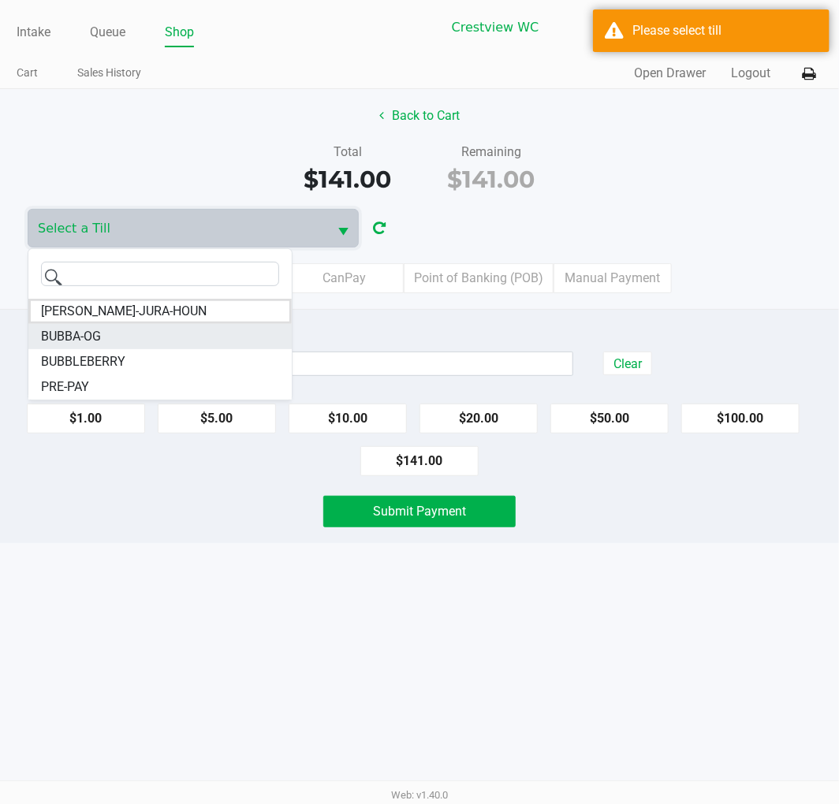
click at [100, 341] on span "BUBBA-OG" at bounding box center [71, 336] width 60 height 19
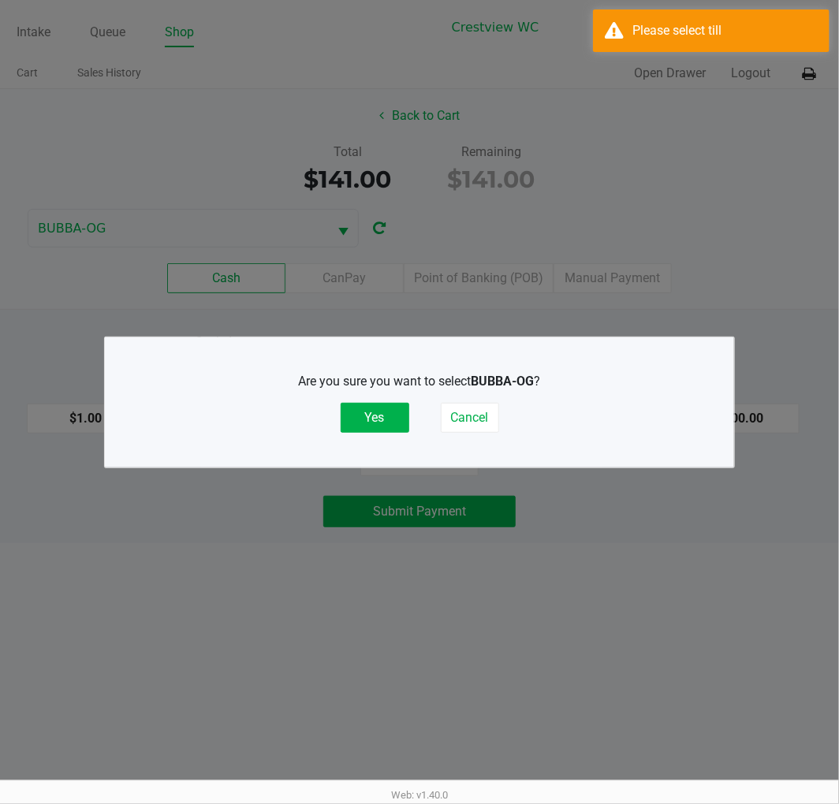
click at [175, 153] on ngb-modal-window "Are you sure you want to select BUBBA-OG ? Yes Cancel" at bounding box center [419, 402] width 839 height 804
click at [398, 415] on button "Yes" at bounding box center [375, 418] width 69 height 30
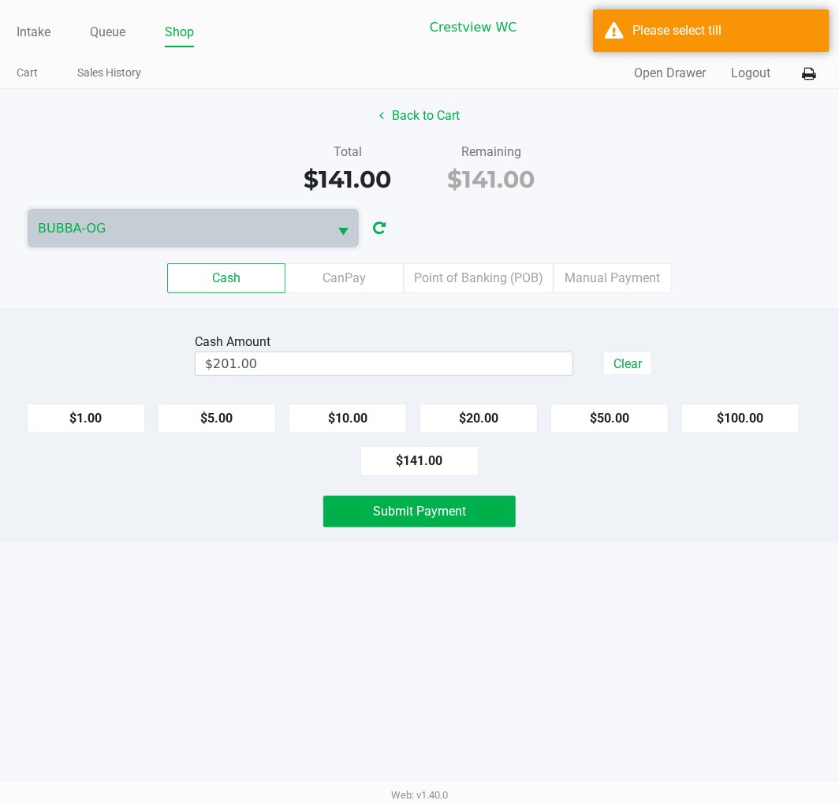
click at [483, 650] on ngb-modal-window "Are you sure you want to select BUBBA-OG ? Yes Cancel" at bounding box center [419, 402] width 839 height 804
click at [468, 516] on button "Submit Payment" at bounding box center [419, 512] width 192 height 32
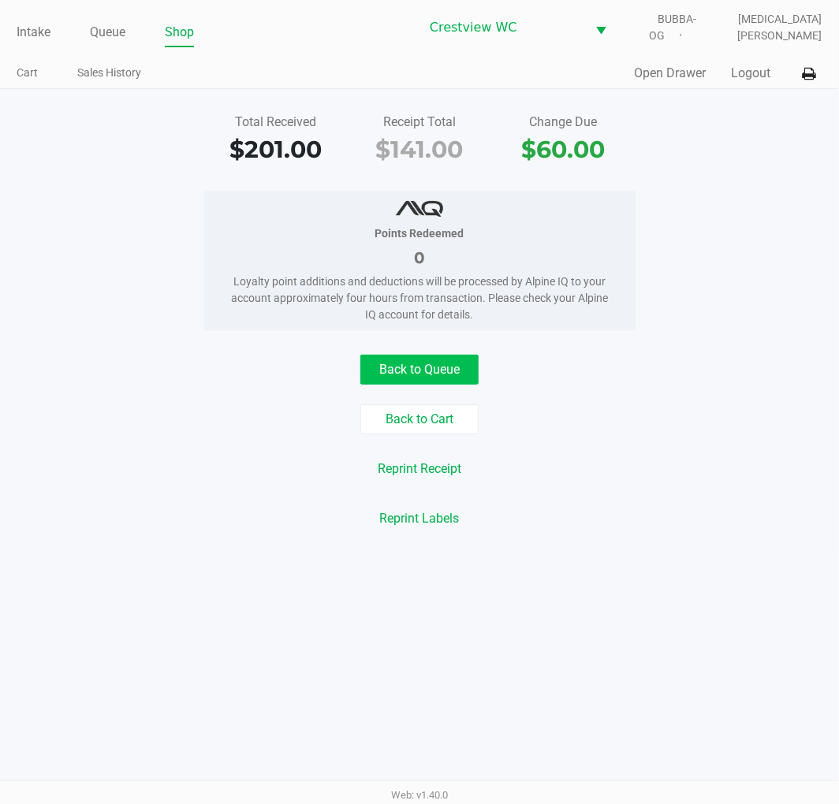
click at [419, 367] on button "Back to Queue" at bounding box center [419, 370] width 118 height 30
click at [626, 380] on div "Intake Queue Shop Crestview WC BUBBA-OG [MEDICAL_DATA][PERSON_NAME] Cart Sales …" at bounding box center [419, 402] width 839 height 804
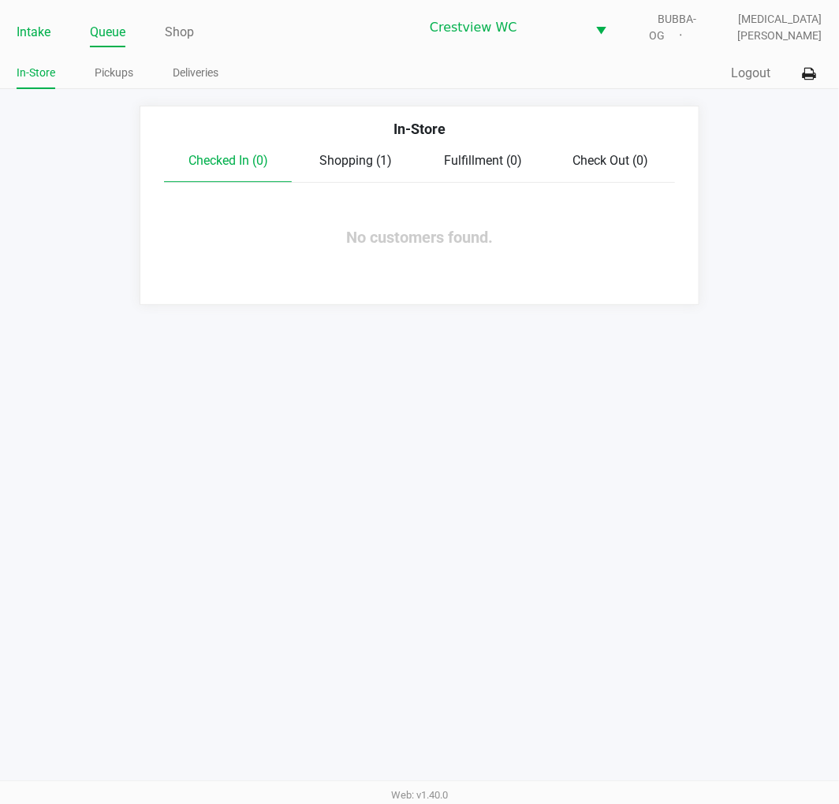
click at [47, 39] on link "Intake" at bounding box center [34, 32] width 34 height 22
click at [353, 44] on ul "Intake Queue Shop" at bounding box center [218, 33] width 403 height 27
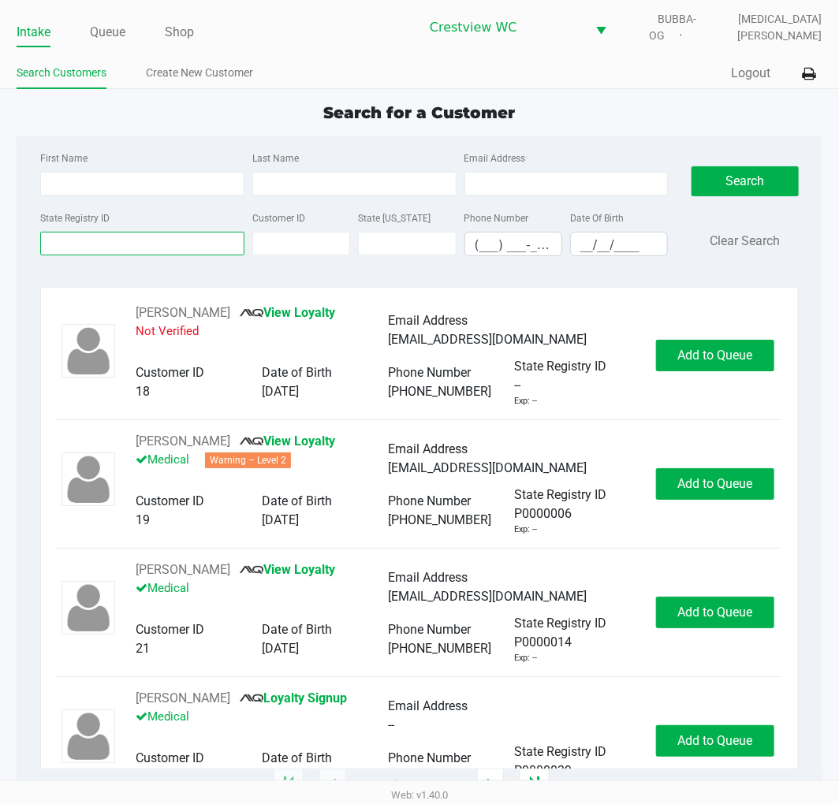
click at [124, 244] on input "State Registry ID" at bounding box center [142, 244] width 204 height 24
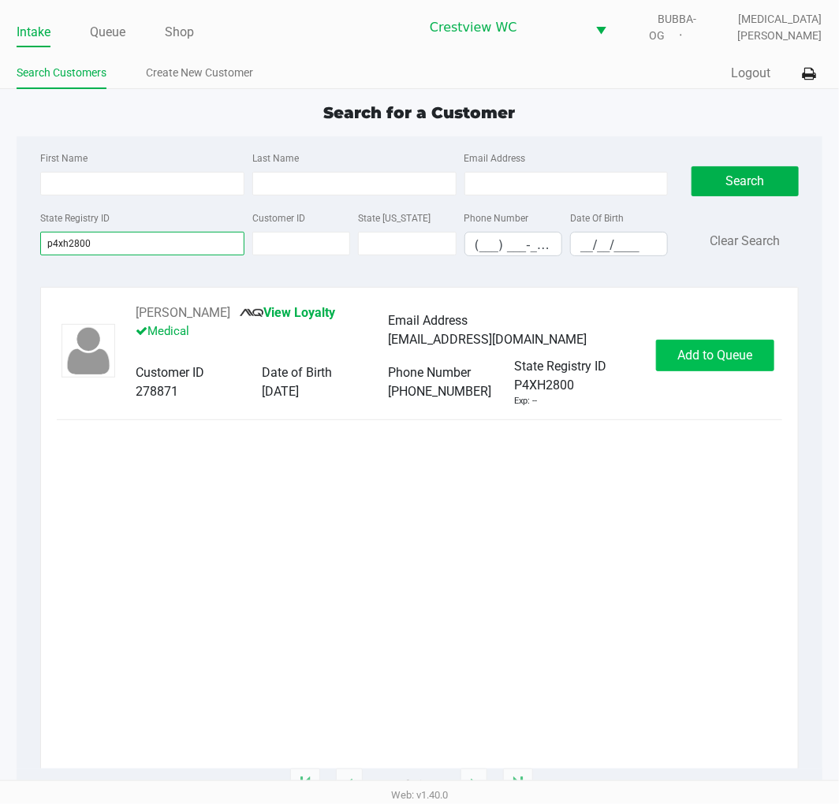
type input "p4xh2800"
click at [689, 371] on button "Add to Queue" at bounding box center [715, 356] width 118 height 32
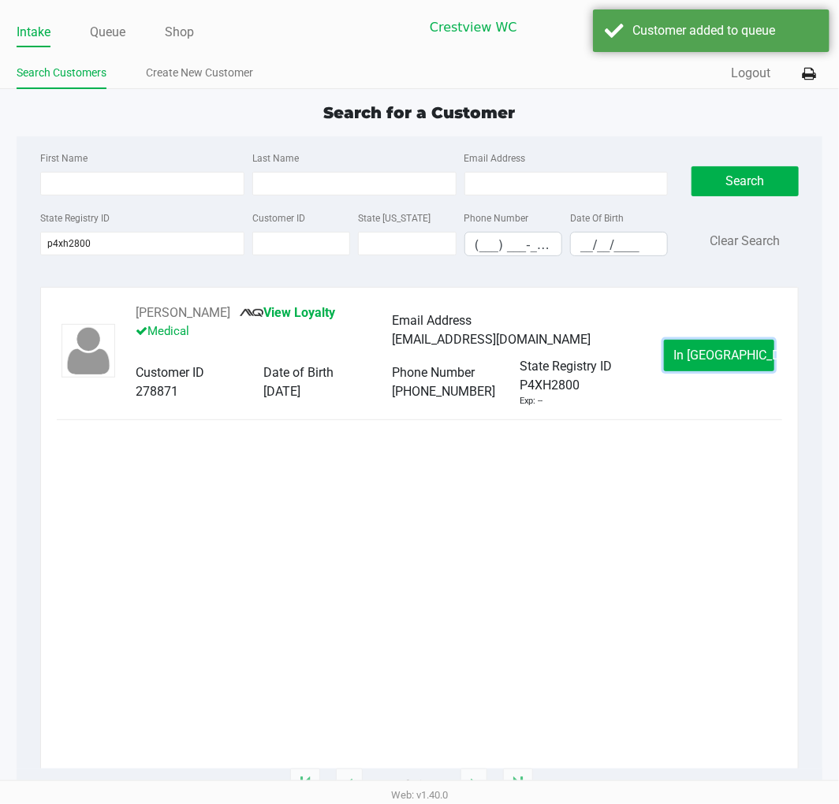
click at [705, 357] on span "In [GEOGRAPHIC_DATA]" at bounding box center [740, 355] width 132 height 15
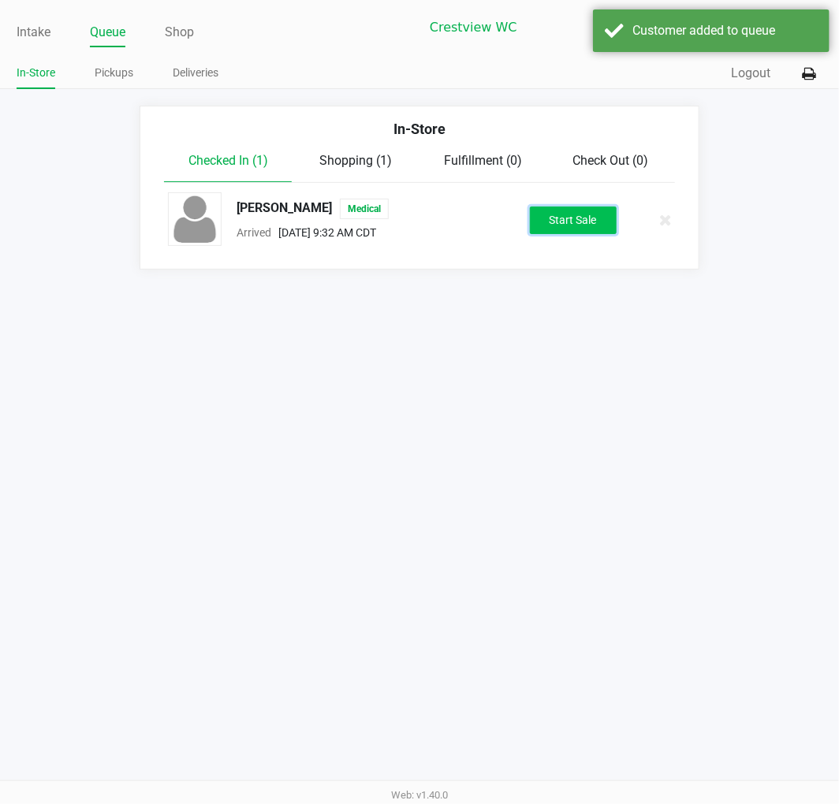
click at [576, 229] on button "Start Sale" at bounding box center [573, 221] width 87 height 28
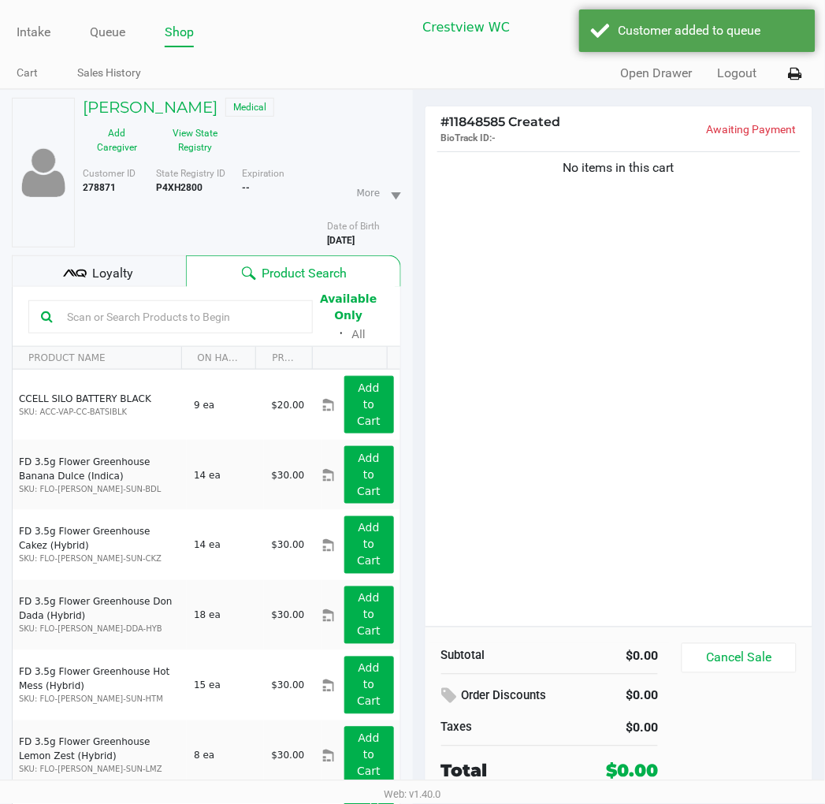
click at [627, 447] on div "No items in this cart" at bounding box center [620, 387] width 388 height 479
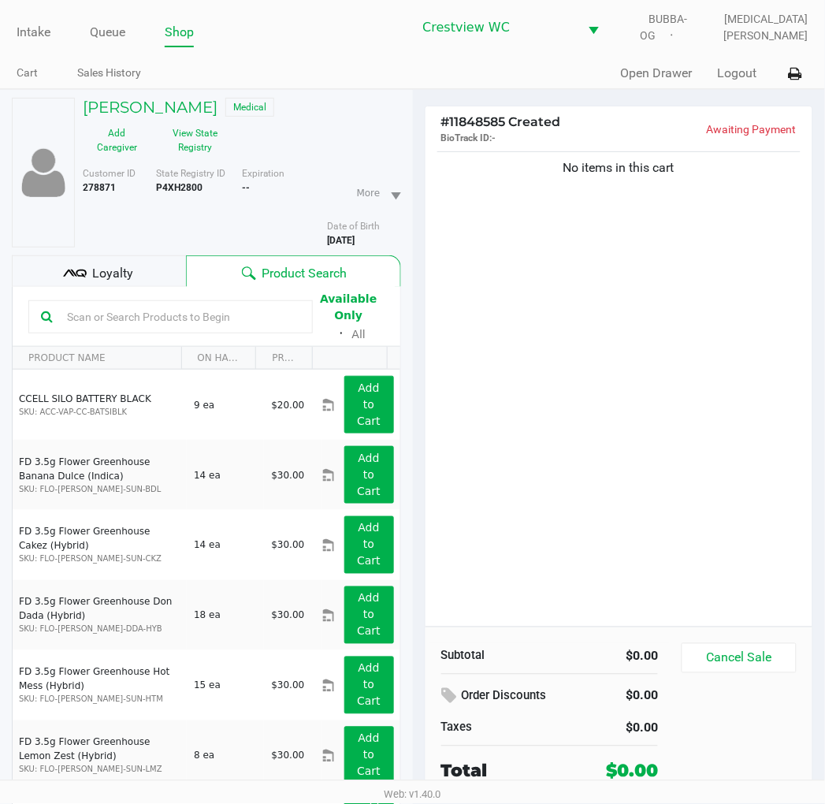
click at [118, 270] on span "Loyalty" at bounding box center [112, 273] width 41 height 19
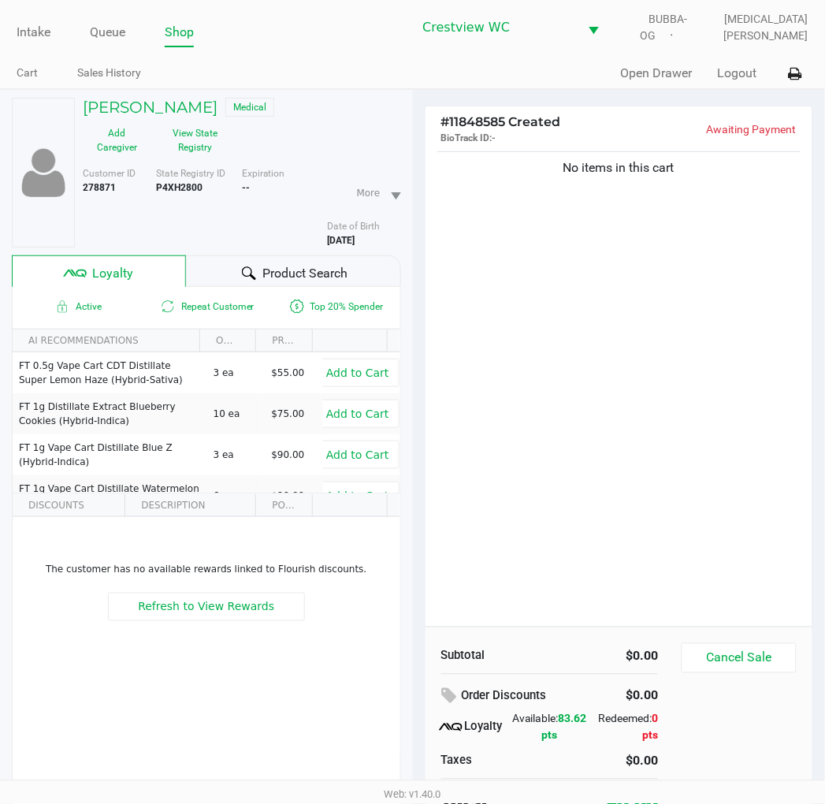
click at [601, 528] on div "No items in this cart" at bounding box center [620, 387] width 388 height 479
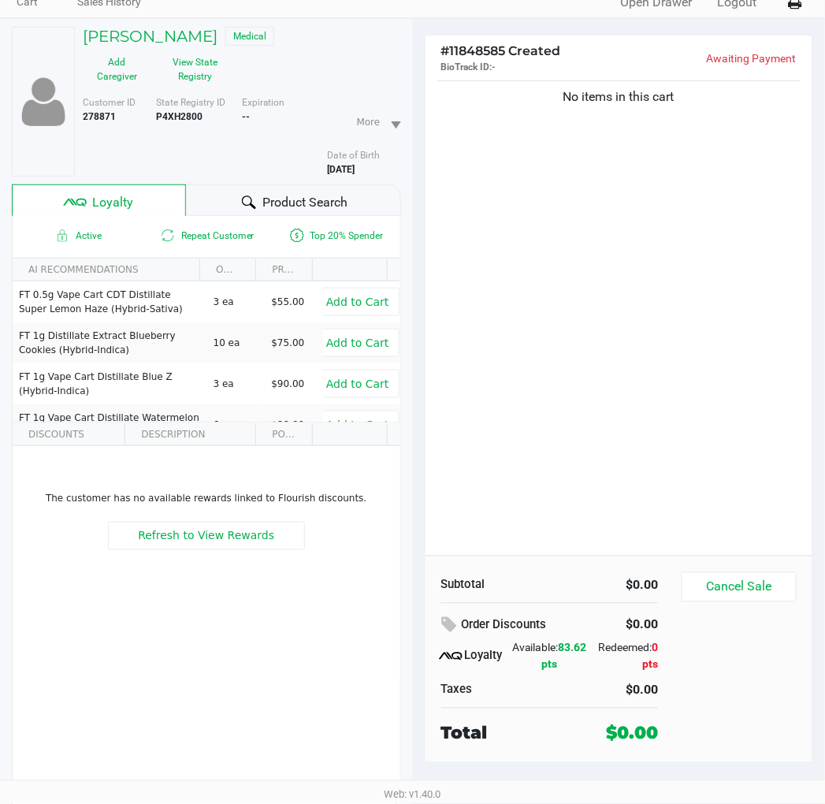
scroll to position [82, 0]
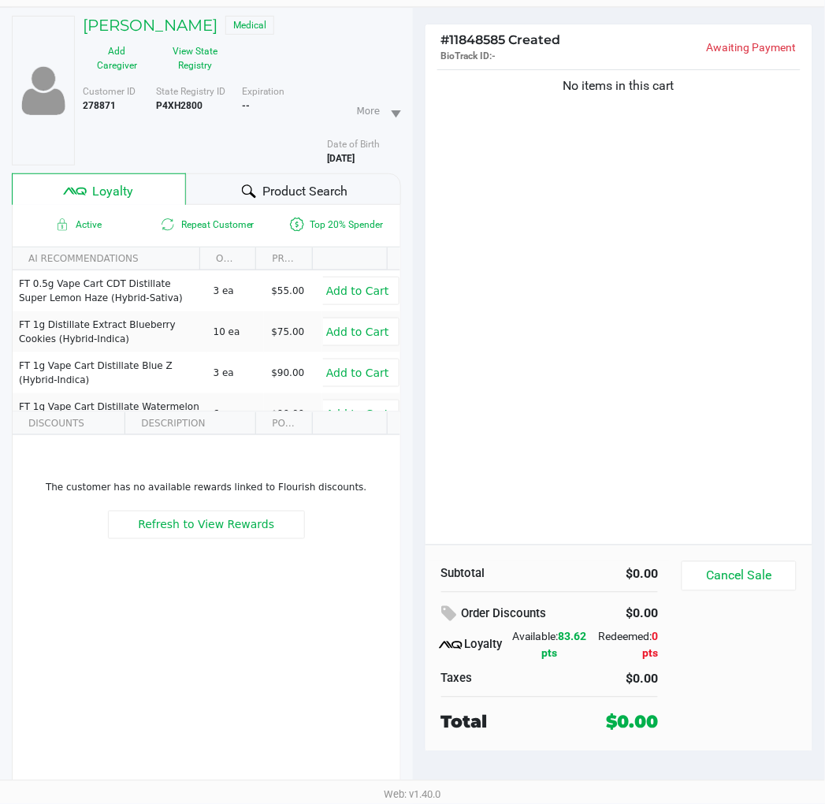
click at [653, 404] on div "No items in this cart" at bounding box center [620, 305] width 388 height 479
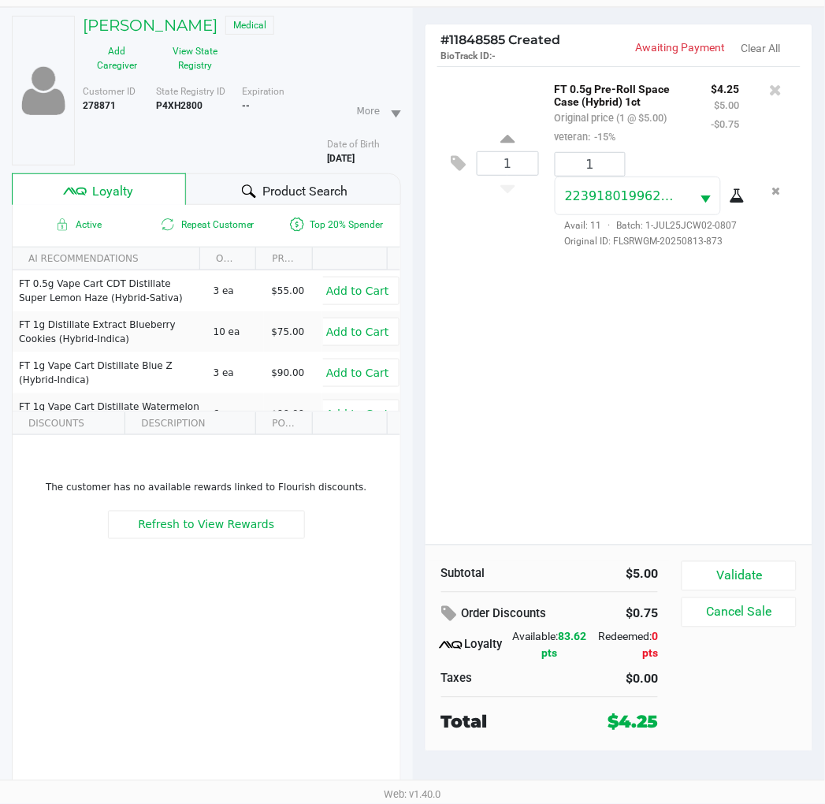
drag, startPoint x: 706, startPoint y: 367, endPoint x: 705, endPoint y: 449, distance: 82.0
click at [706, 367] on div "1 FT 0.5g Pre-Roll Space Case (Hybrid) 1ct Original price (1 @ $5.00) veteran: …" at bounding box center [620, 305] width 388 height 479
click at [741, 564] on button "Validate" at bounding box center [739, 576] width 114 height 30
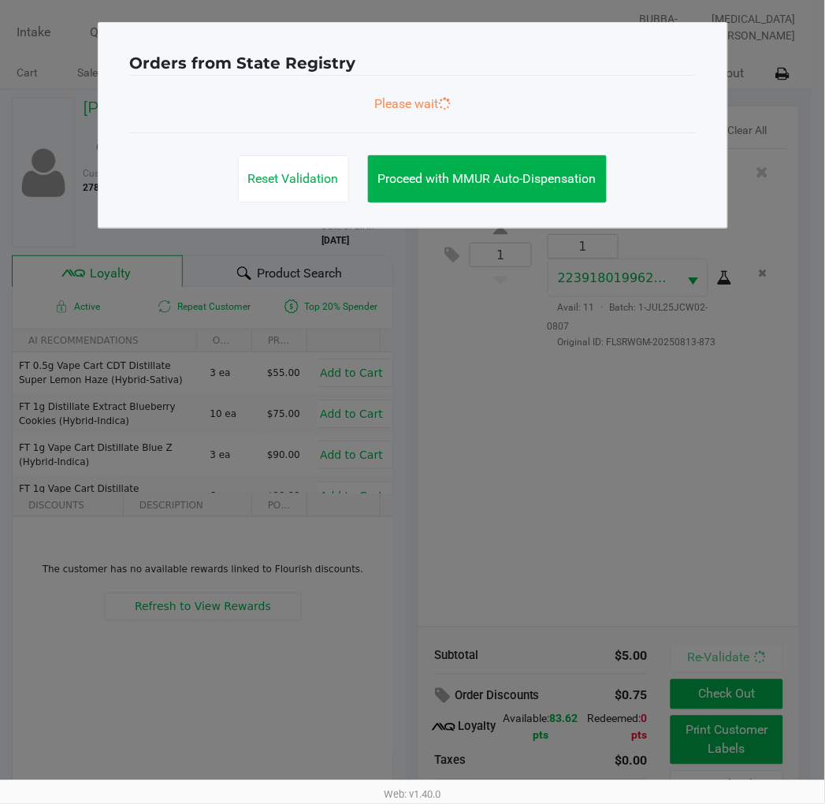
scroll to position [0, 0]
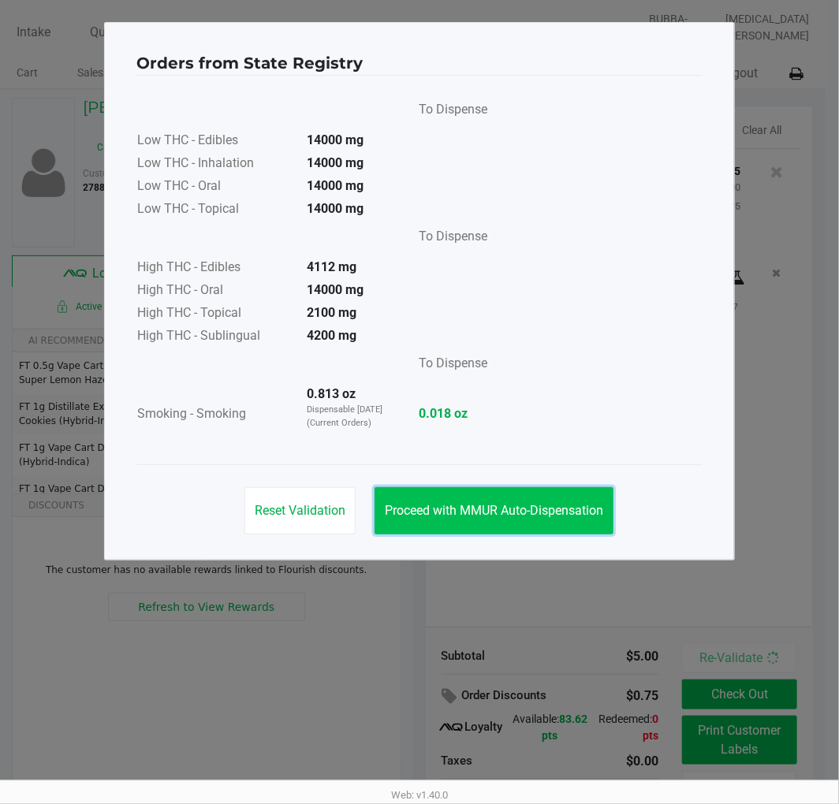
drag, startPoint x: 460, startPoint y: 516, endPoint x: 629, endPoint y: 497, distance: 169.7
click at [460, 515] on span "Proceed with MMUR Auto-Dispensation" at bounding box center [494, 510] width 218 height 15
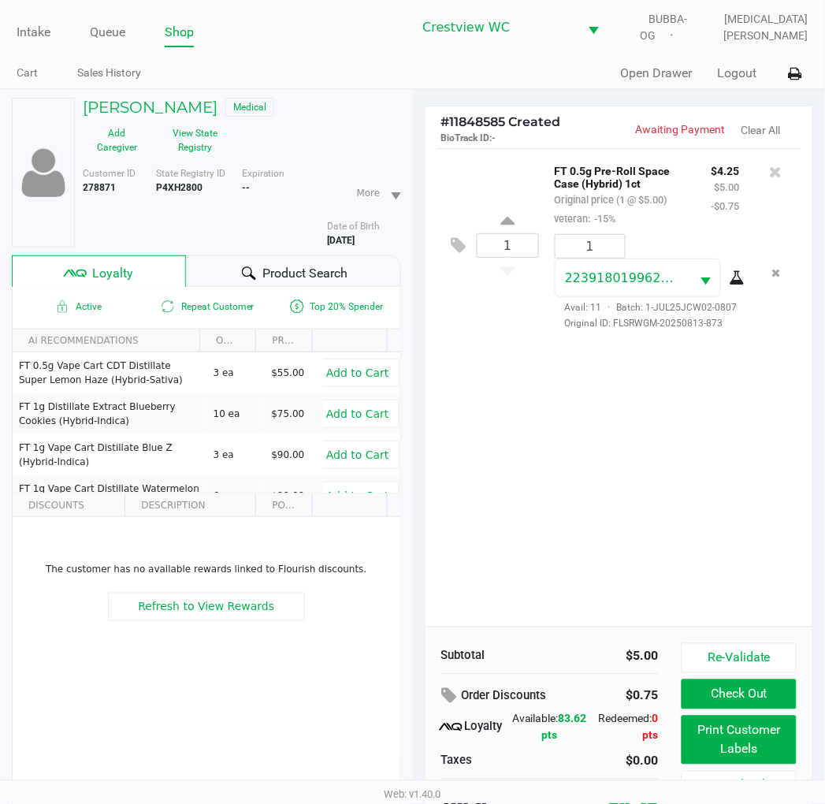
click at [700, 505] on div "Orders from State Registry To Dispense Low THC - Edibles 14000 mg Low THC - Inh…" at bounding box center [413, 252] width 631 height 538
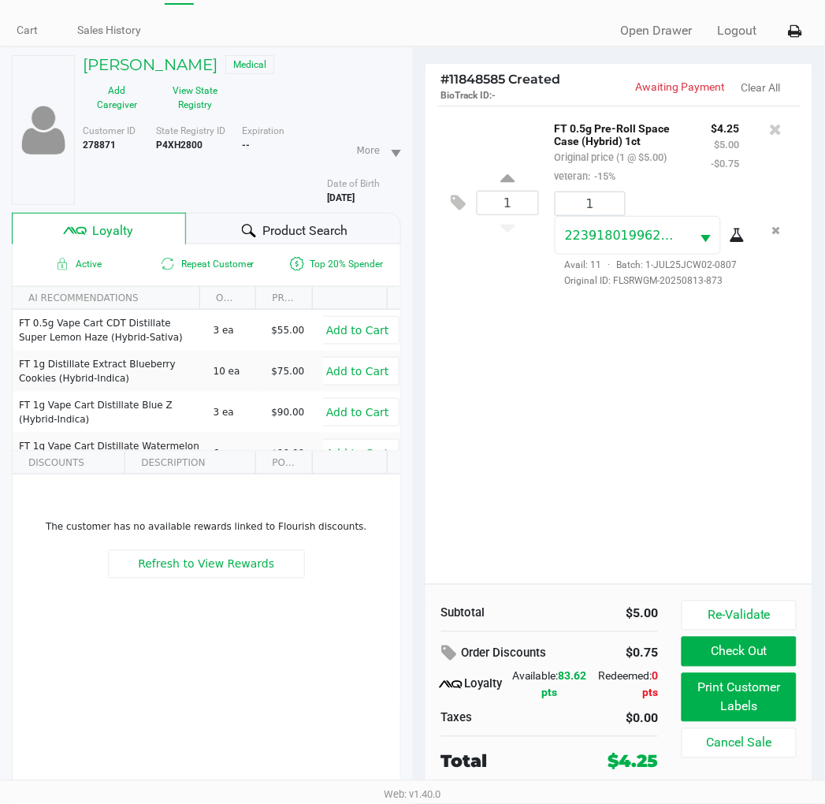
scroll to position [82, 0]
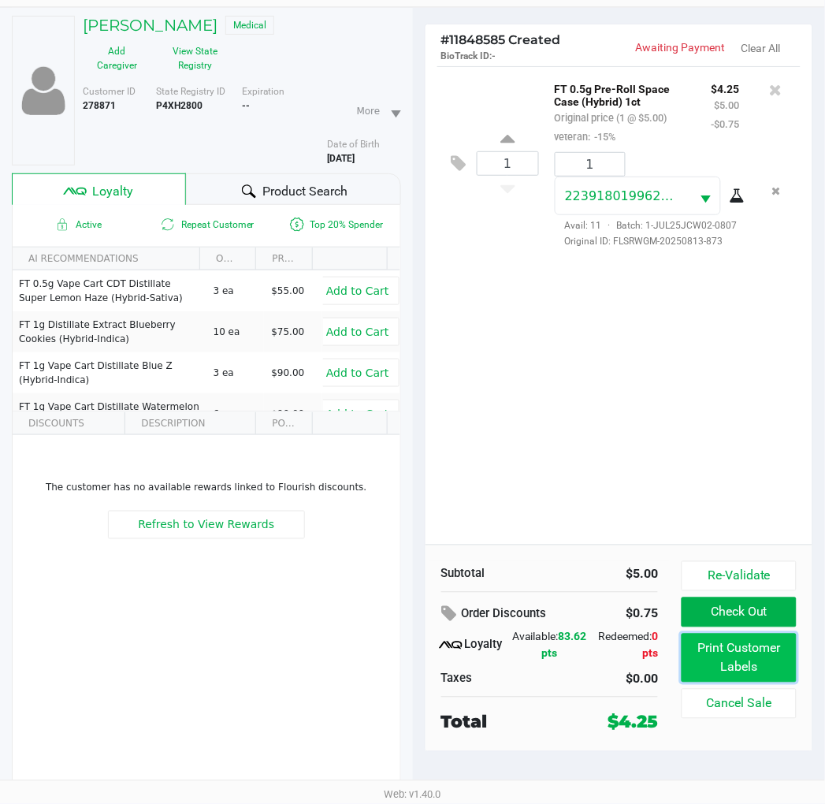
click at [744, 650] on button "Print Customer Labels" at bounding box center [739, 658] width 114 height 49
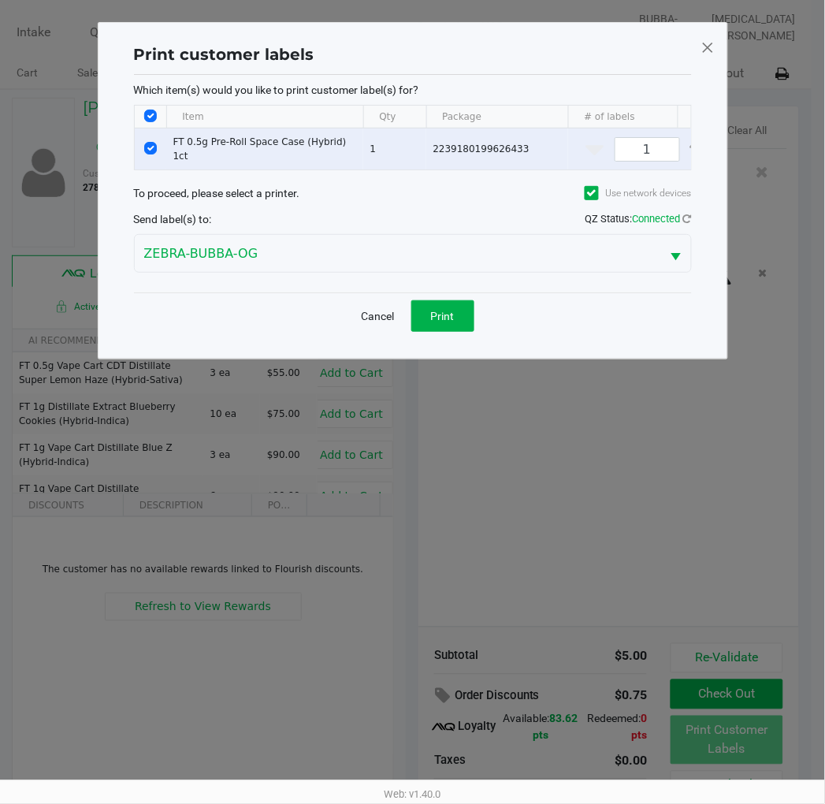
scroll to position [0, 0]
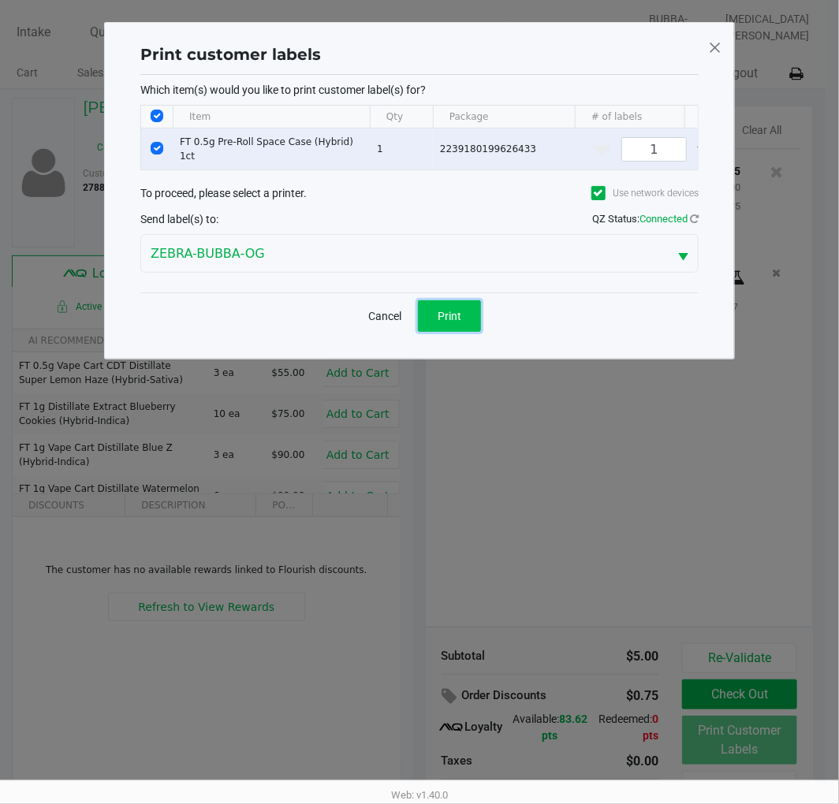
click at [465, 319] on button "Print" at bounding box center [449, 316] width 63 height 32
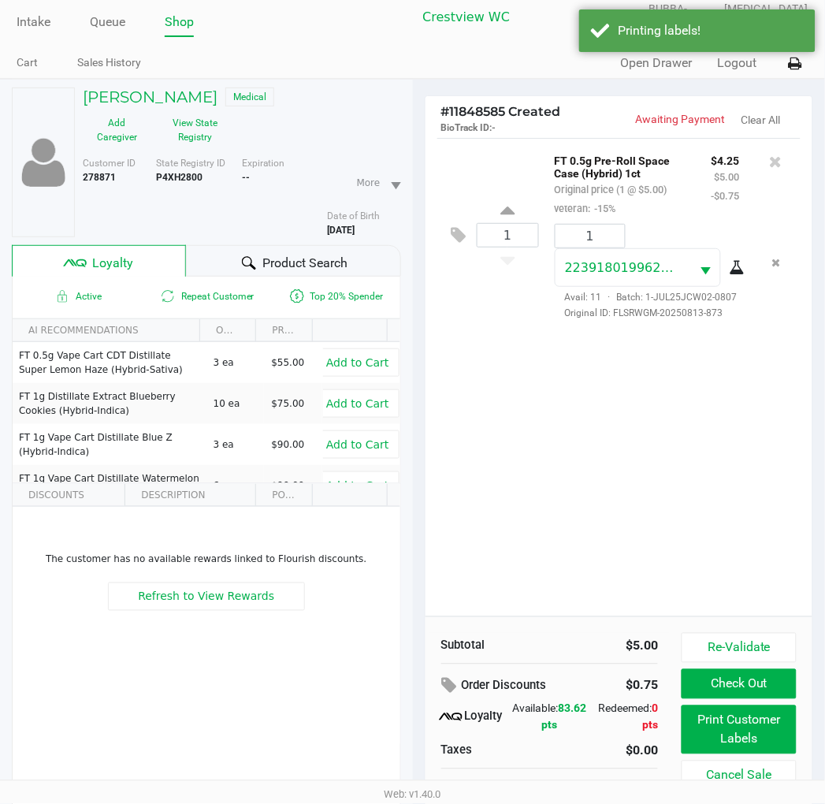
scroll to position [82, 0]
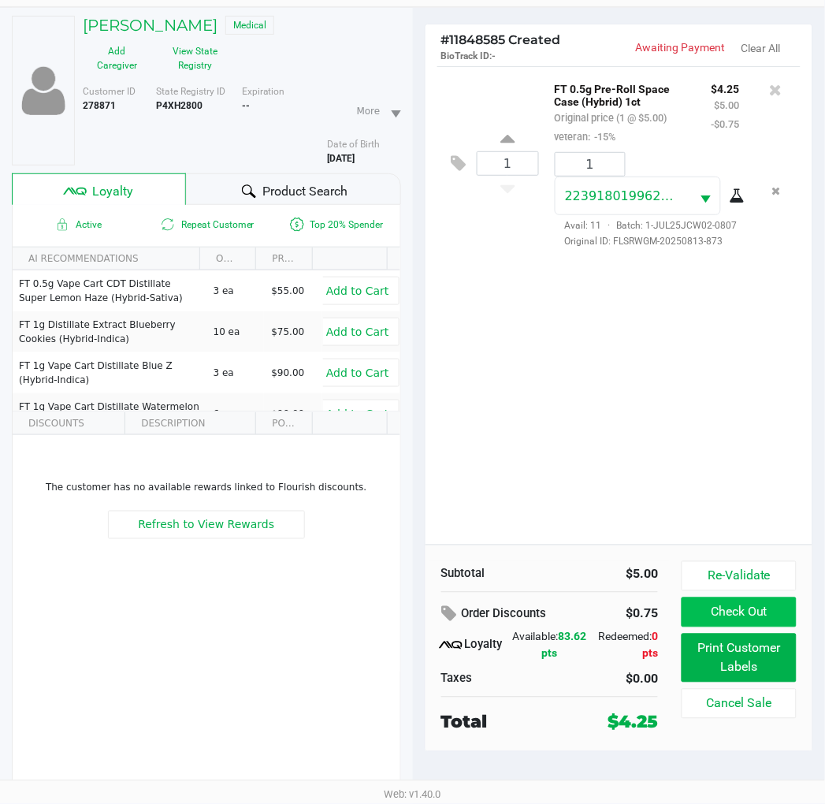
click at [755, 620] on button "Check Out" at bounding box center [739, 613] width 114 height 30
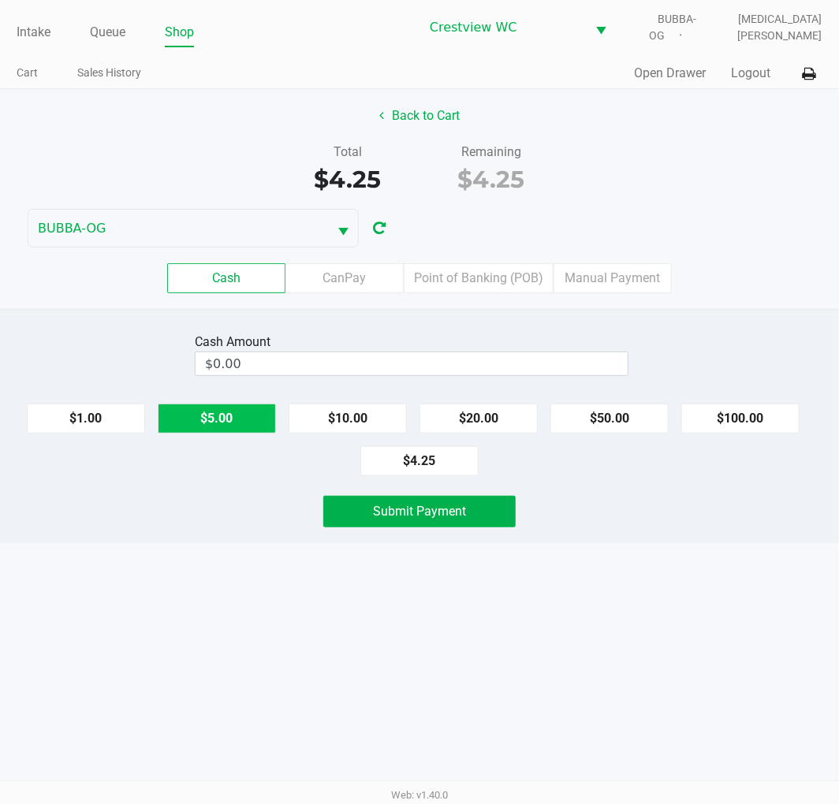
click at [240, 419] on button "$5.00" at bounding box center [217, 419] width 118 height 30
type input "$5.00"
click at [445, 524] on button "Submit Payment" at bounding box center [419, 512] width 192 height 32
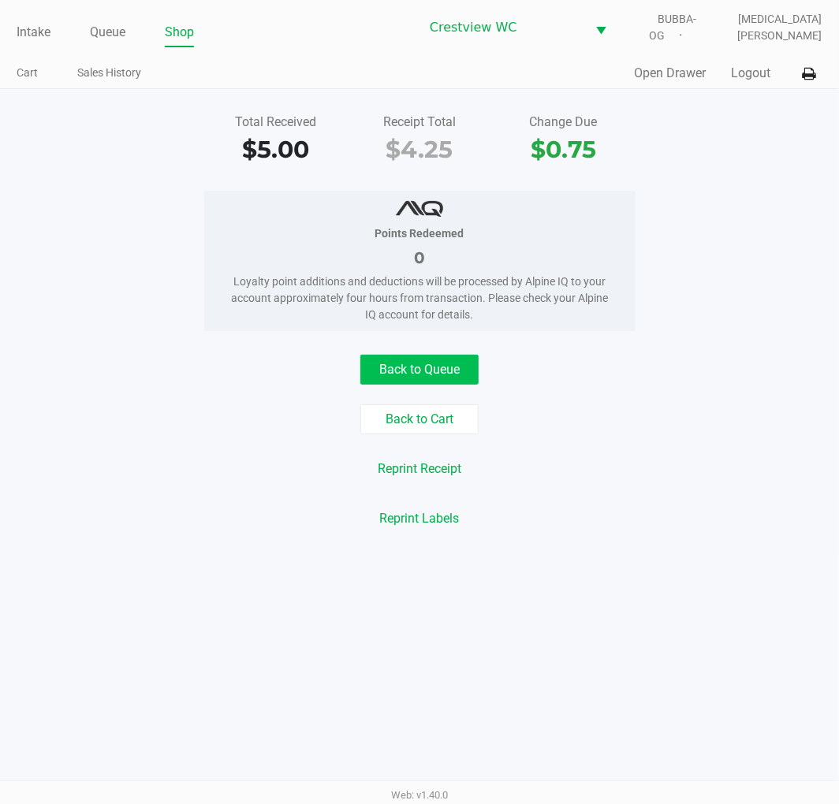
click at [419, 369] on button "Back to Queue" at bounding box center [419, 370] width 118 height 30
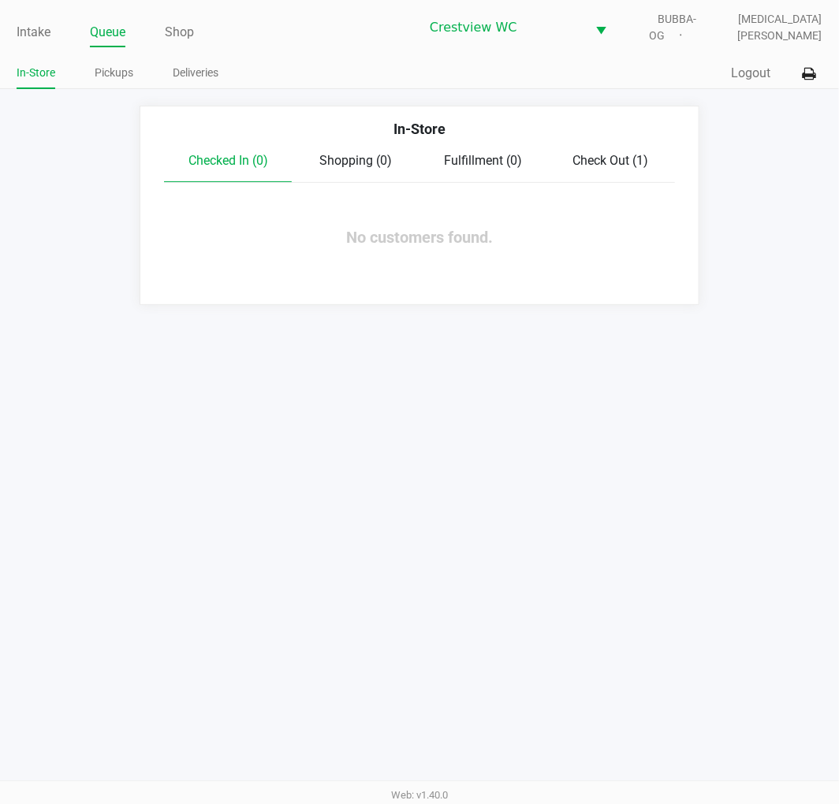
click at [2, 17] on div "Intake Queue Shop Crestview WC BUBBA-OG [MEDICAL_DATA][PERSON_NAME] In-Store Pi…" at bounding box center [419, 44] width 839 height 89
click at [333, 35] on ul "Intake Queue Shop" at bounding box center [218, 33] width 403 height 27
click at [28, 33] on link "Intake" at bounding box center [34, 32] width 34 height 22
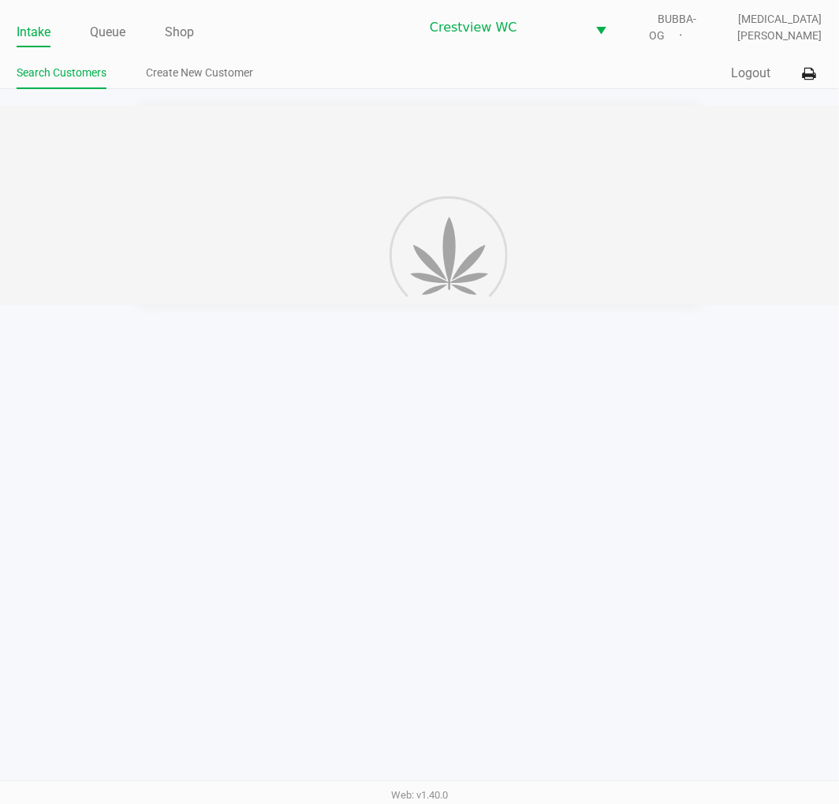
click at [326, 61] on ul "Search Customers Create New Customer" at bounding box center [218, 74] width 403 height 27
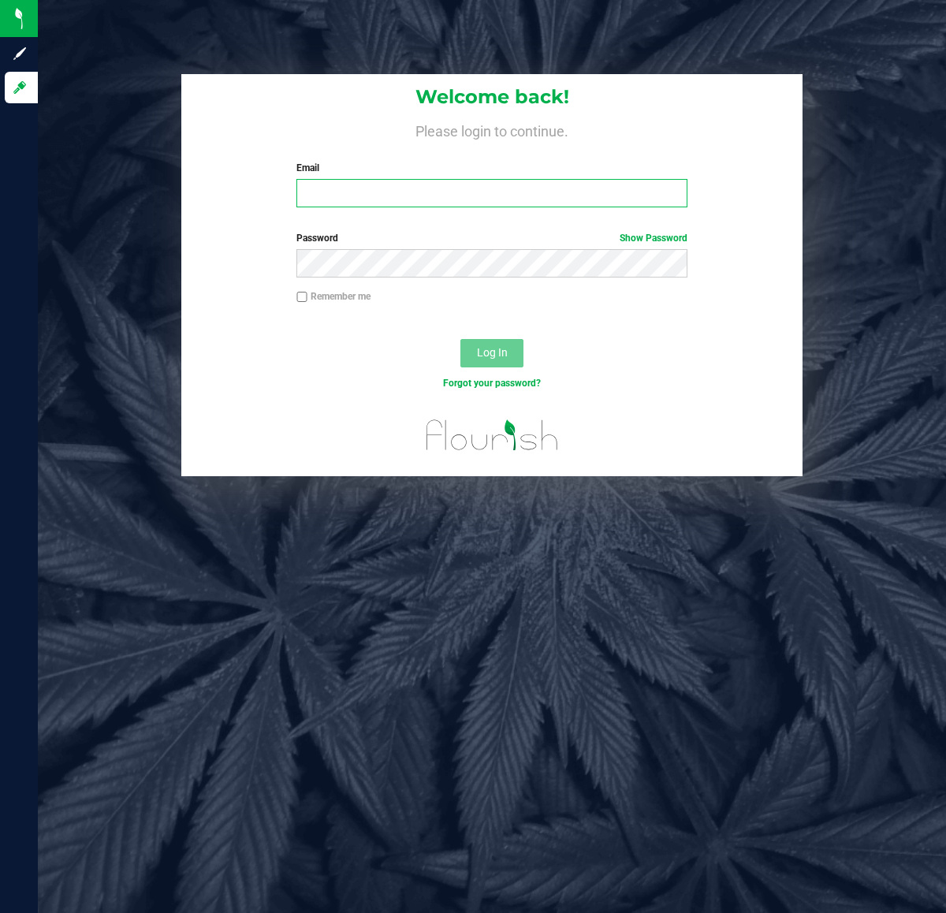
click at [364, 189] on input "Email" at bounding box center [491, 193] width 390 height 28
click at [424, 190] on input "Email" at bounding box center [491, 193] width 390 height 28
click at [398, 185] on input "Email" at bounding box center [491, 193] width 390 height 28
type input "[EMAIL_ADDRESS][DOMAIN_NAME]"
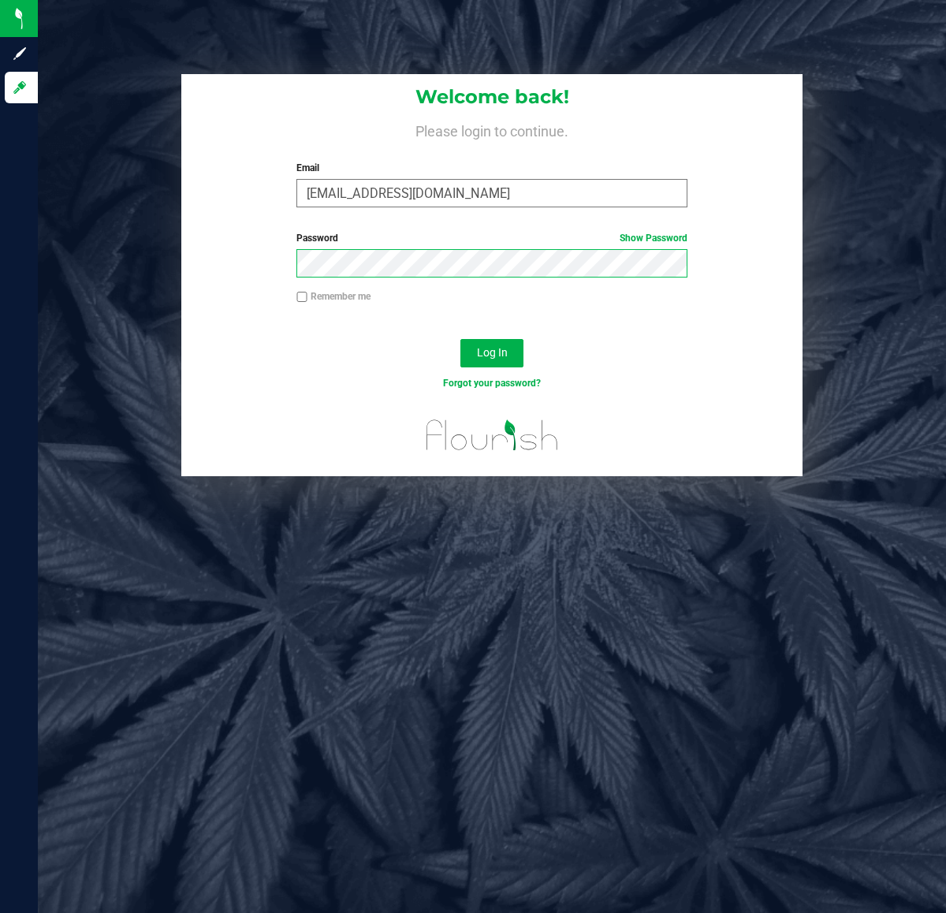
click at [460, 339] on button "Log In" at bounding box center [491, 353] width 63 height 28
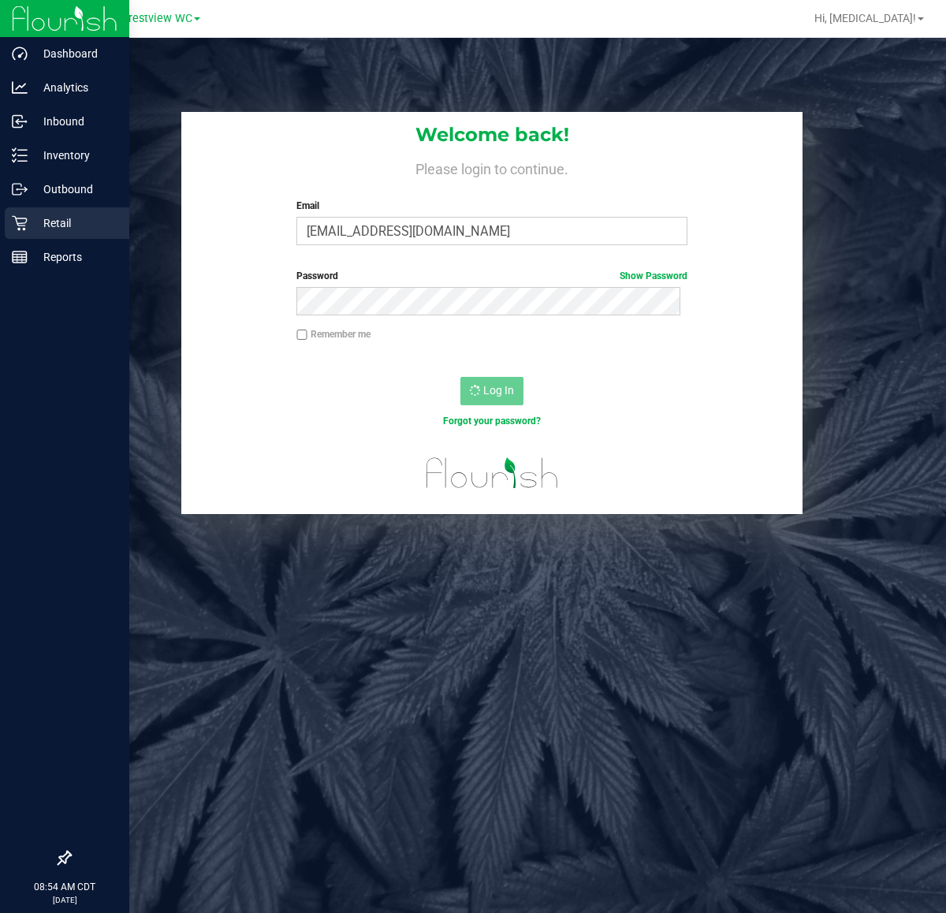
click at [34, 233] on div "Retail" at bounding box center [67, 223] width 125 height 32
click at [65, 857] on icon at bounding box center [65, 858] width 16 height 16
click at [57, 859] on input "checkbox" at bounding box center [57, 859] width 0 height 0
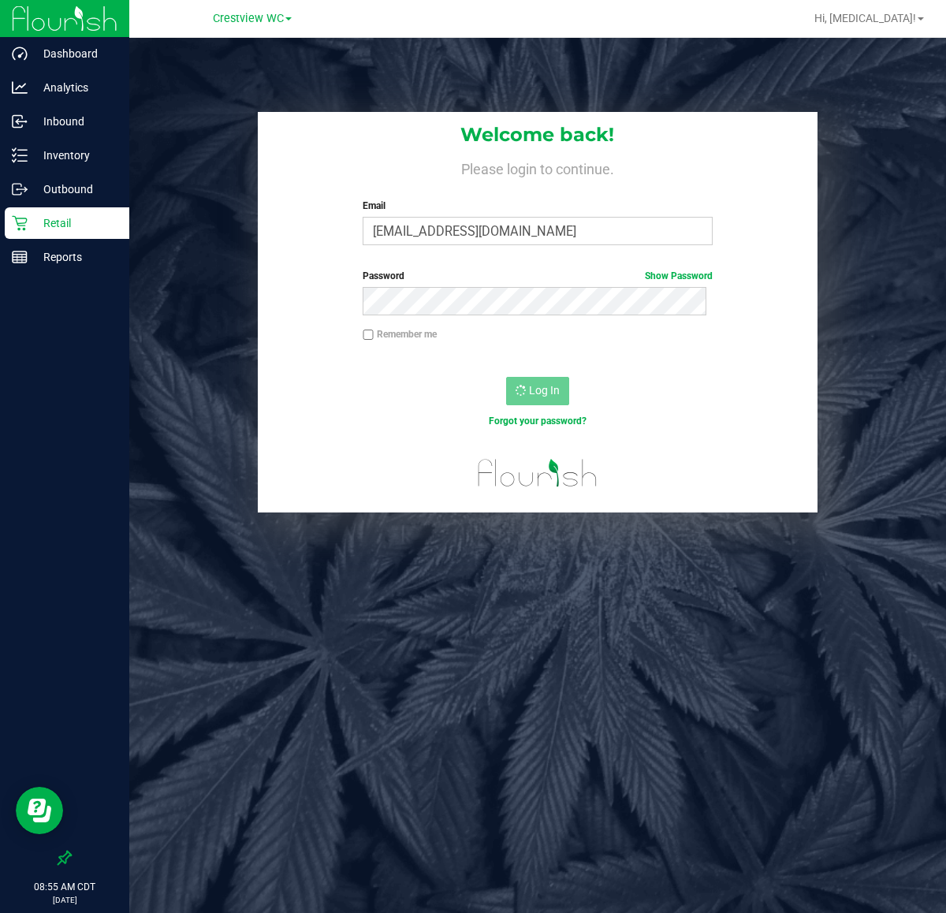
click at [50, 222] on p "Retail" at bounding box center [75, 223] width 95 height 19
click at [68, 261] on p "Reports" at bounding box center [75, 257] width 95 height 19
click at [68, 222] on p "Retail" at bounding box center [75, 223] width 95 height 19
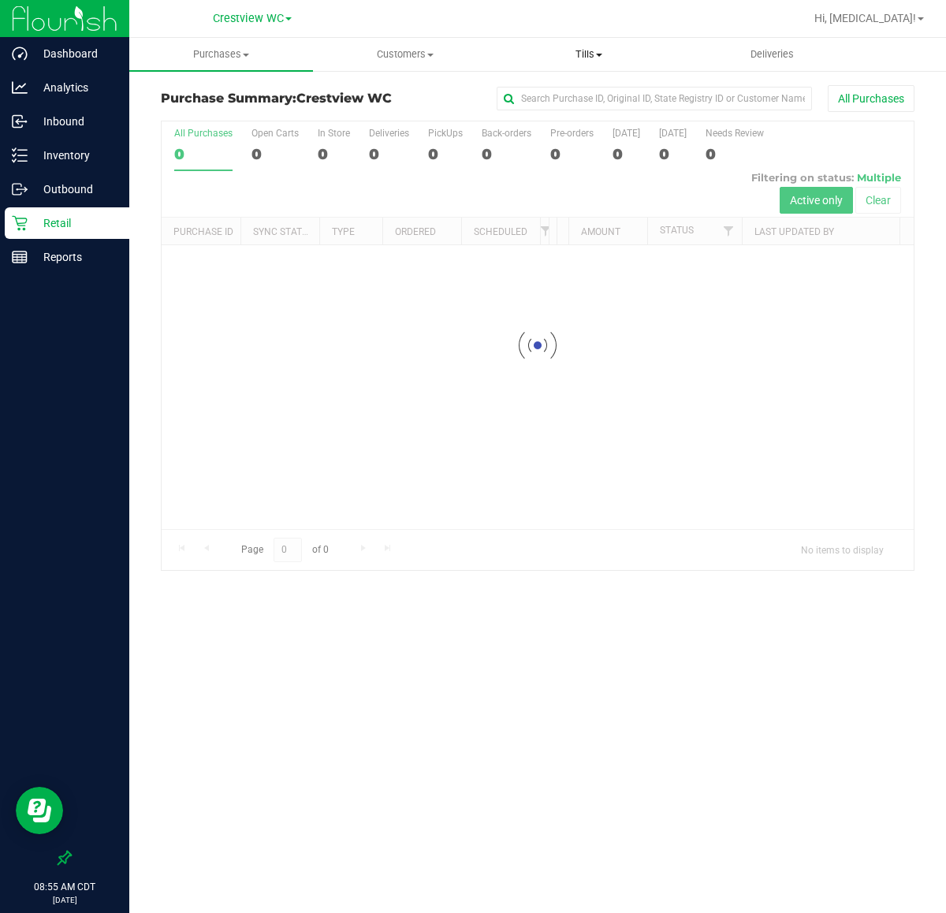
click at [591, 58] on span "Tills" at bounding box center [588, 54] width 182 height 14
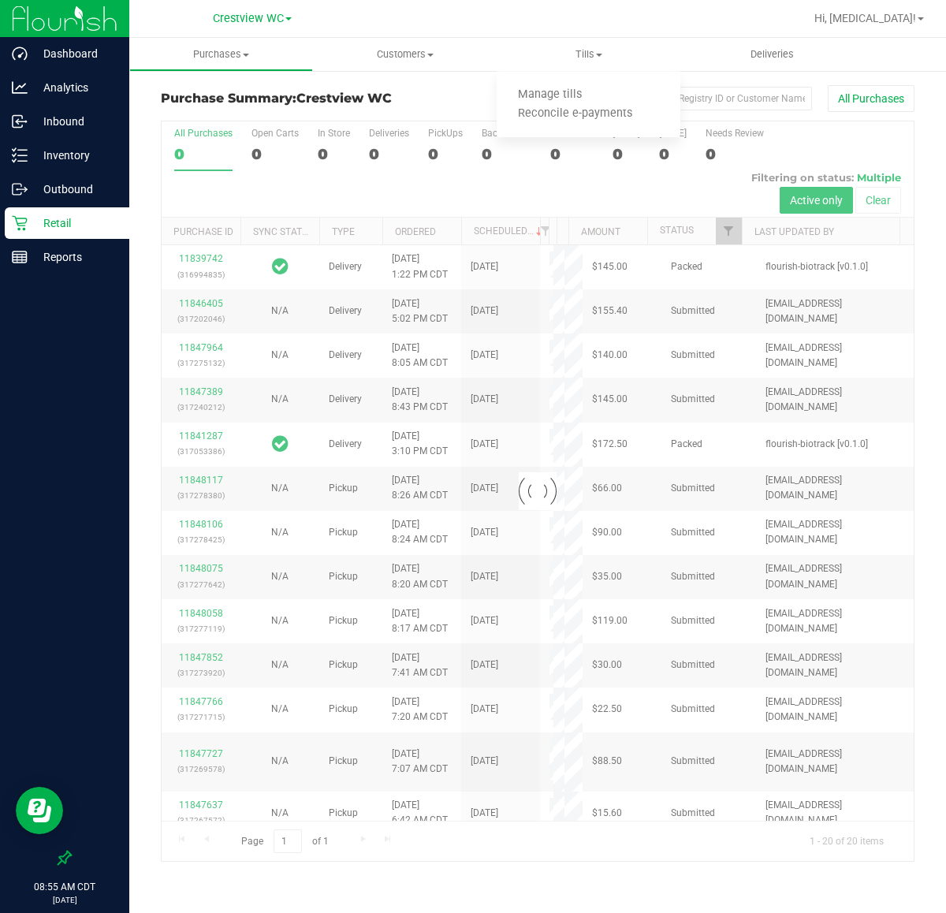
click at [665, 36] on nav "Crestview WC Hi, [GEOGRAPHIC_DATA]!" at bounding box center [537, 19] width 817 height 38
click at [428, 155] on div at bounding box center [538, 491] width 752 height 740
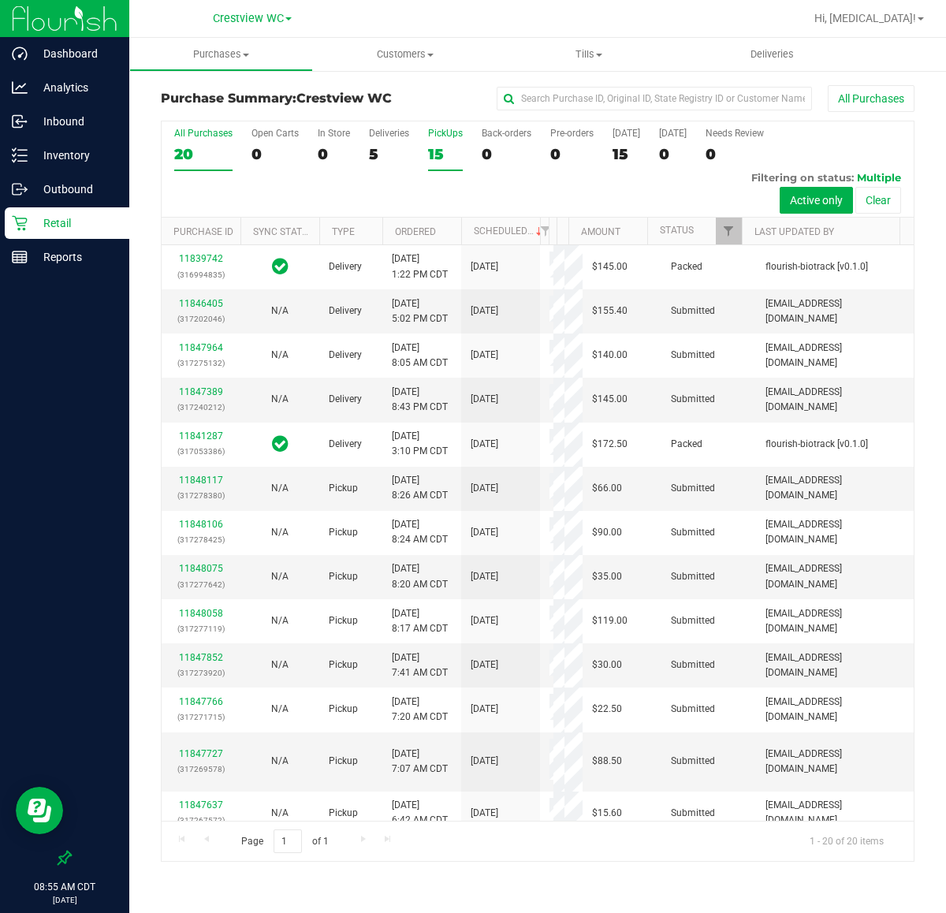
click at [444, 145] on div "15" at bounding box center [445, 154] width 35 height 18
click at [0, 0] on input "PickUps 15" at bounding box center [0, 0] width 0 height 0
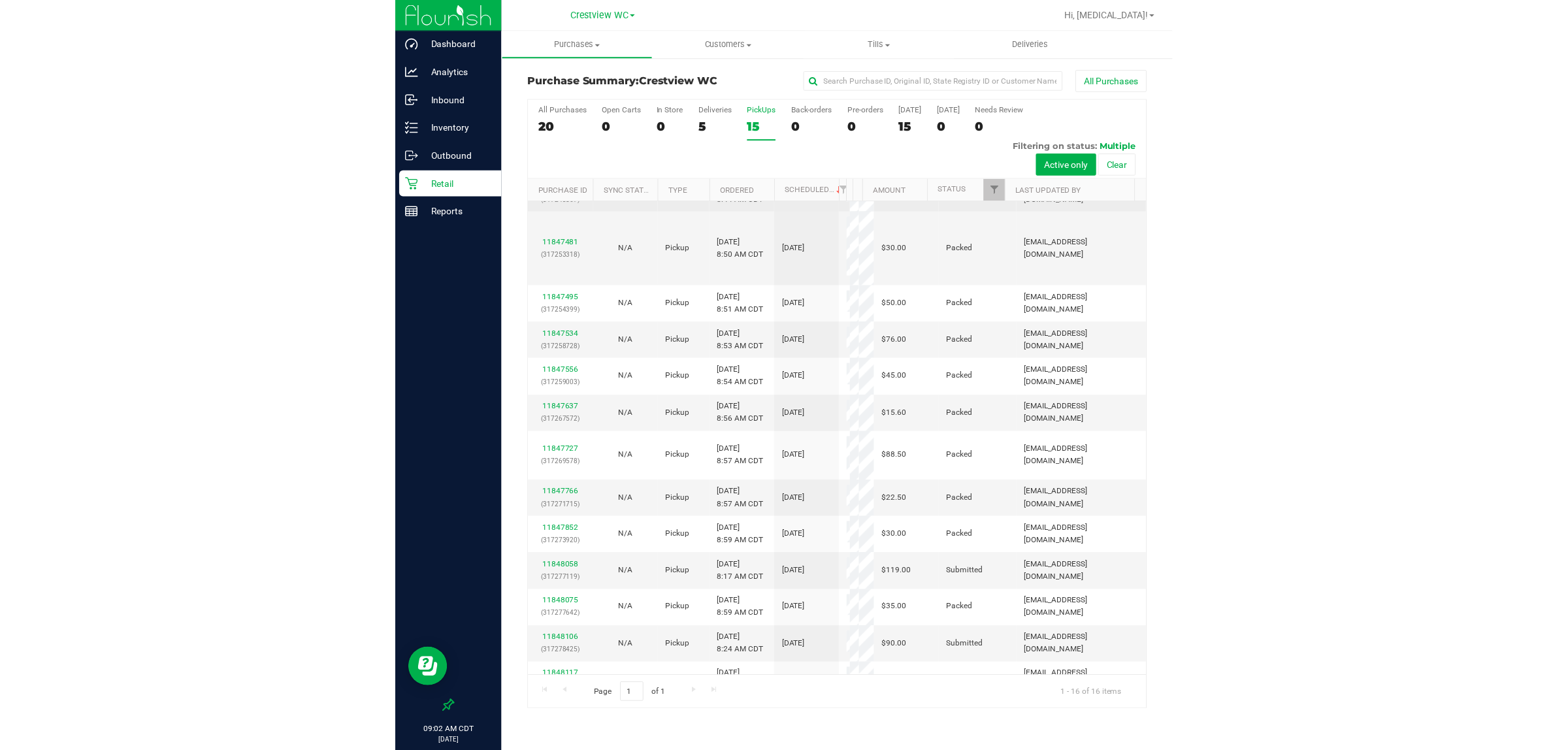
scroll to position [178, 0]
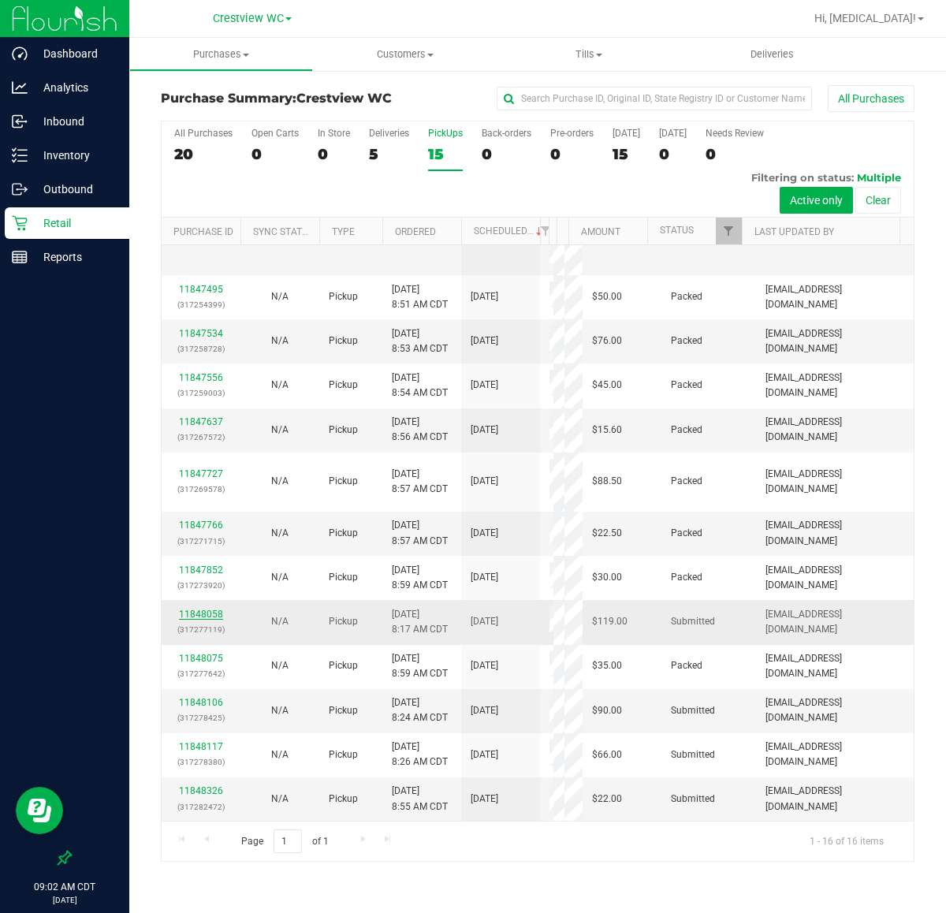
click at [214, 619] on link "11848058" at bounding box center [201, 614] width 44 height 11
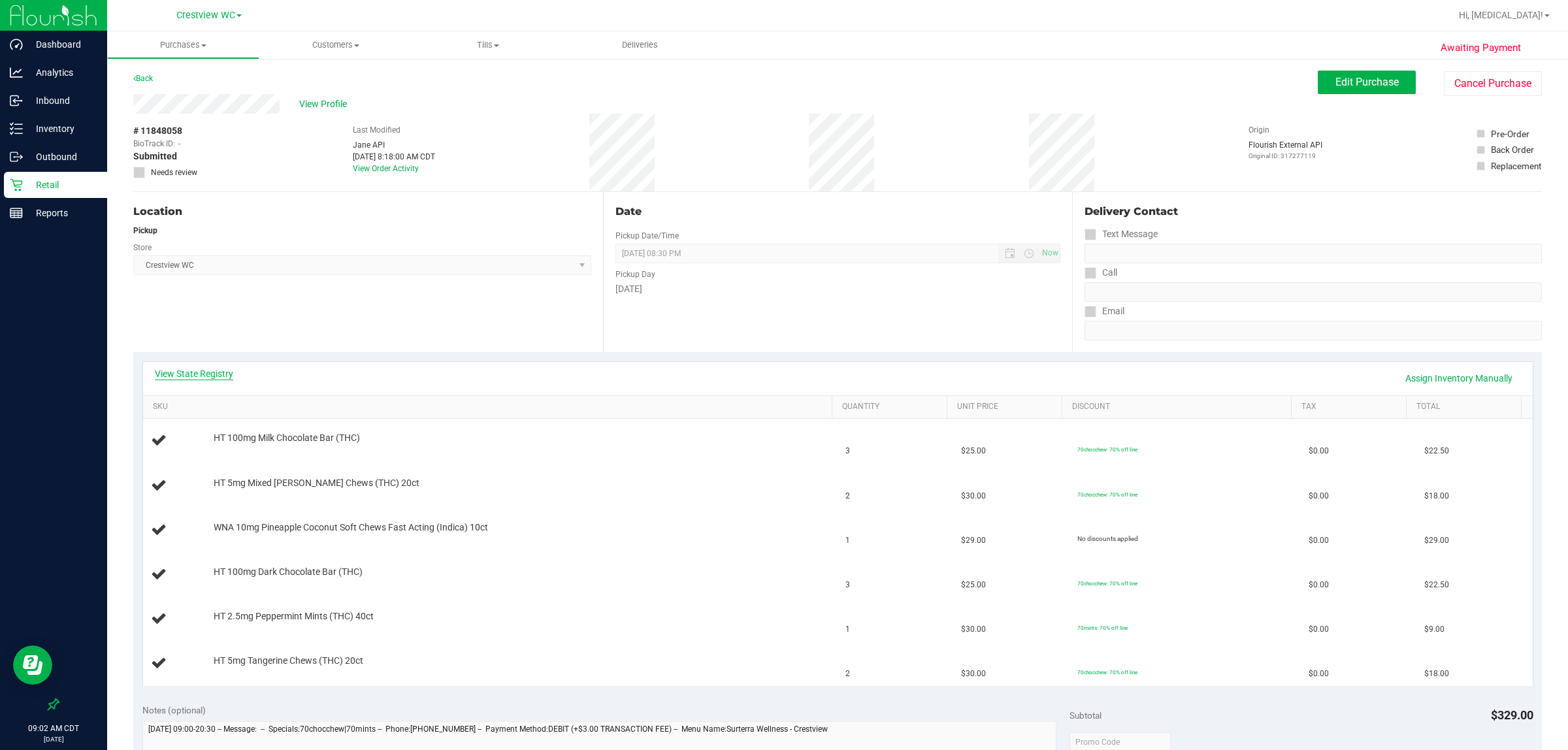
click at [185, 374] on link "View State Registry" at bounding box center [194, 374] width 79 height 13
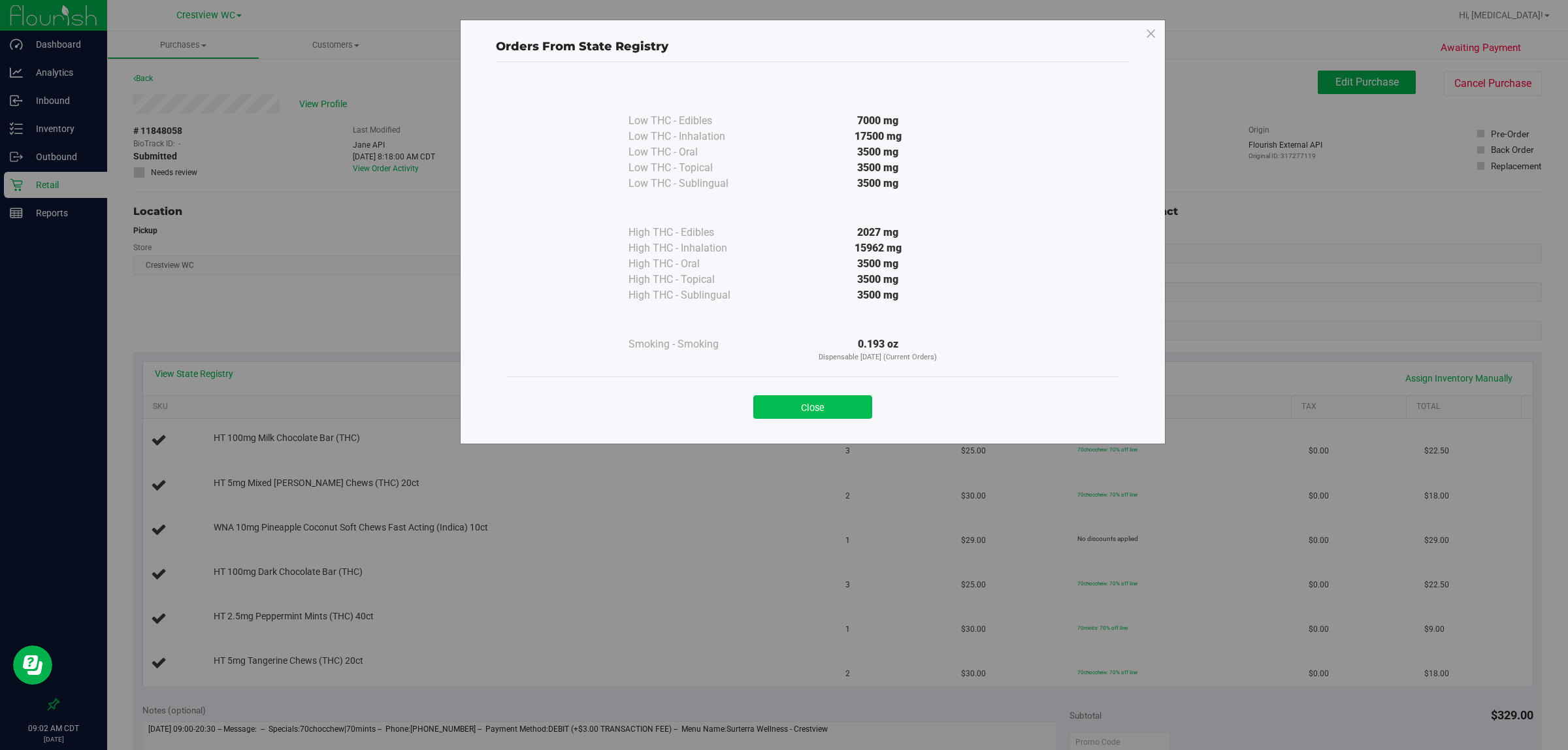
click at [783, 399] on button "Close" at bounding box center [812, 407] width 119 height 23
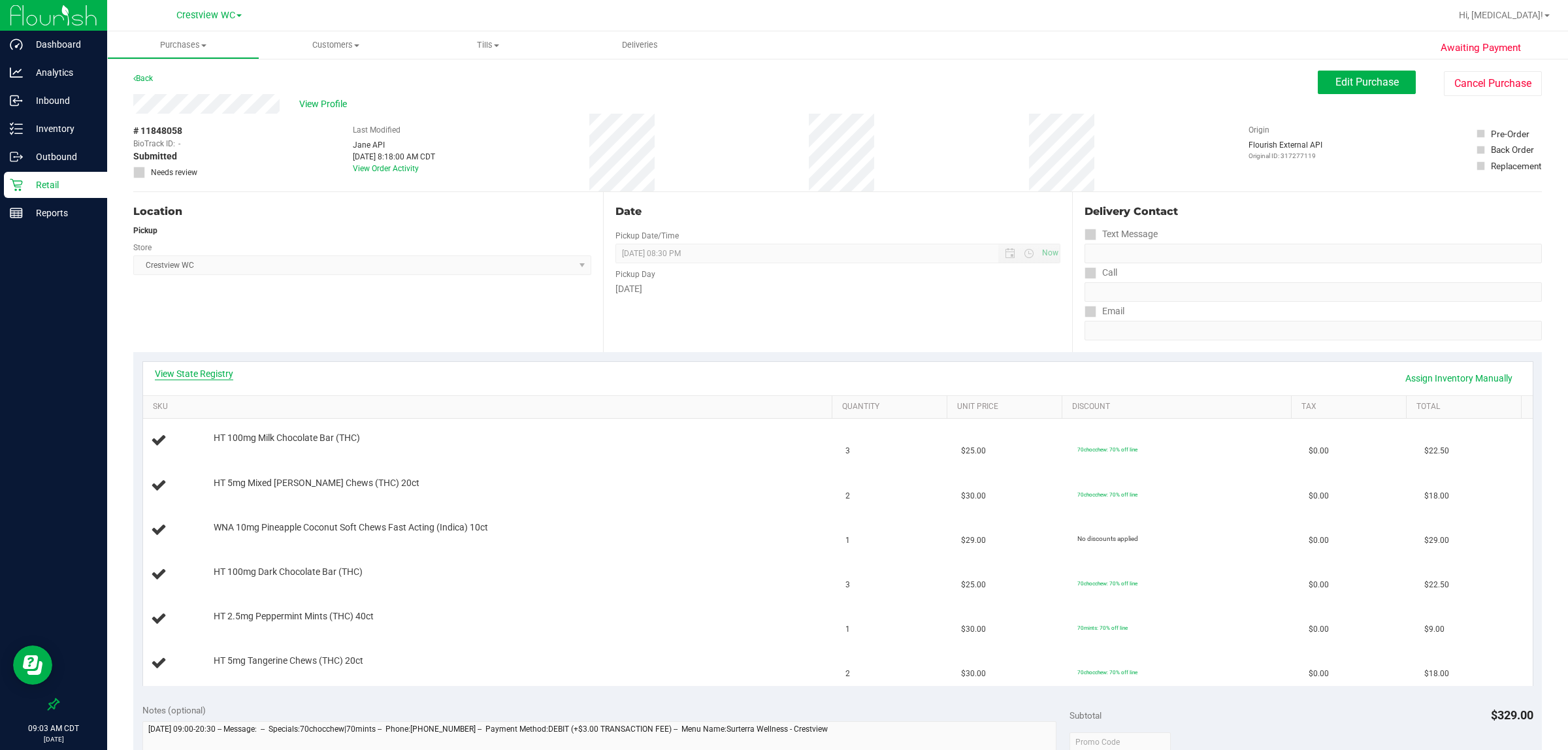
click at [191, 377] on link "View State Registry" at bounding box center [194, 374] width 79 height 13
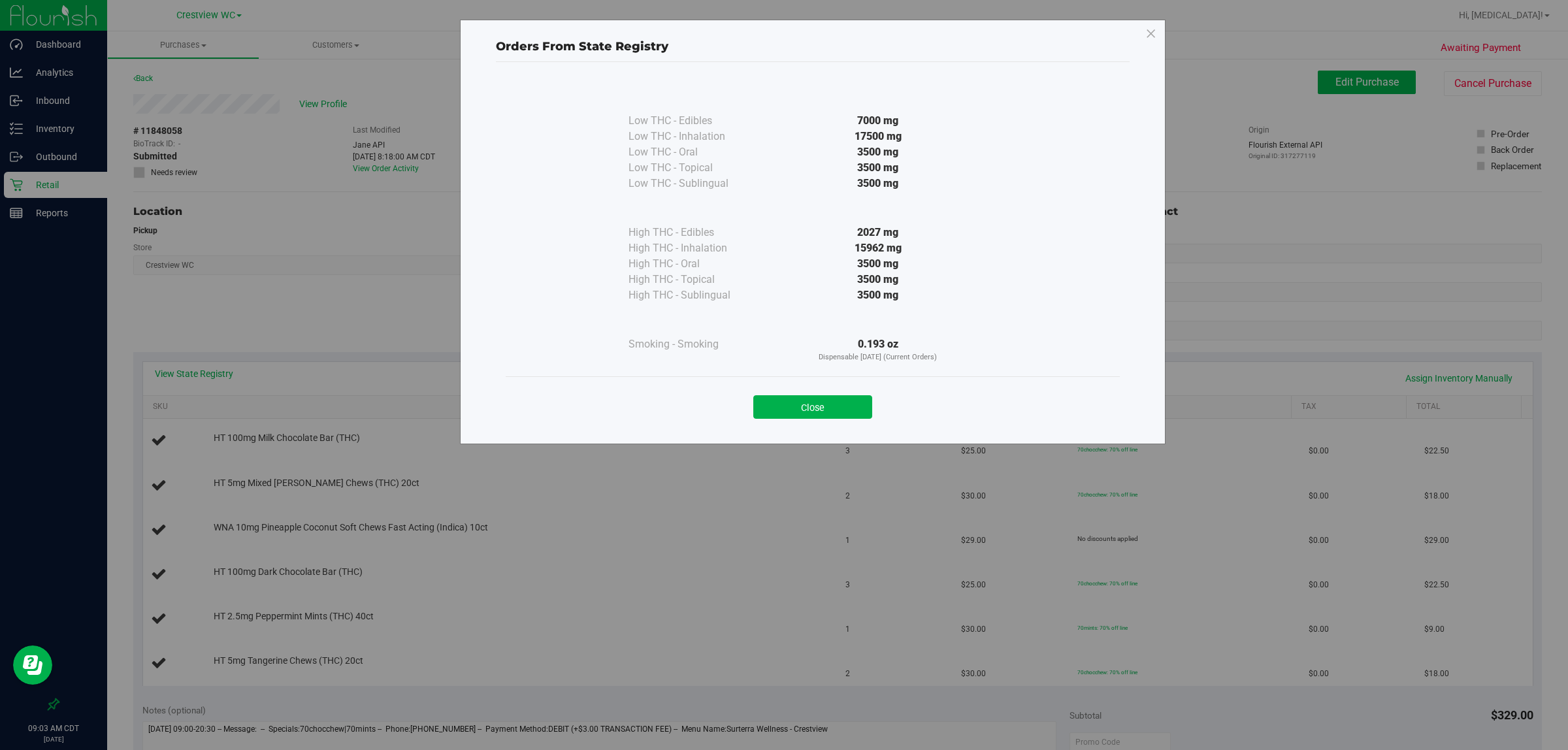
drag, startPoint x: 811, startPoint y: 409, endPoint x: 814, endPoint y: 399, distance: 10.4
click at [783, 406] on button "Close" at bounding box center [812, 407] width 119 height 23
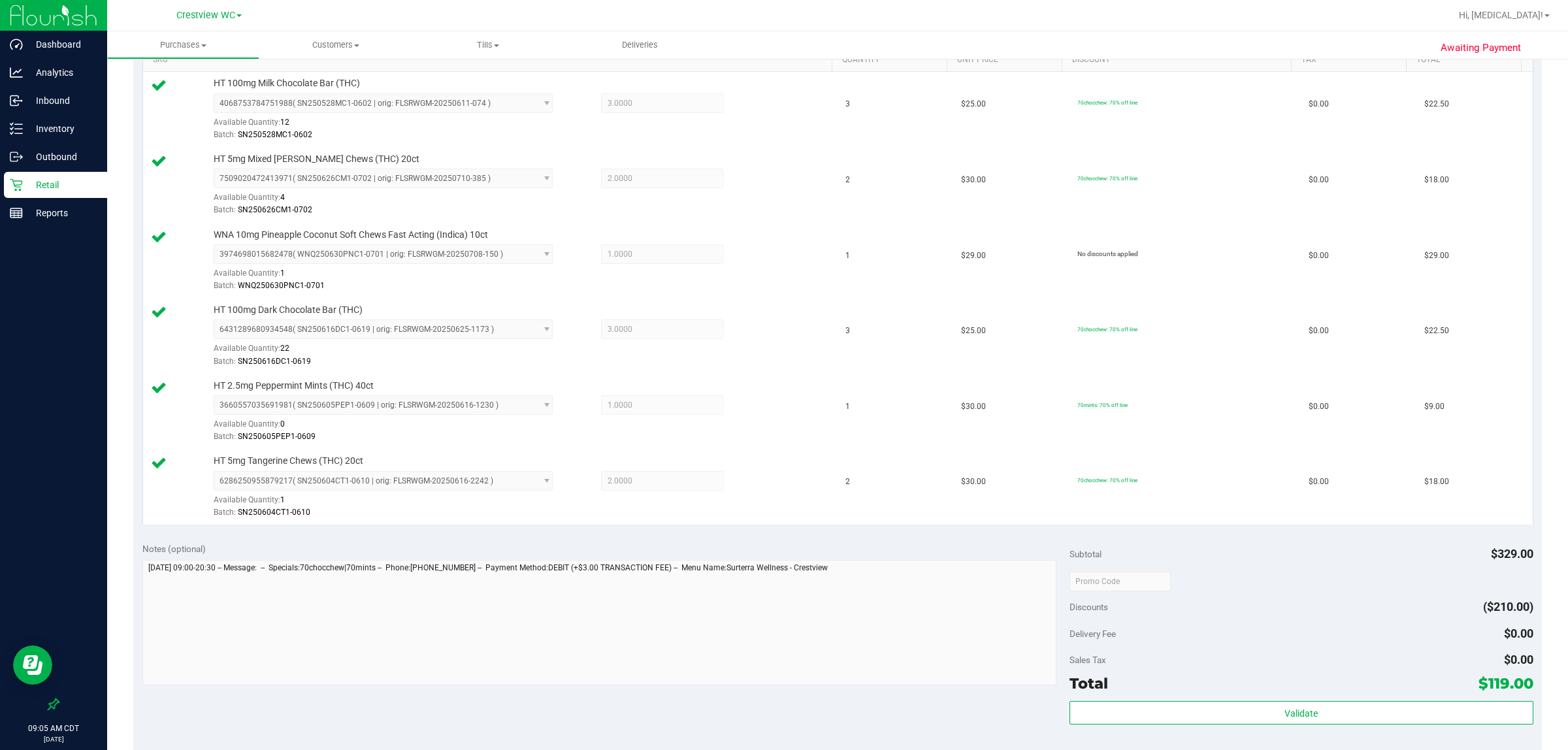
scroll to position [697, 0]
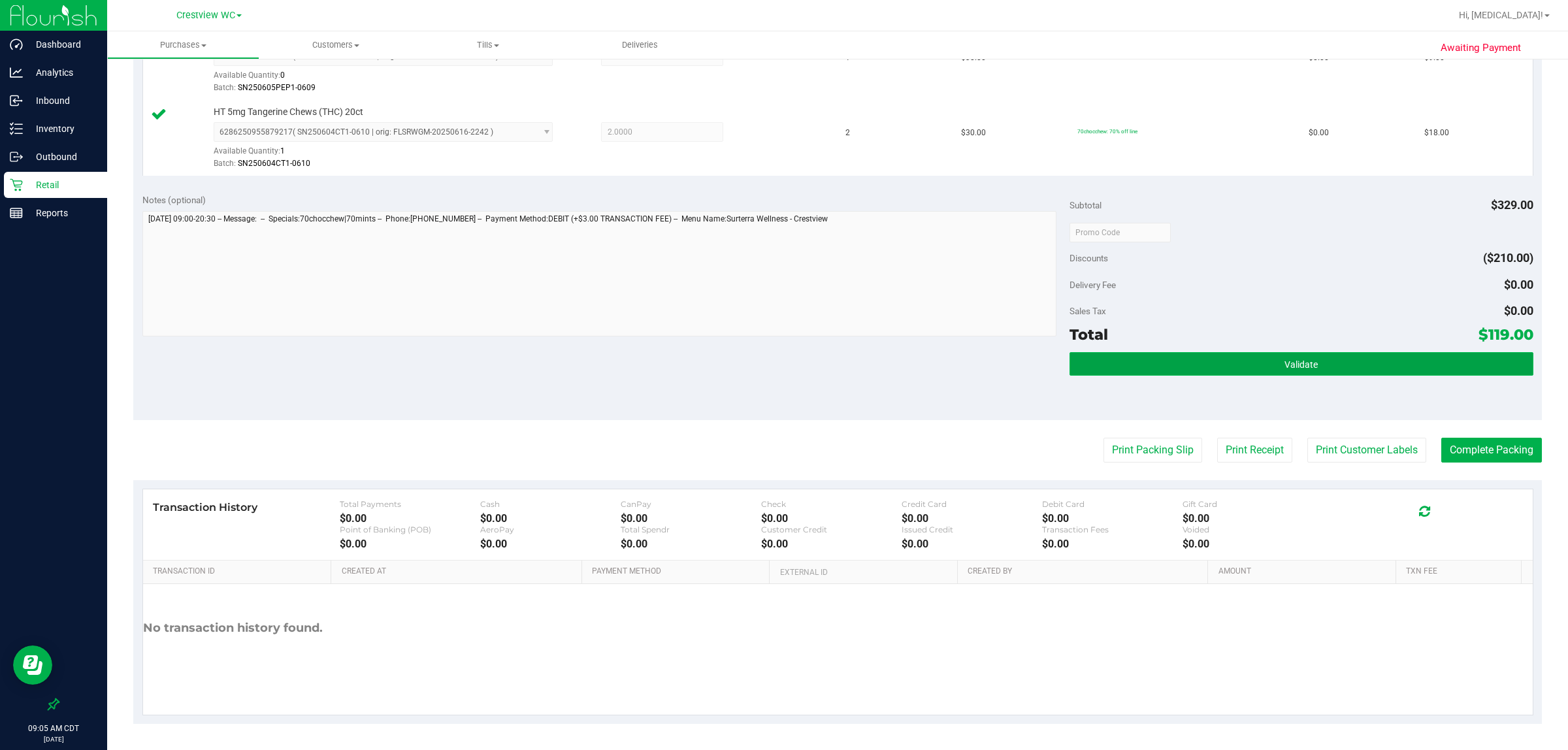
click at [783, 363] on span "Validate" at bounding box center [1301, 365] width 33 height 11
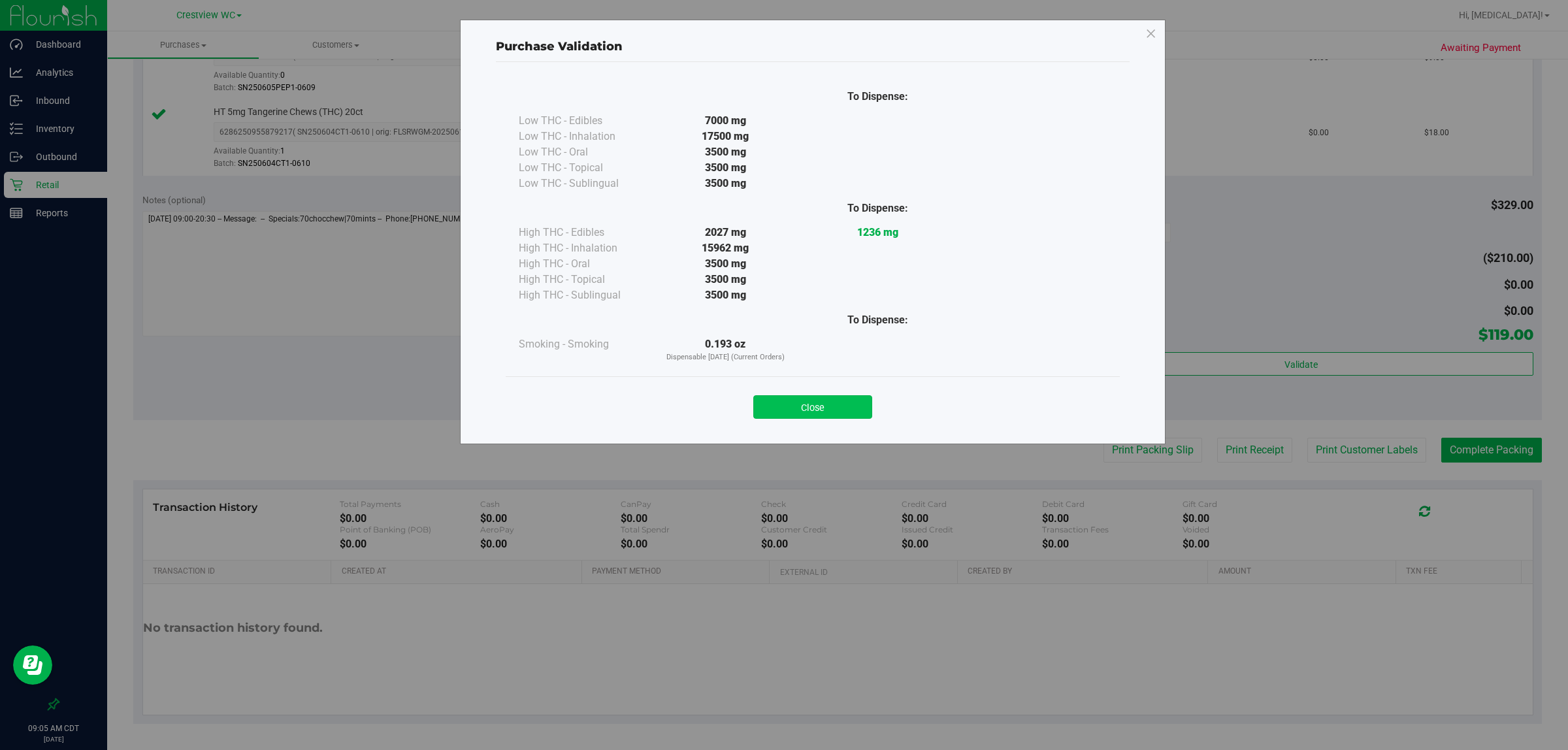
click at [783, 407] on button "Close" at bounding box center [812, 407] width 119 height 23
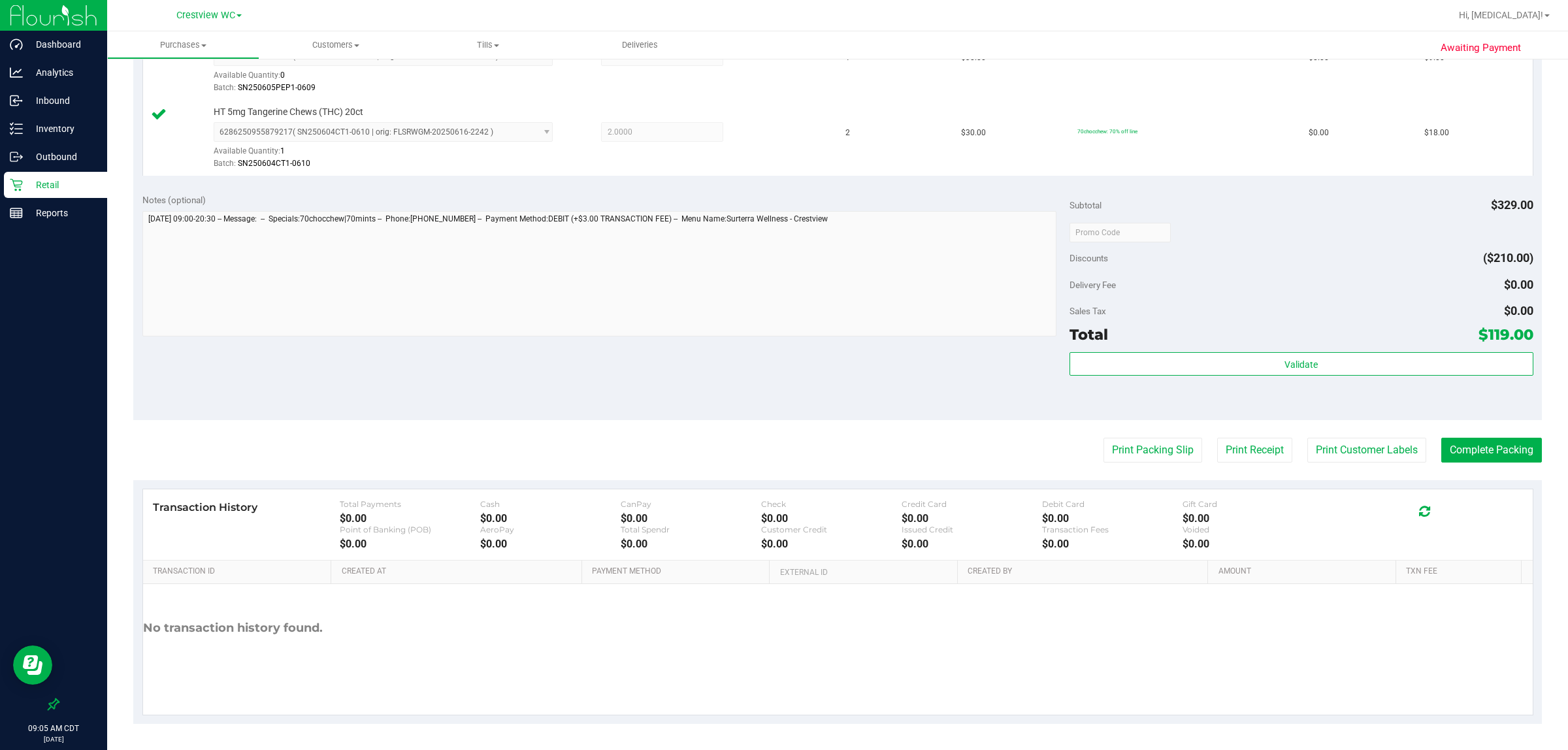
click at [783, 403] on div "Notes (optional) Subtotal $329.00 Discounts ($210.00) Delivery Fee $0.00 Sales …" at bounding box center [838, 302] width 1409 height 235
click at [783, 452] on button "Print Packing Slip" at bounding box center [1153, 450] width 99 height 25
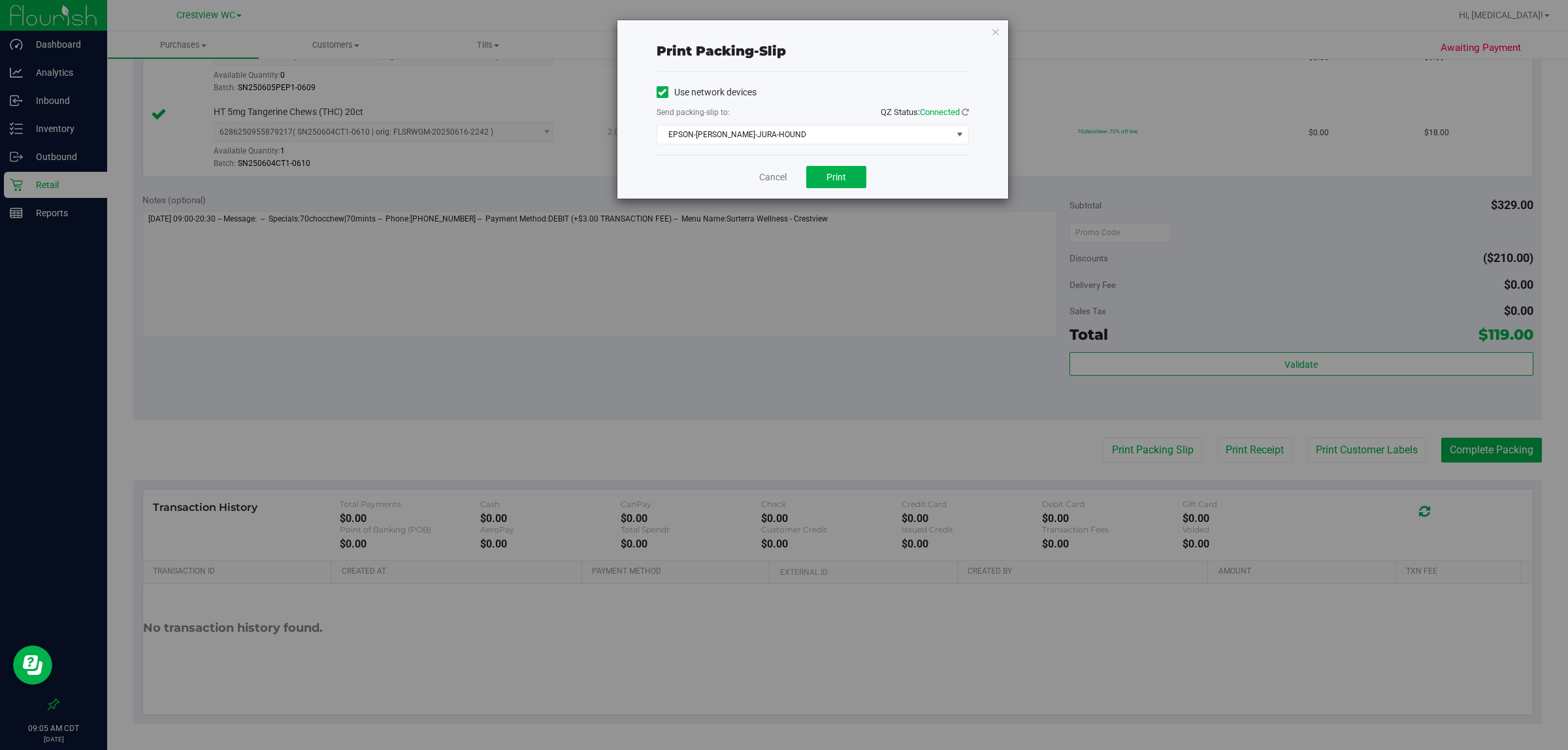
click at [783, 113] on div "Send packing-slip to: QZ Status: Connected" at bounding box center [812, 114] width 312 height 17
click at [783, 133] on span "EPSON-[PERSON_NAME]-JURA-HOUND" at bounding box center [805, 134] width 295 height 18
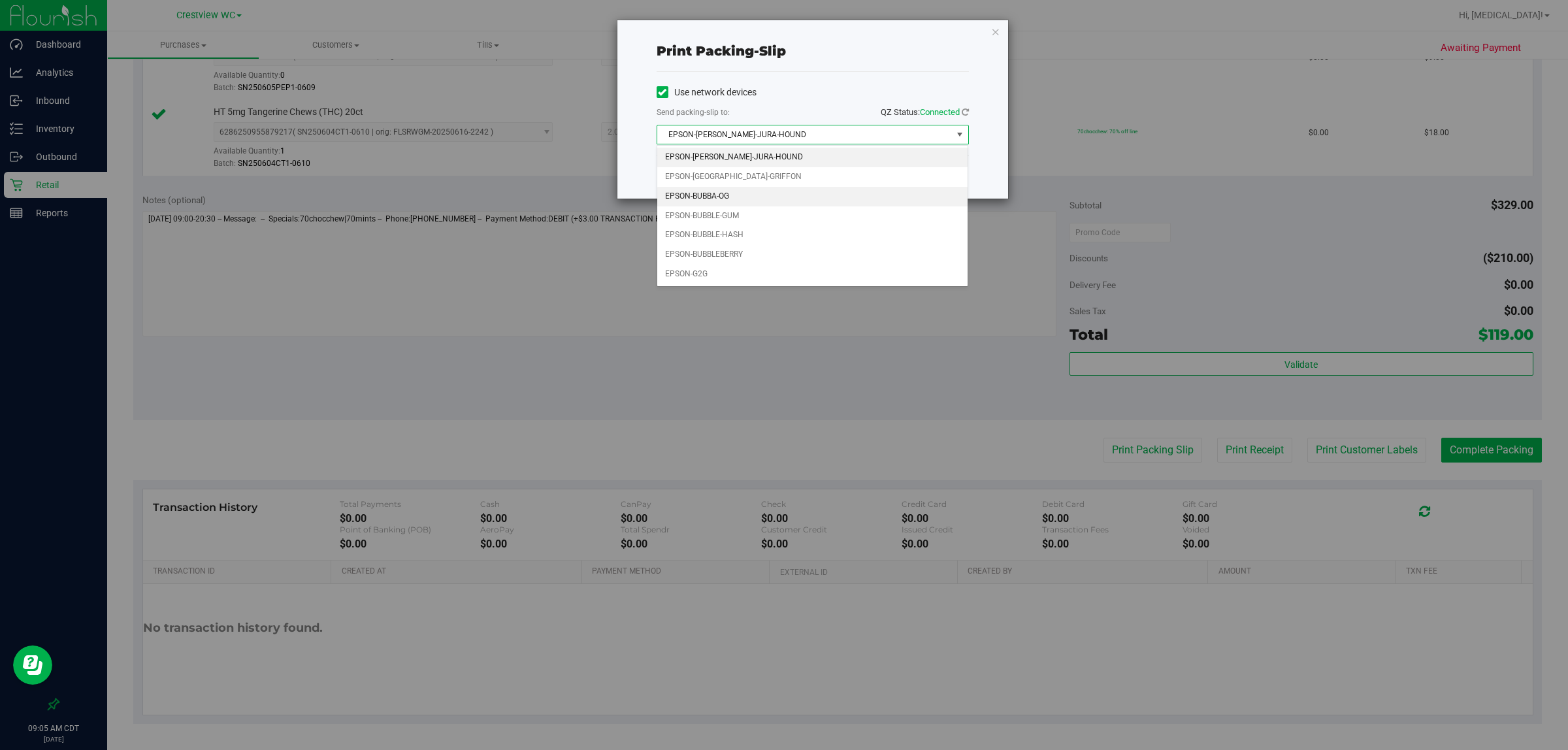
click at [733, 202] on li "EPSON-BUBBA-OG" at bounding box center [812, 196] width 311 height 20
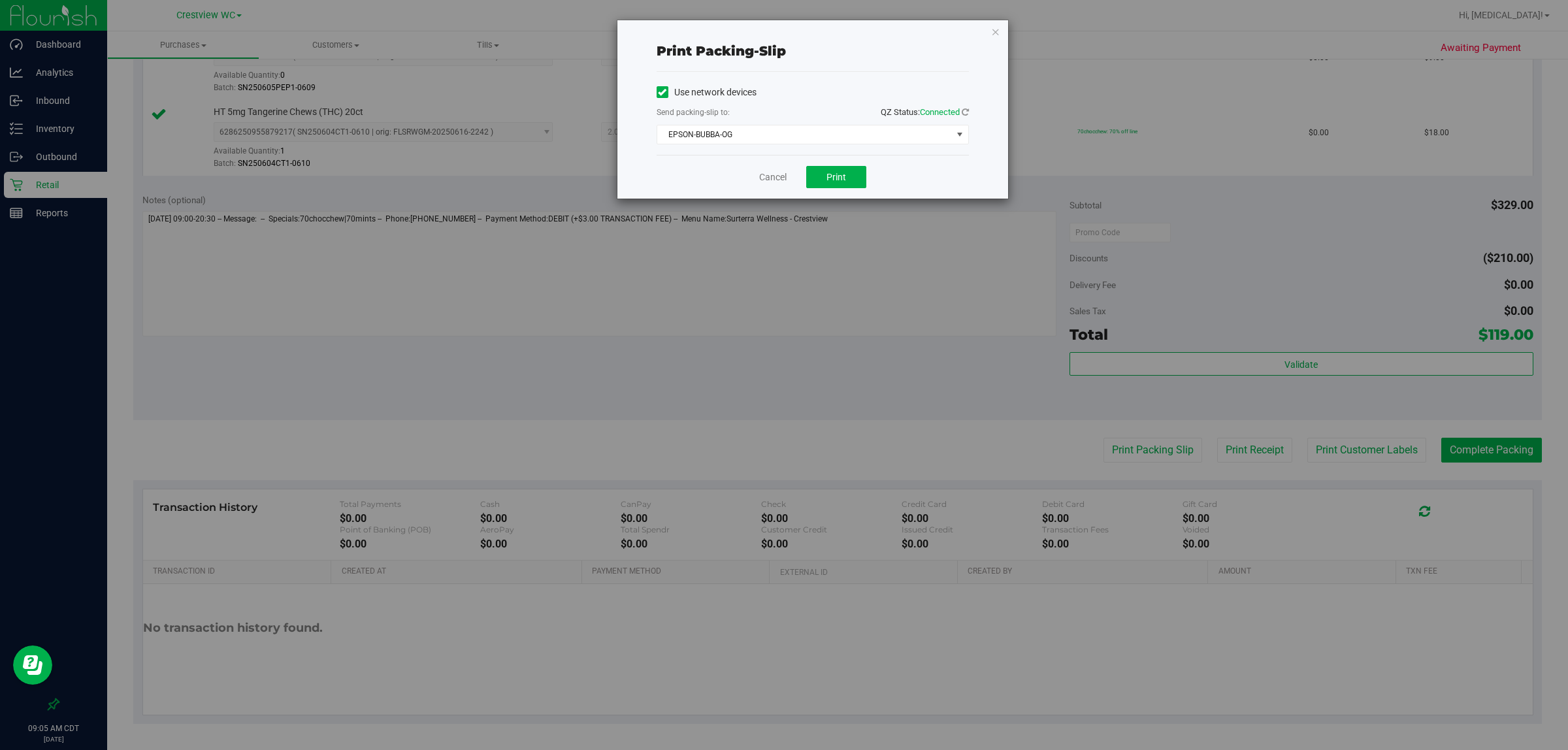
click at [783, 73] on div "Use network devices Send packing-slip to: QZ Status: Connected EPSON-BUBBA-OG C…" at bounding box center [812, 114] width 312 height 83
click at [783, 174] on span "Print" at bounding box center [836, 177] width 20 height 11
click at [767, 174] on link "Cancel" at bounding box center [772, 177] width 27 height 14
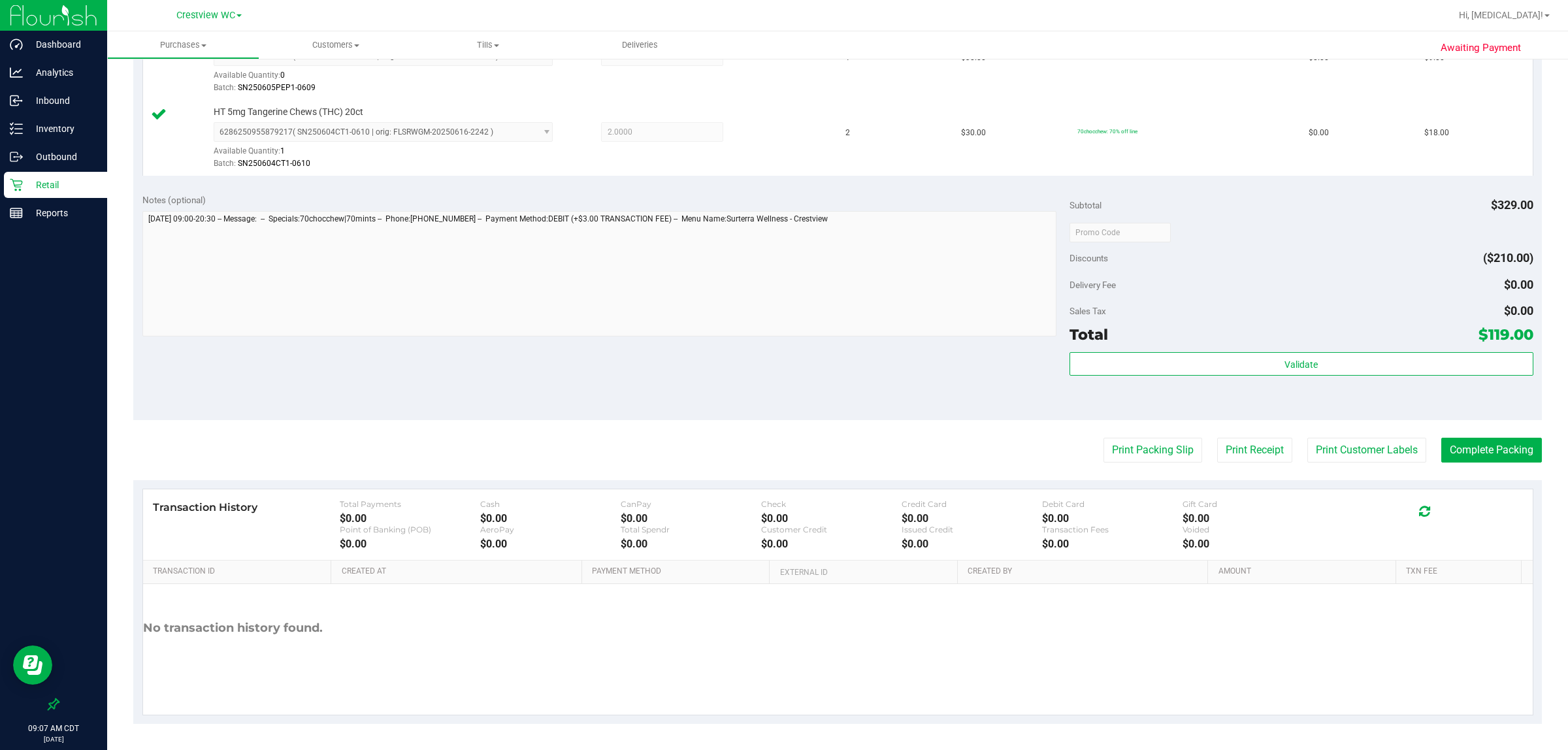
click at [783, 366] on div "Notes (optional) Subtotal $329.00 Discounts ($210.00) Delivery Fee $0.00 Sales …" at bounding box center [838, 302] width 1409 height 235
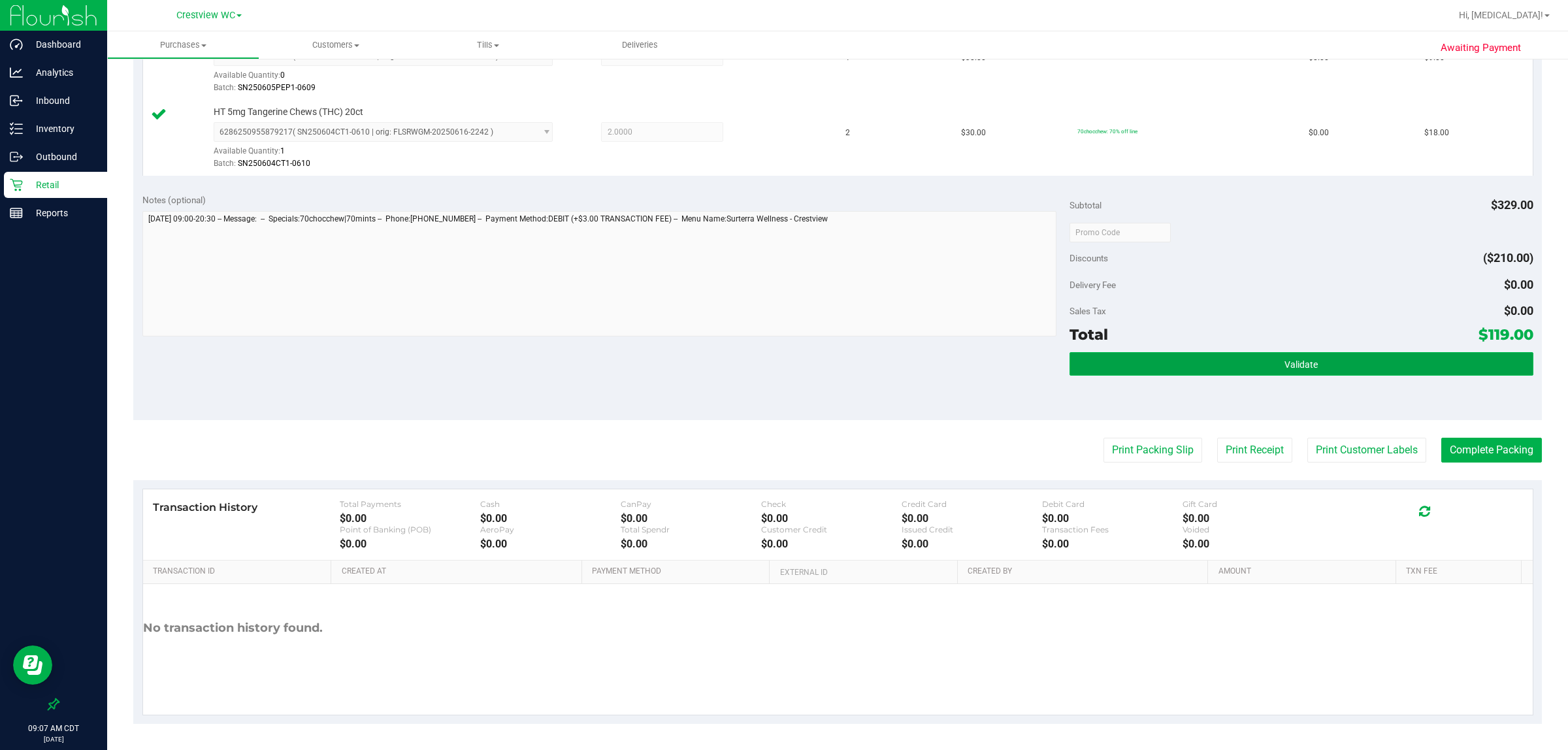
click at [783, 357] on button "Validate" at bounding box center [1302, 364] width 464 height 23
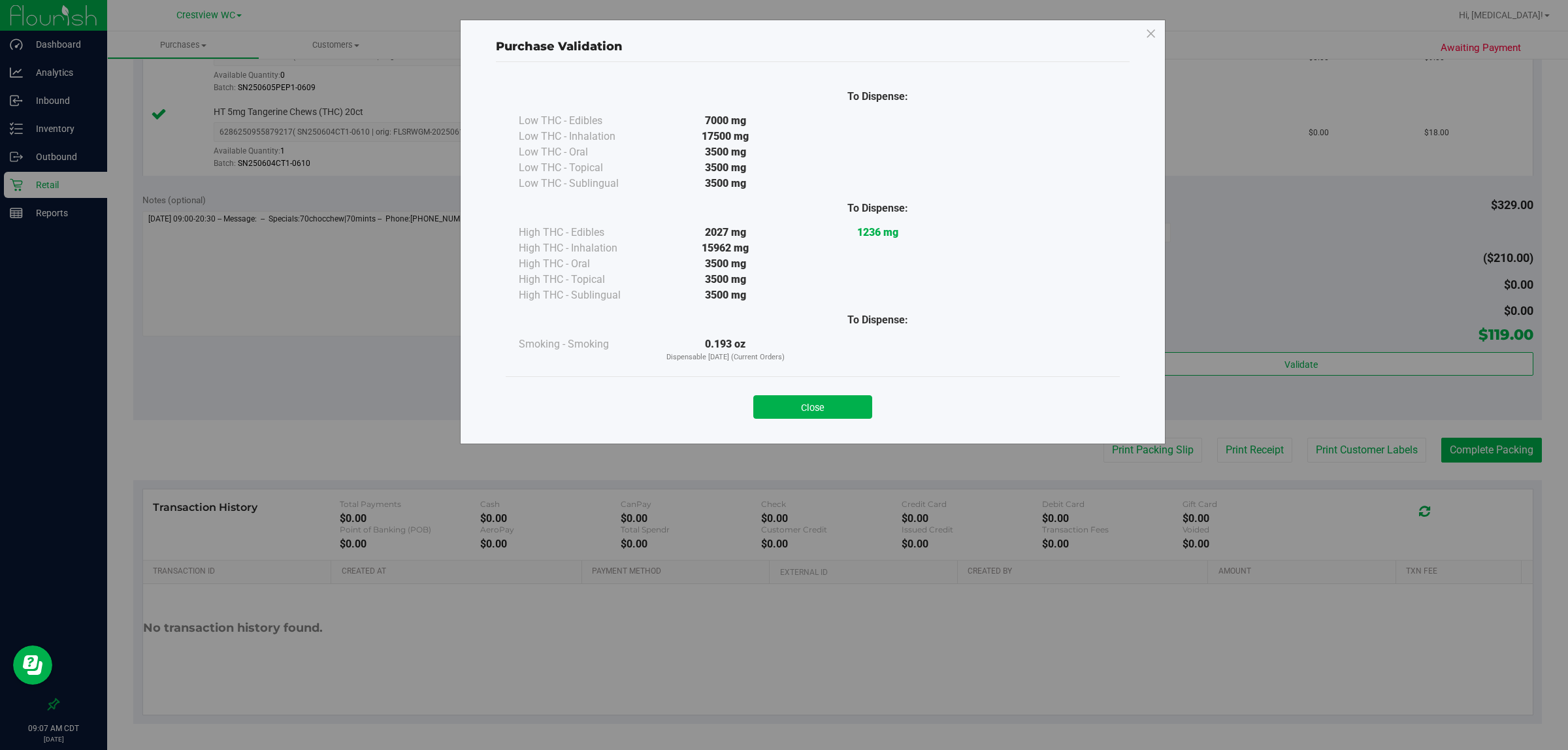
drag, startPoint x: 846, startPoint y: 407, endPoint x: 835, endPoint y: 388, distance: 22.0
click at [783, 406] on button "Close" at bounding box center [812, 407] width 119 height 23
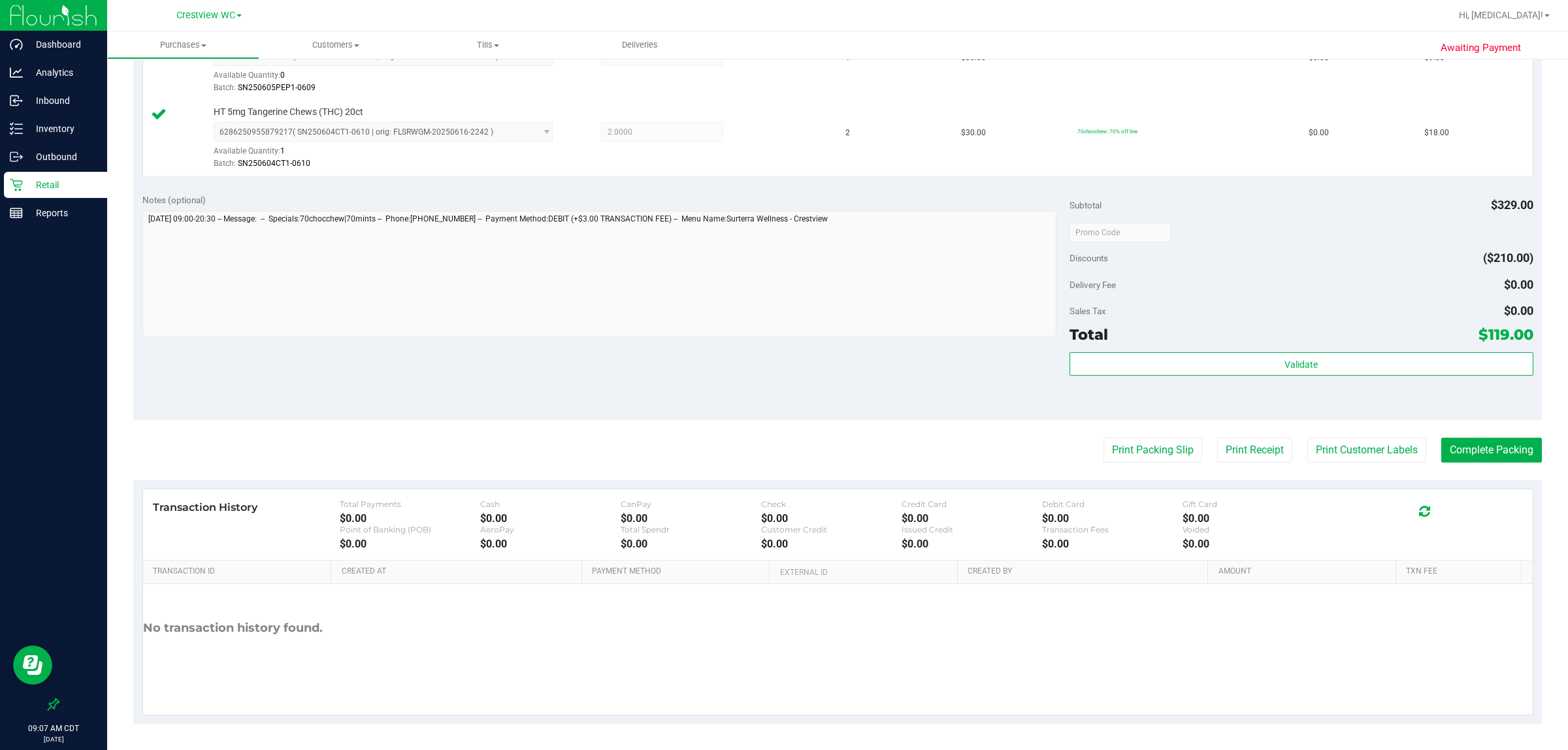
click at [783, 371] on div "Notes (optional) Subtotal $329.00 Discounts ($210.00) Delivery Fee $0.00 Sales …" at bounding box center [838, 302] width 1409 height 235
click at [783, 441] on button "Print Packing Slip" at bounding box center [1153, 450] width 99 height 25
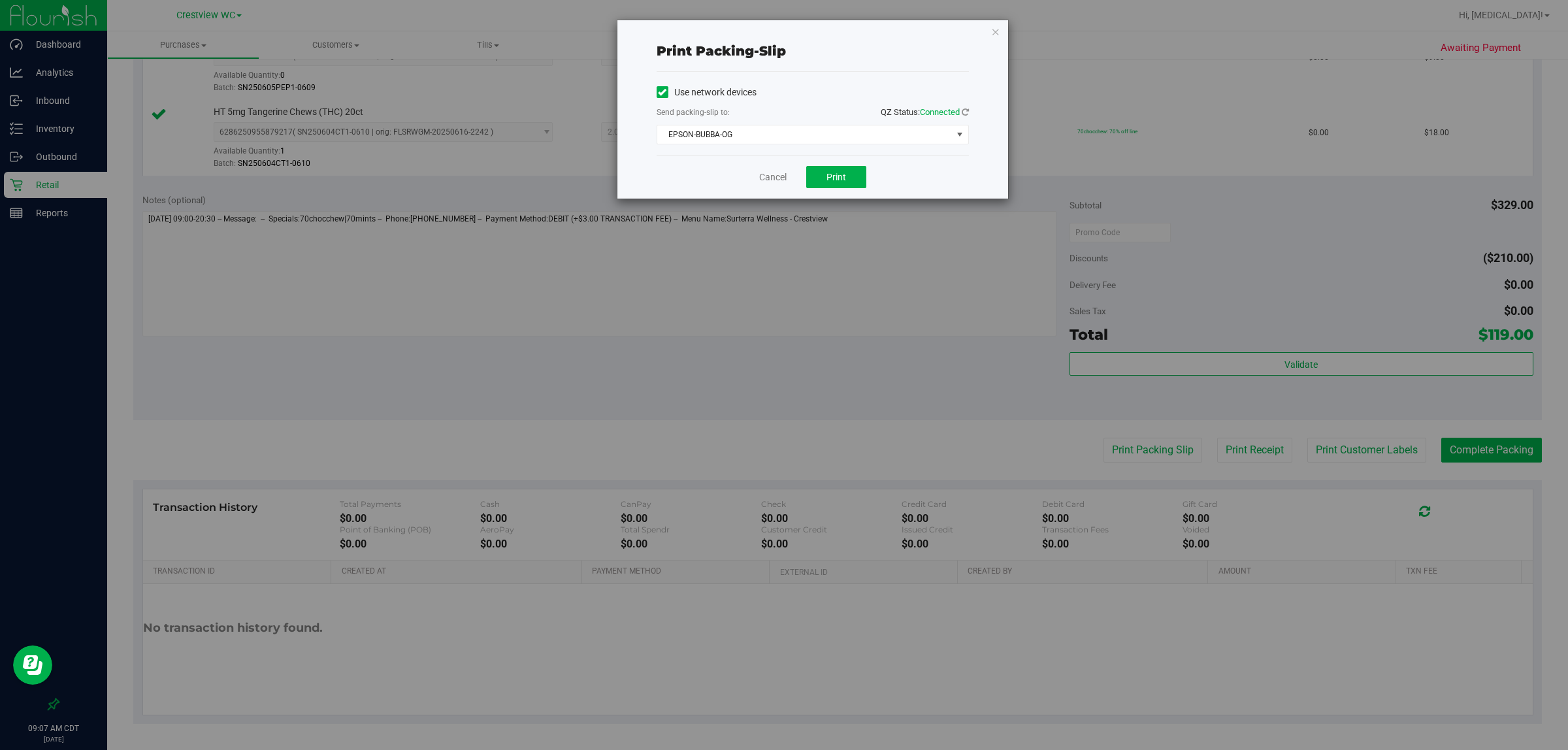
click at [783, 162] on div "Cancel Print" at bounding box center [812, 177] width 312 height 44
click at [783, 188] on button "Print" at bounding box center [836, 177] width 60 height 22
click at [768, 181] on link "Cancel" at bounding box center [772, 177] width 27 height 14
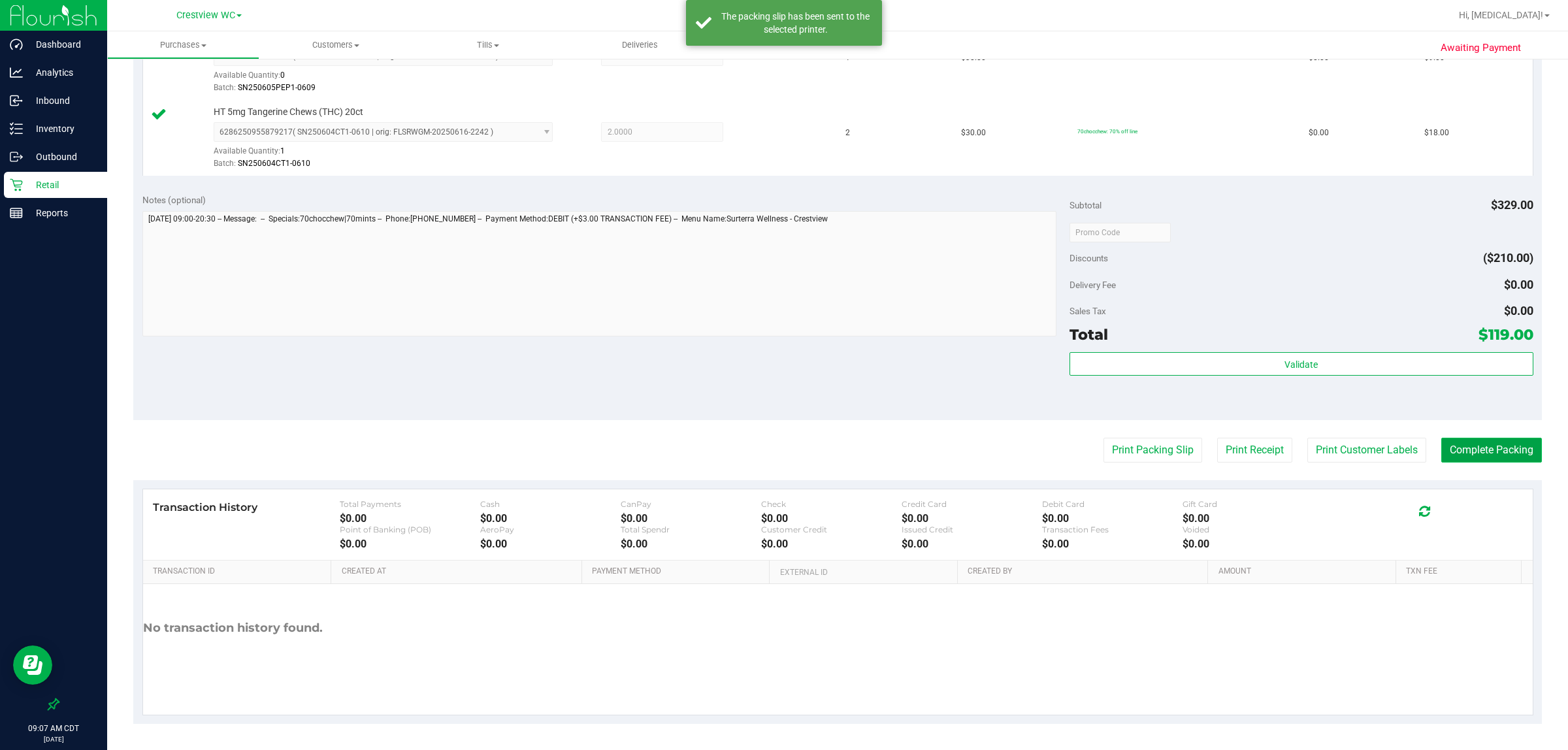
click at [783, 449] on button "Complete Packing" at bounding box center [1491, 450] width 100 height 25
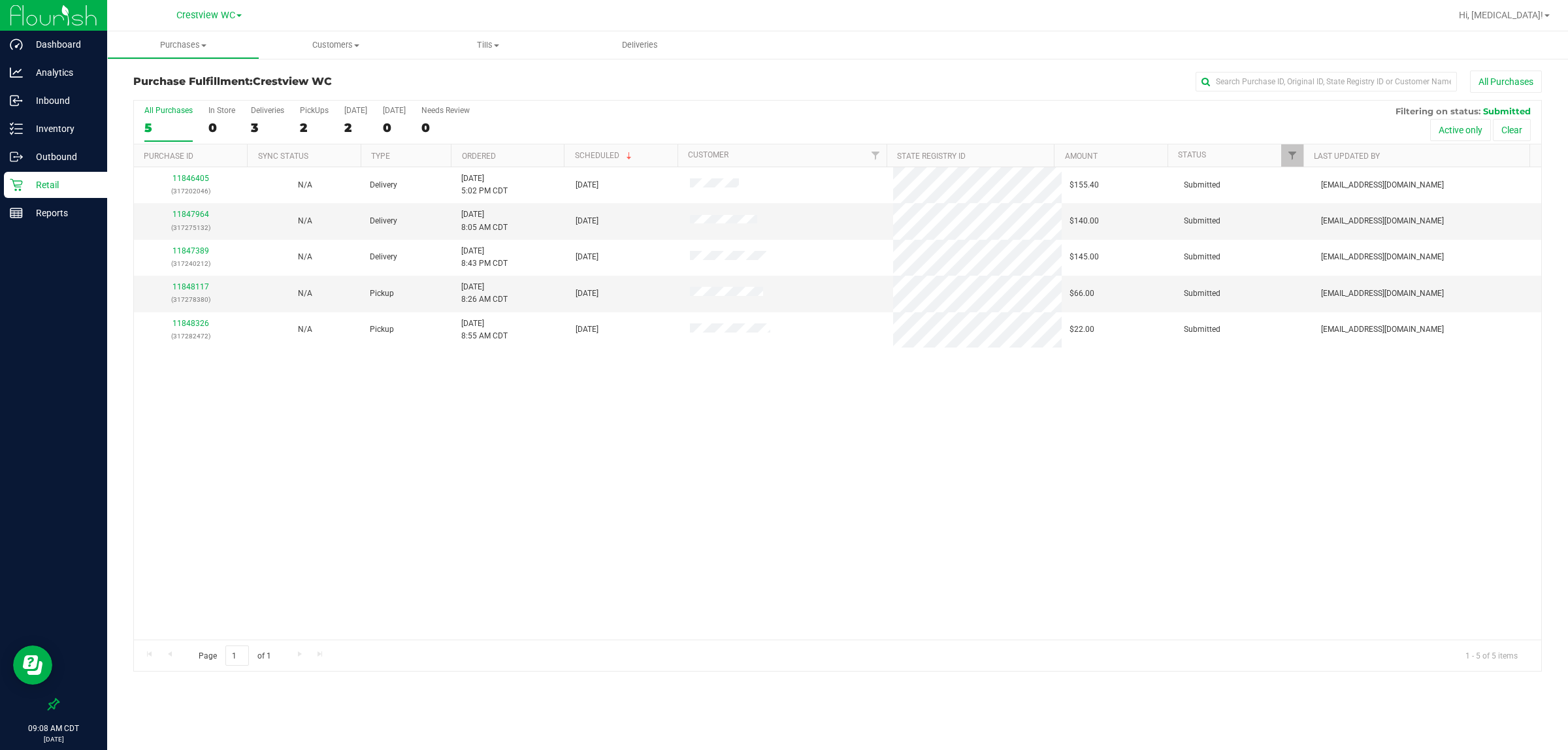
click at [709, 484] on div "11846405 (317202046) N/A Delivery 8/25/2025 5:02 PM CDT 8/29/2025 $155.40 Submi…" at bounding box center [838, 404] width 1407 height 472
click at [312, 486] on div "11846405 (317202046) N/A Delivery 8/25/2025 5:02 PM CDT 8/29/2025 $155.40 Submi…" at bounding box center [838, 404] width 1407 height 472
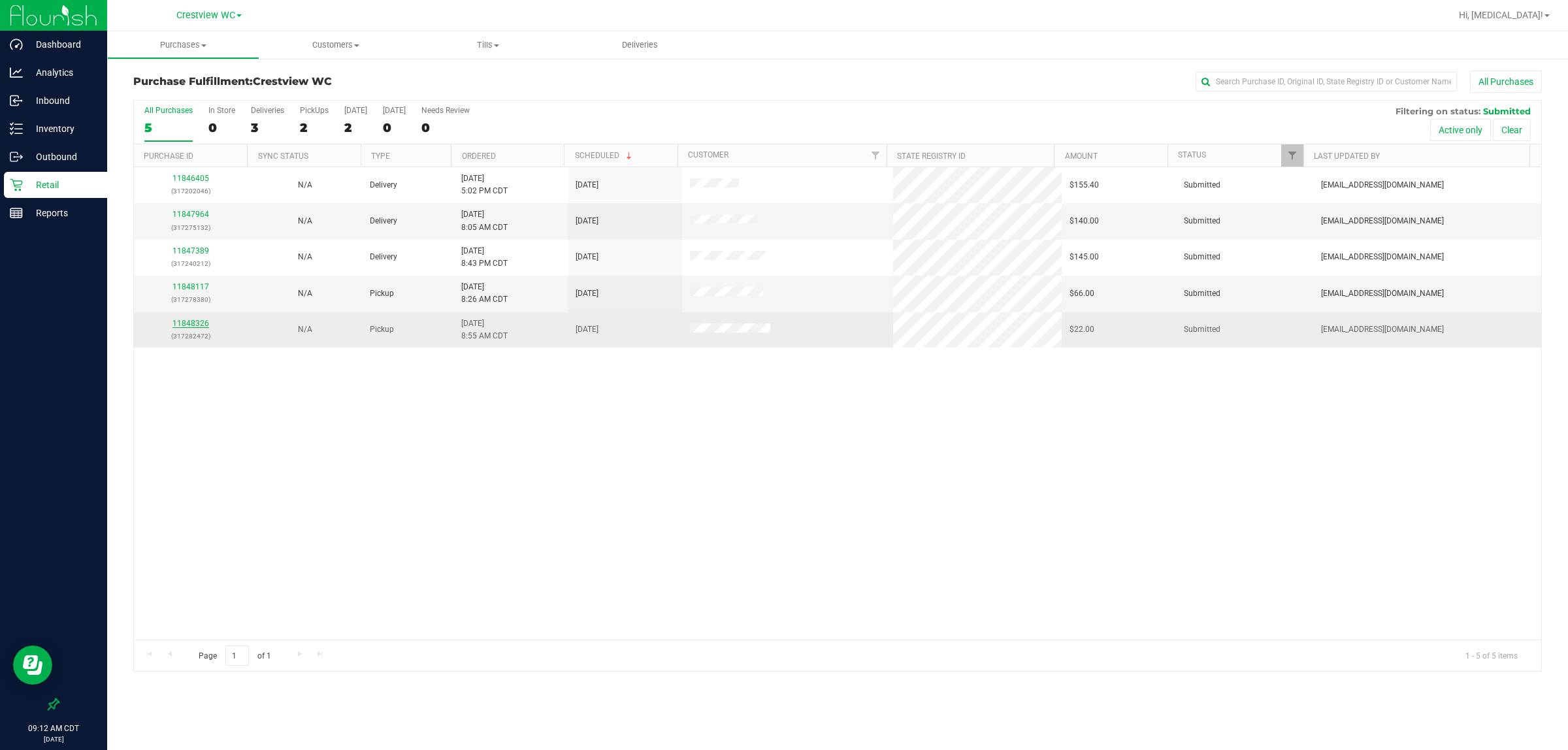
click at [200, 323] on link "11848326" at bounding box center [191, 323] width 36 height 9
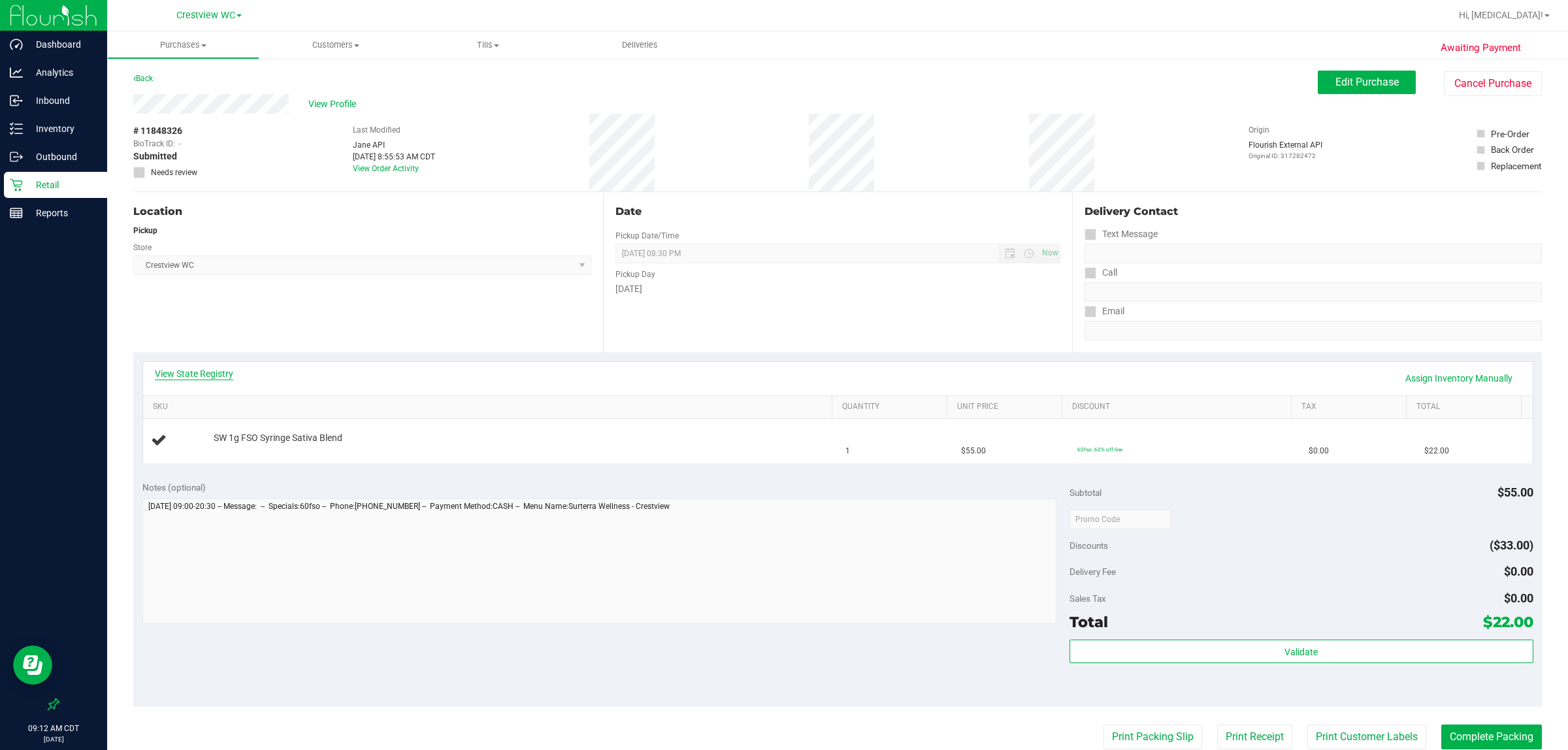
click at [213, 375] on link "View State Registry" at bounding box center [194, 374] width 79 height 13
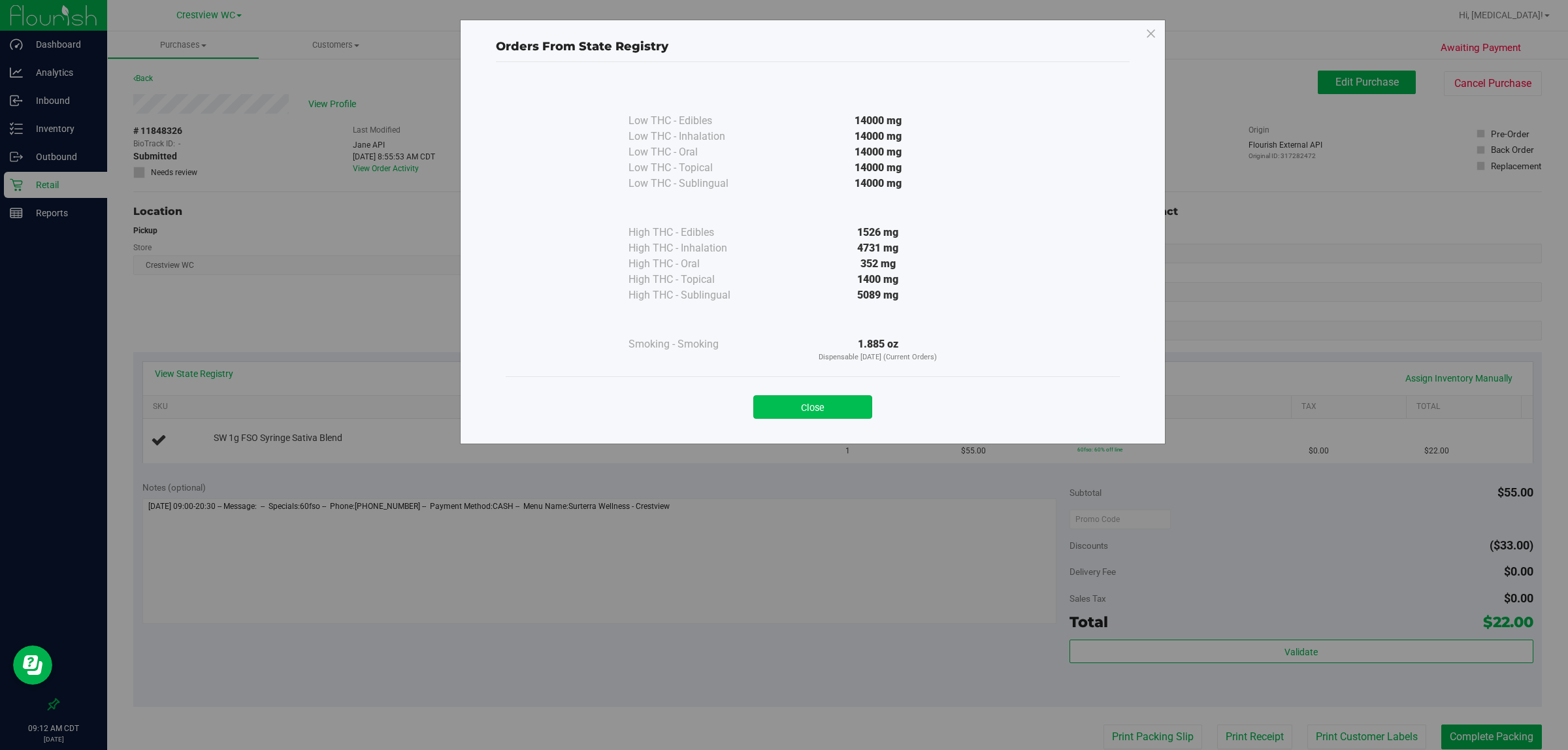
click at [783, 397] on button "Close" at bounding box center [812, 407] width 119 height 23
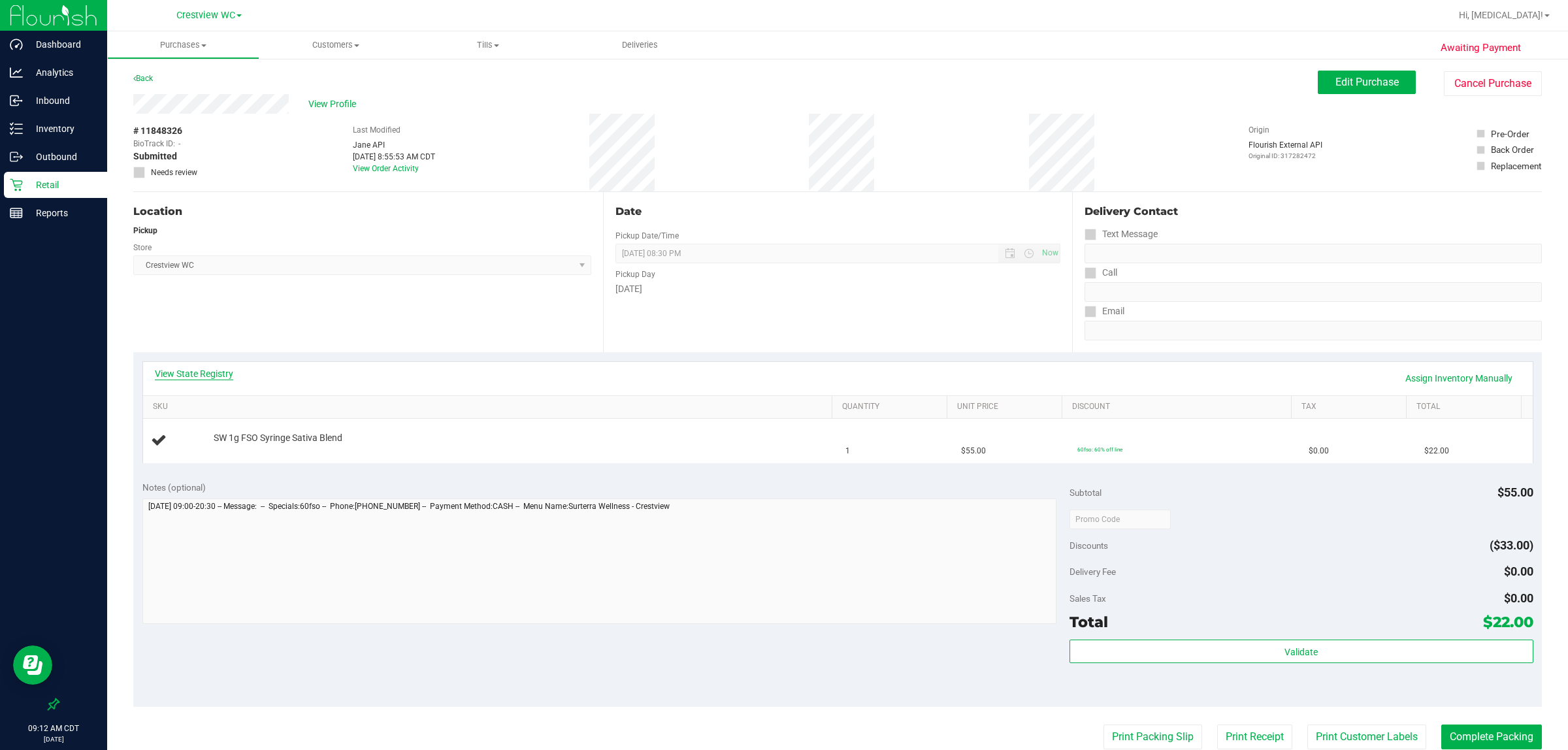
click at [173, 374] on link "View State Registry" at bounding box center [194, 374] width 79 height 13
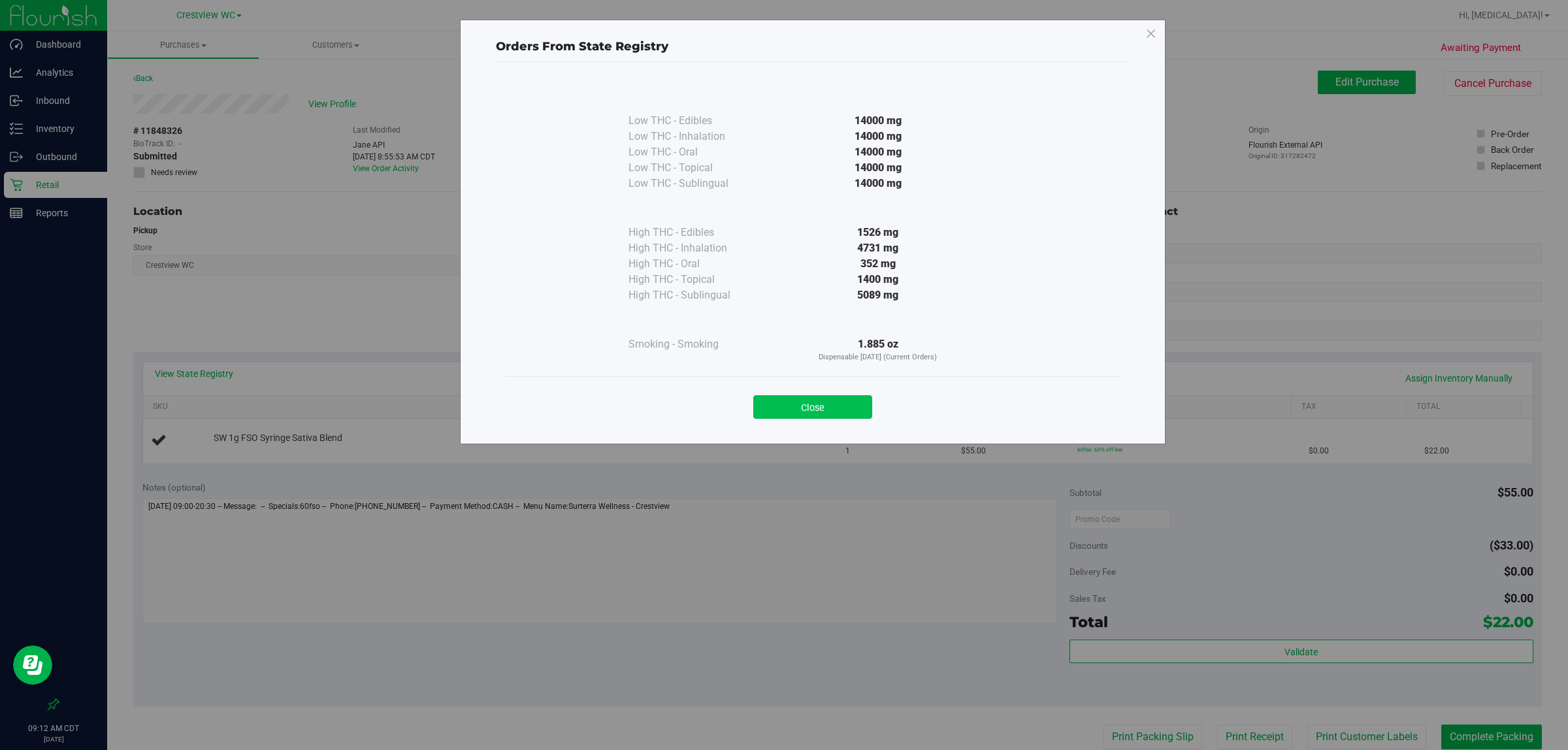
click at [783, 407] on button "Close" at bounding box center [812, 407] width 119 height 23
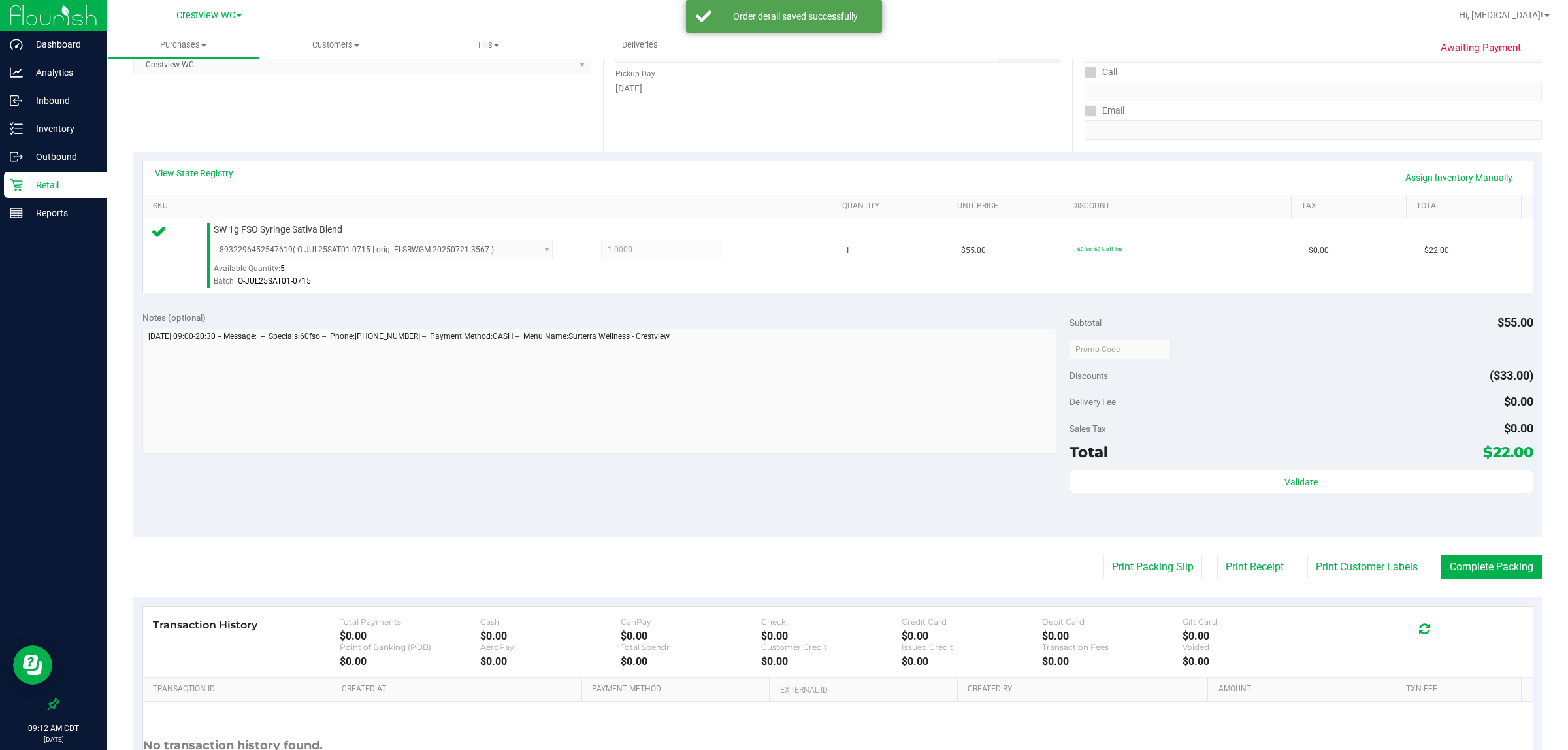
scroll to position [317, 0]
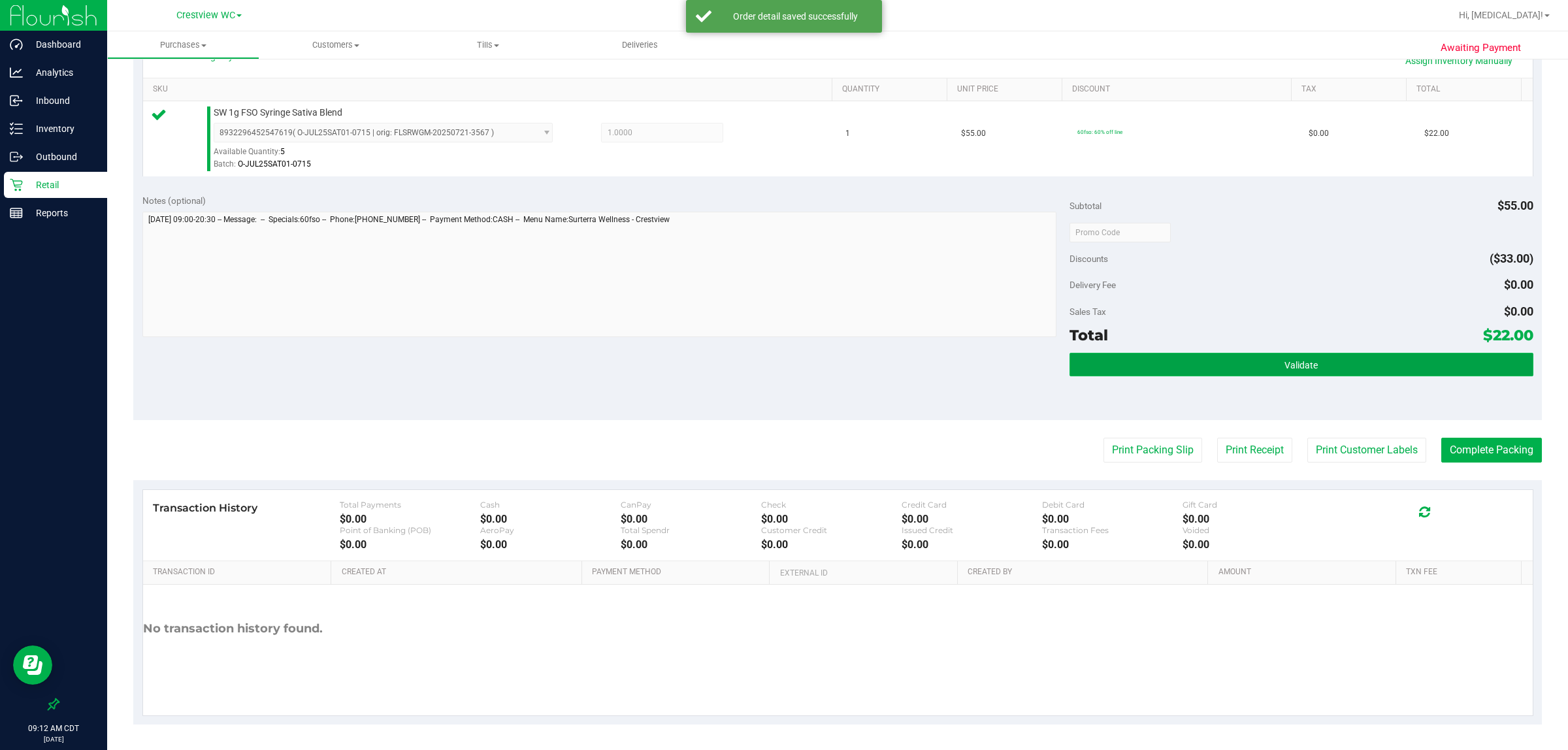
click at [783, 358] on button "Validate" at bounding box center [1302, 365] width 464 height 23
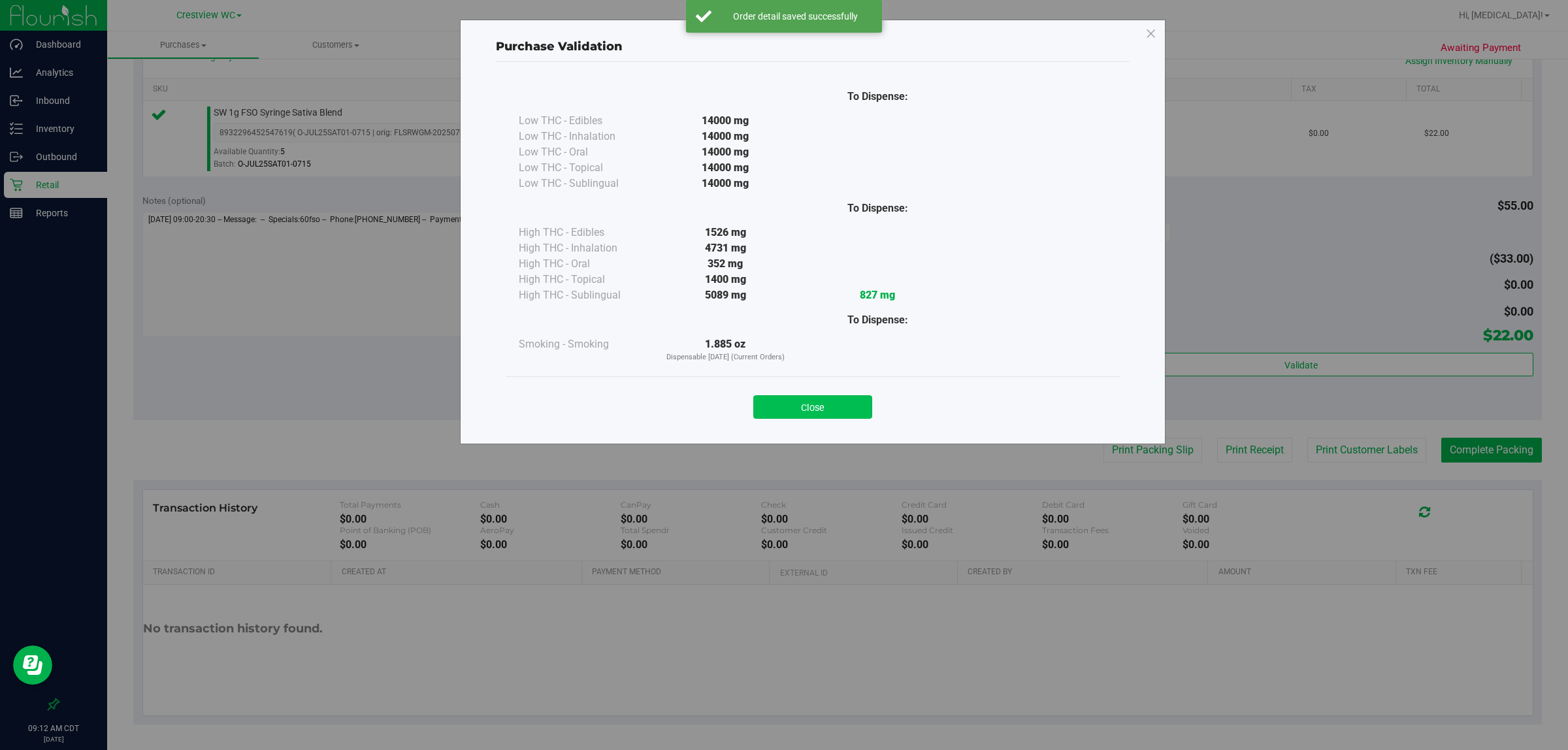
click at [783, 415] on button "Close" at bounding box center [812, 407] width 119 height 23
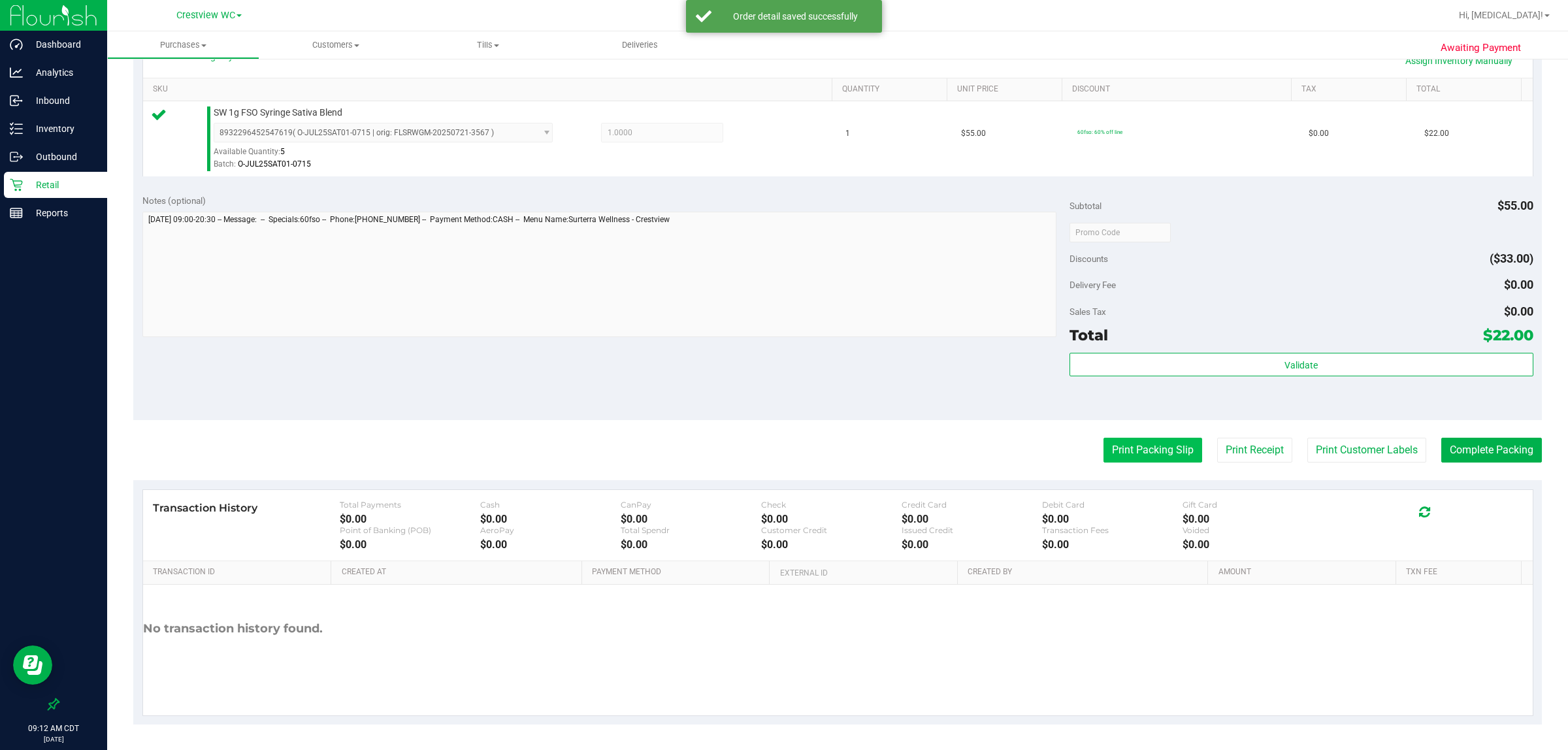
click at [783, 446] on button "Print Packing Slip" at bounding box center [1153, 450] width 99 height 25
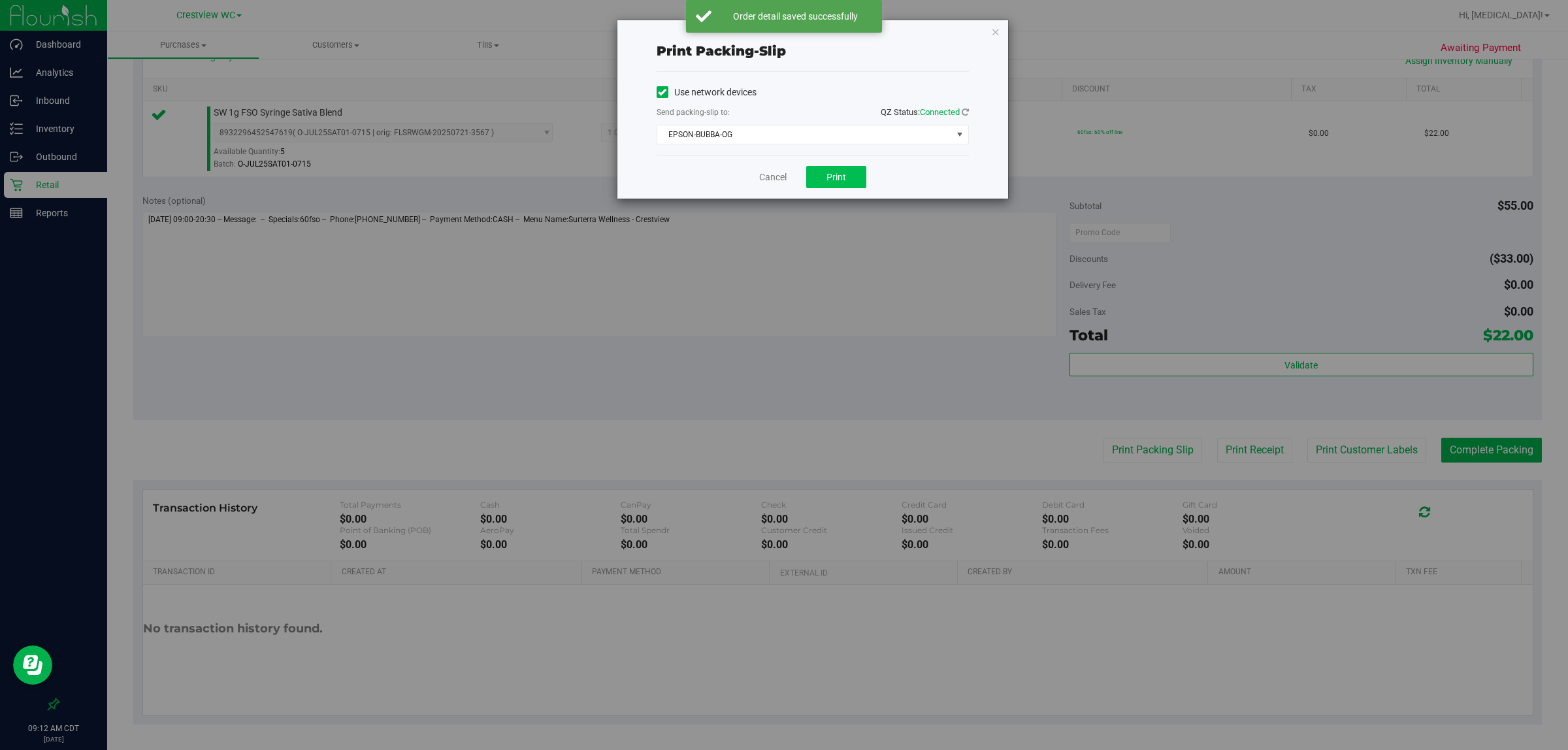
click at [783, 181] on span "Print" at bounding box center [836, 177] width 20 height 11
click at [764, 174] on link "Cancel" at bounding box center [772, 177] width 27 height 14
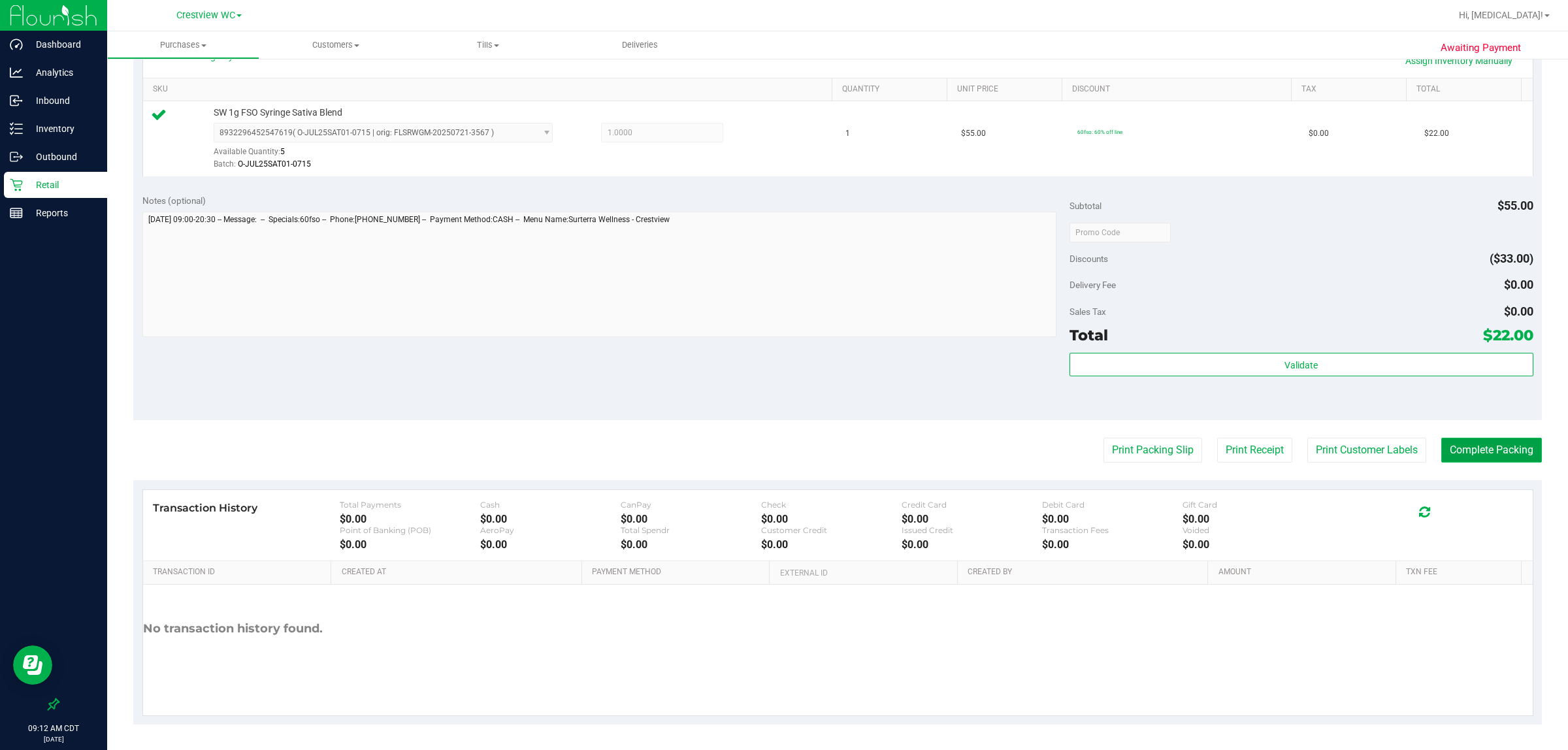
click at [783, 455] on button "Complete Packing" at bounding box center [1491, 450] width 100 height 25
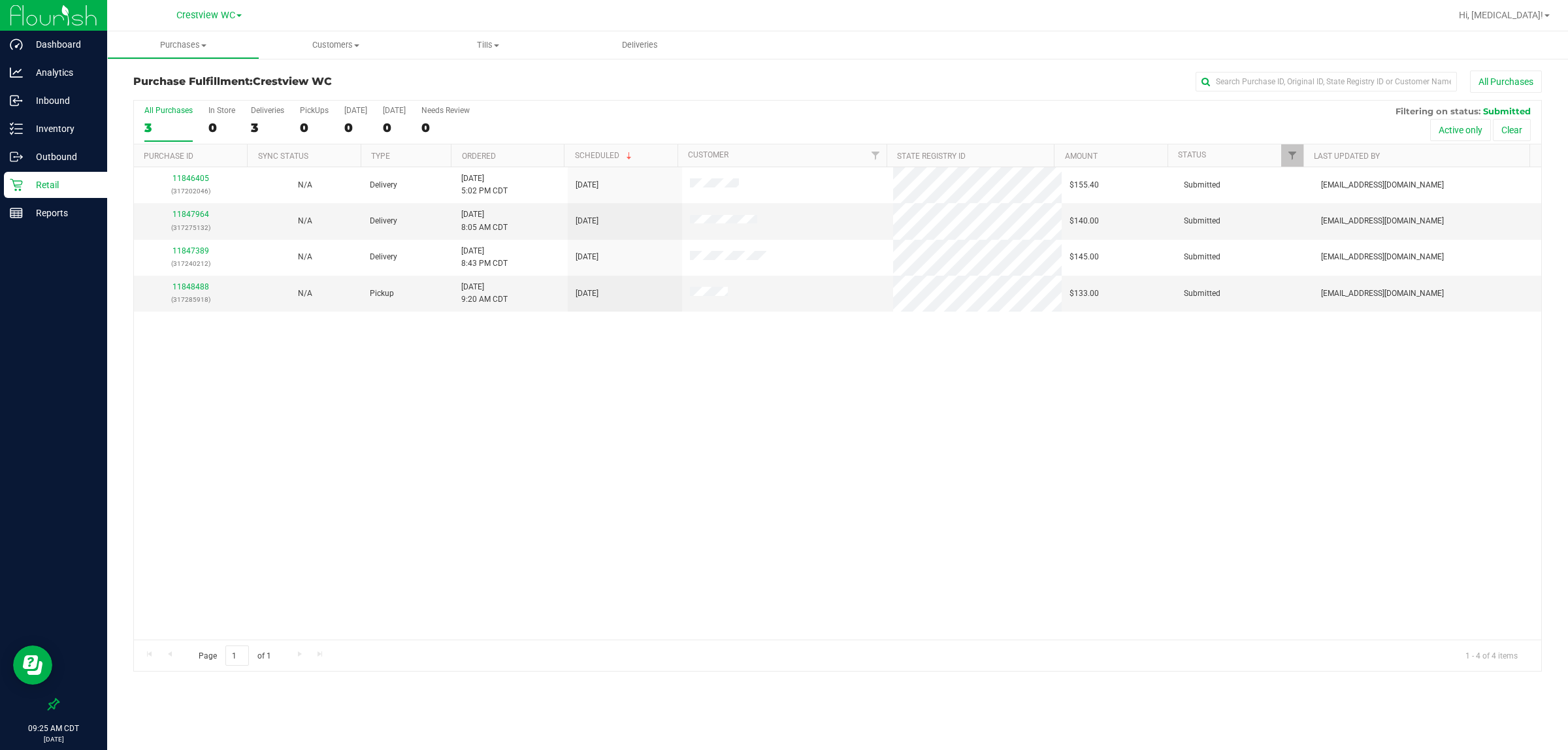
click at [783, 514] on div "11846405 (317202046) N/A Delivery 8/25/2025 5:02 PM CDT 8/29/2025 $155.40 Submi…" at bounding box center [838, 404] width 1407 height 472
click at [783, 489] on div "11846405 (317202046) N/A Delivery 8/25/2025 5:02 PM CDT 8/29/2025 $155.40 Submi…" at bounding box center [838, 404] width 1407 height 472
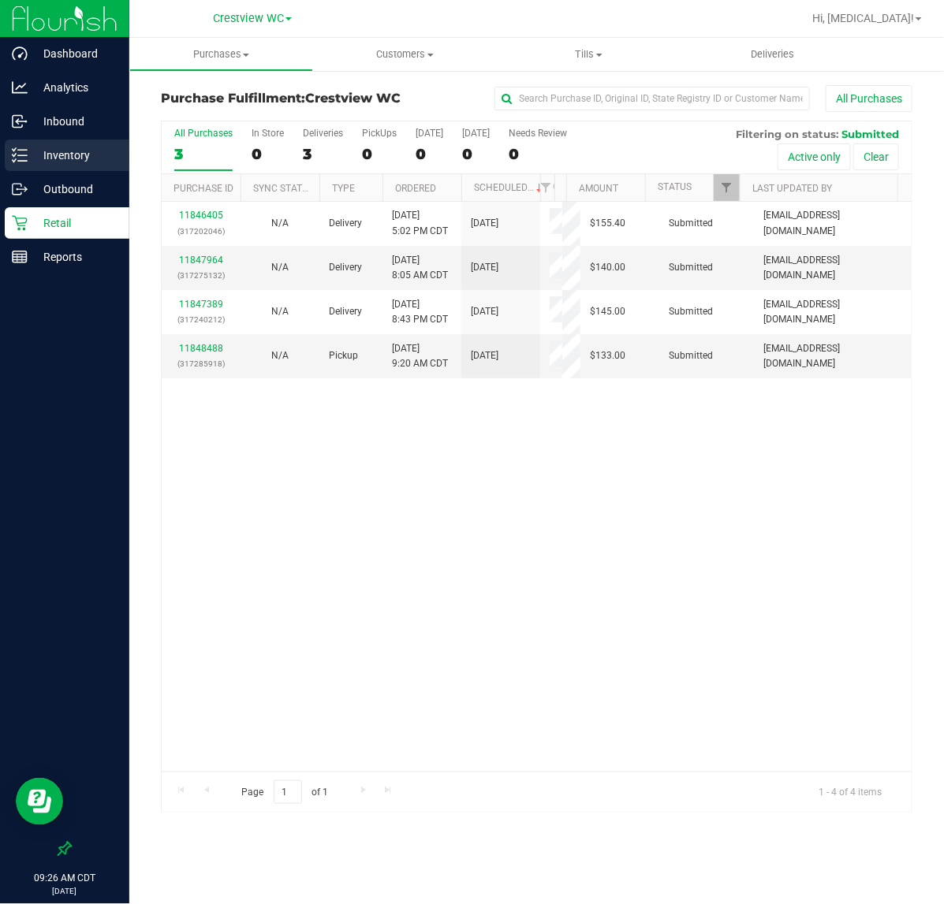
click at [45, 158] on p "Inventory" at bounding box center [75, 155] width 95 height 19
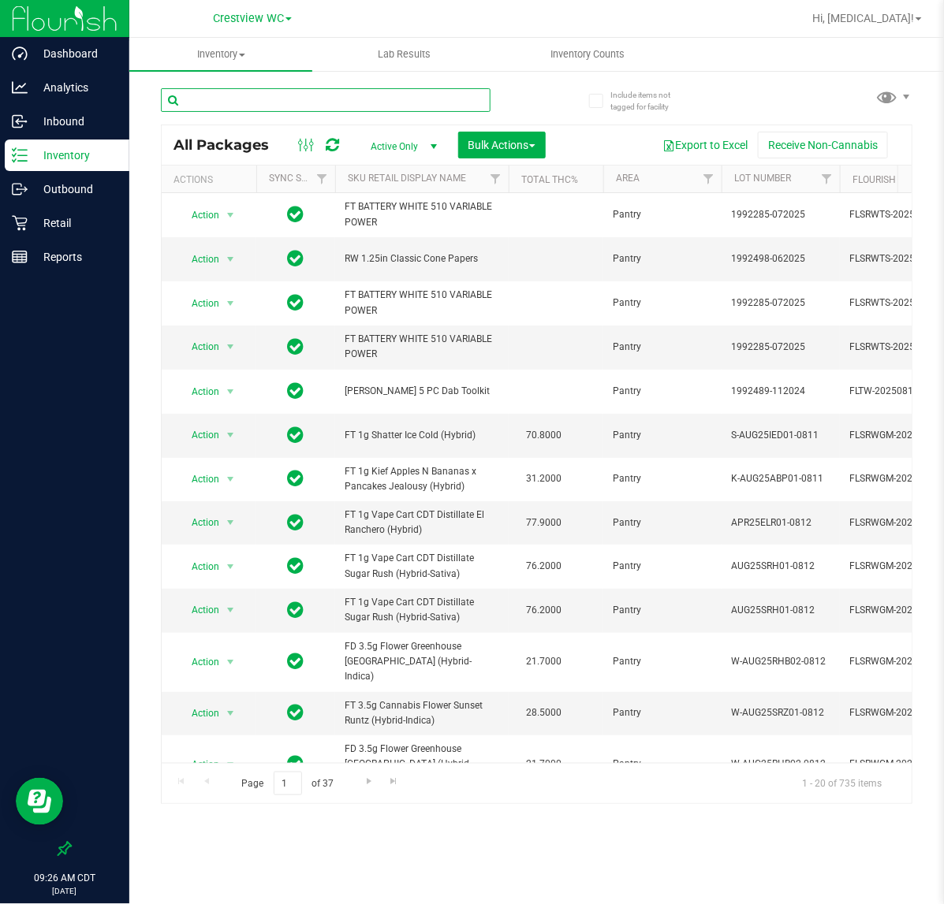
click at [238, 99] on input "text" at bounding box center [326, 100] width 330 height 24
type input "fso"
